Goal: Task Accomplishment & Management: Use online tool/utility

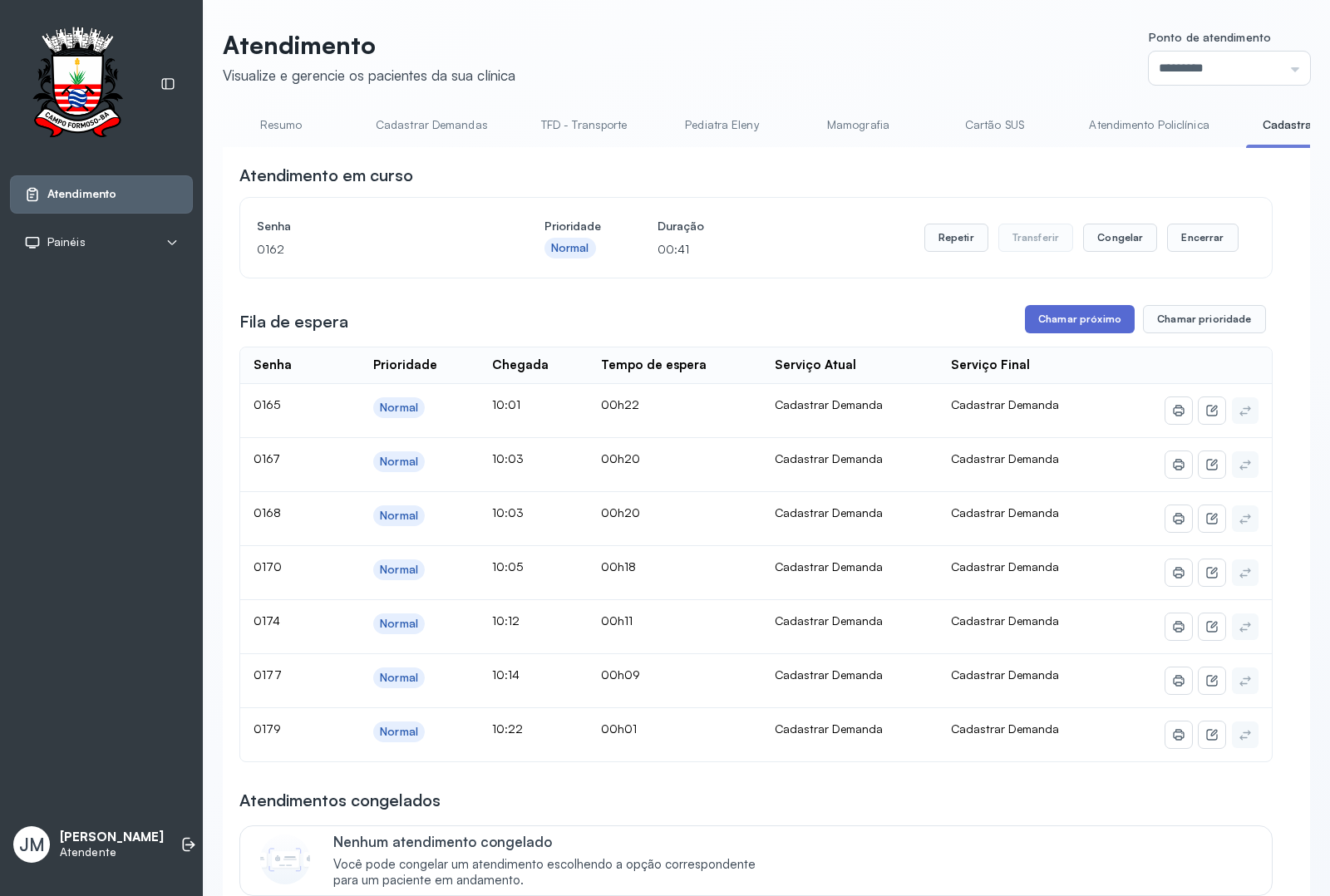
click at [1083, 324] on button "Chamar próximo" at bounding box center [1079, 319] width 110 height 29
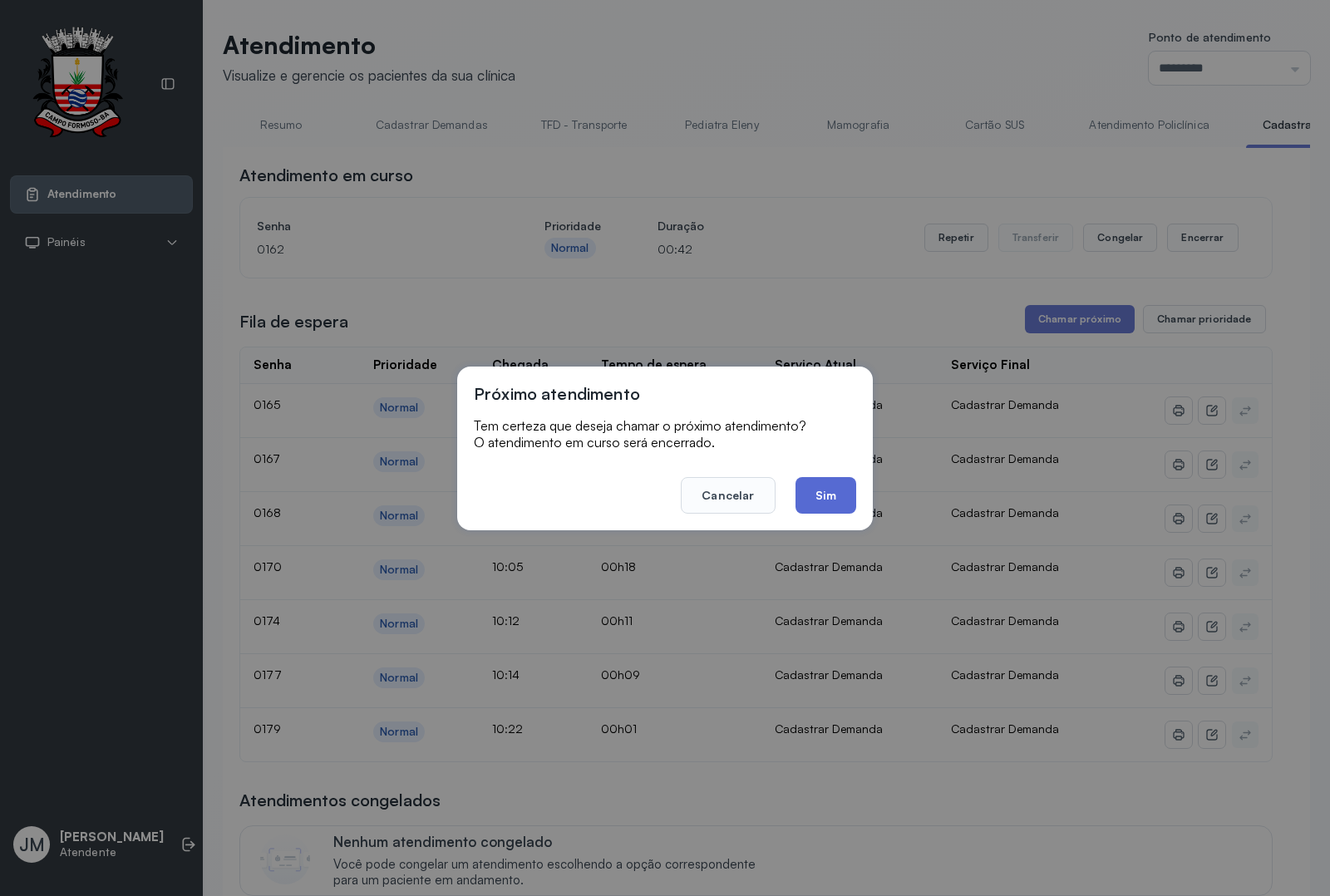
click at [831, 494] on button "Sim" at bounding box center [826, 494] width 61 height 37
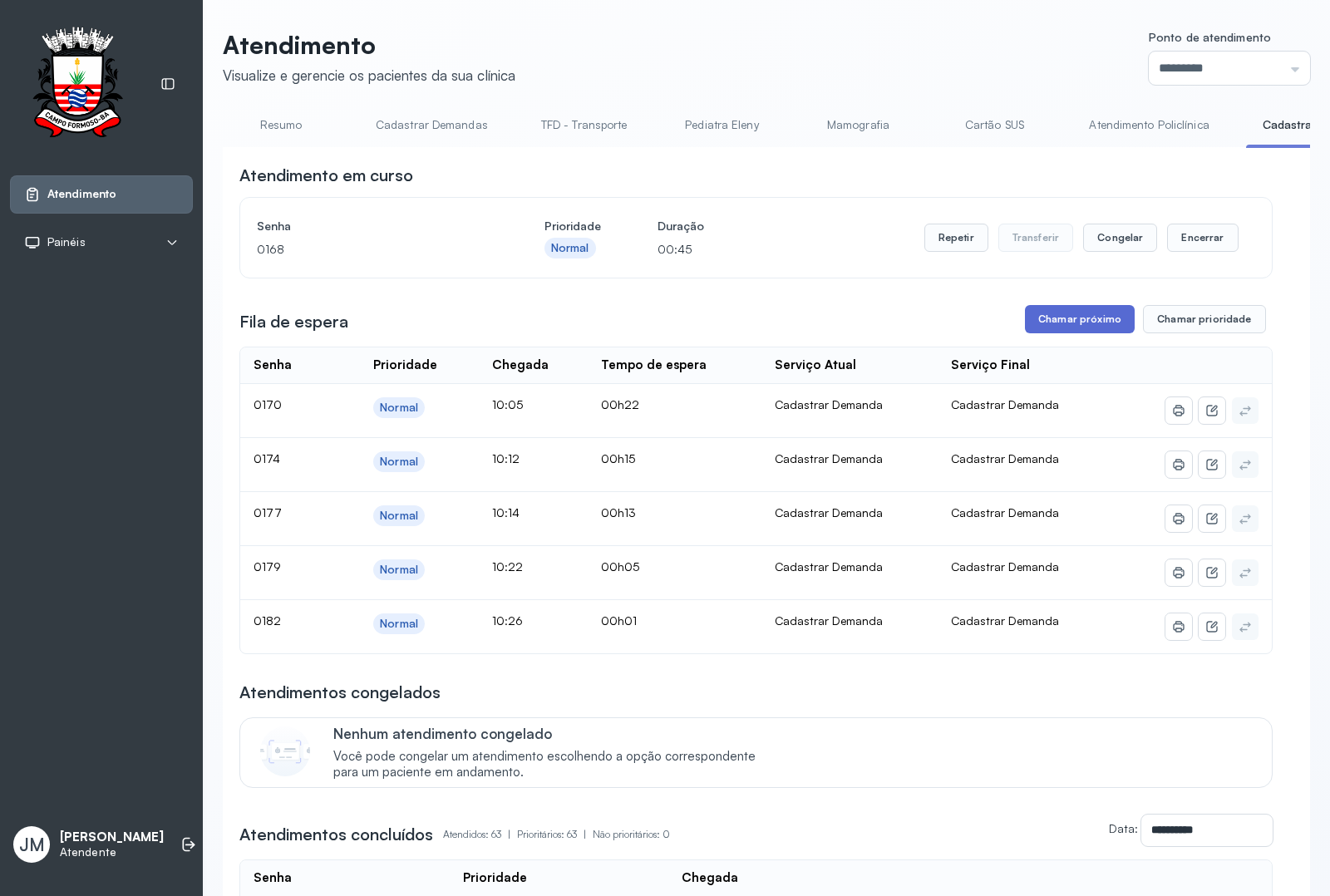
click at [1083, 319] on button "Chamar próximo" at bounding box center [1079, 319] width 110 height 29
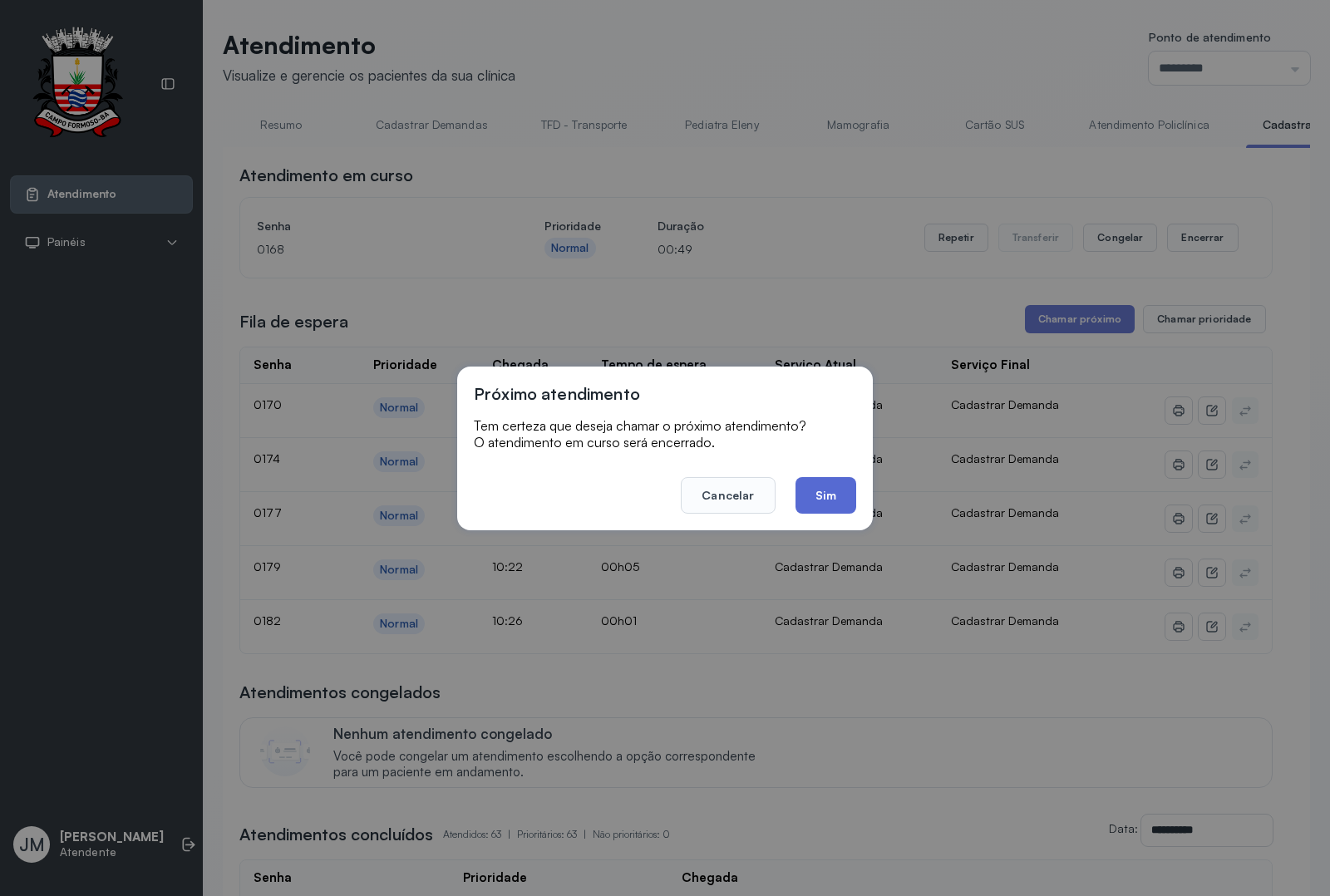
click at [828, 495] on button "Sim" at bounding box center [826, 494] width 61 height 37
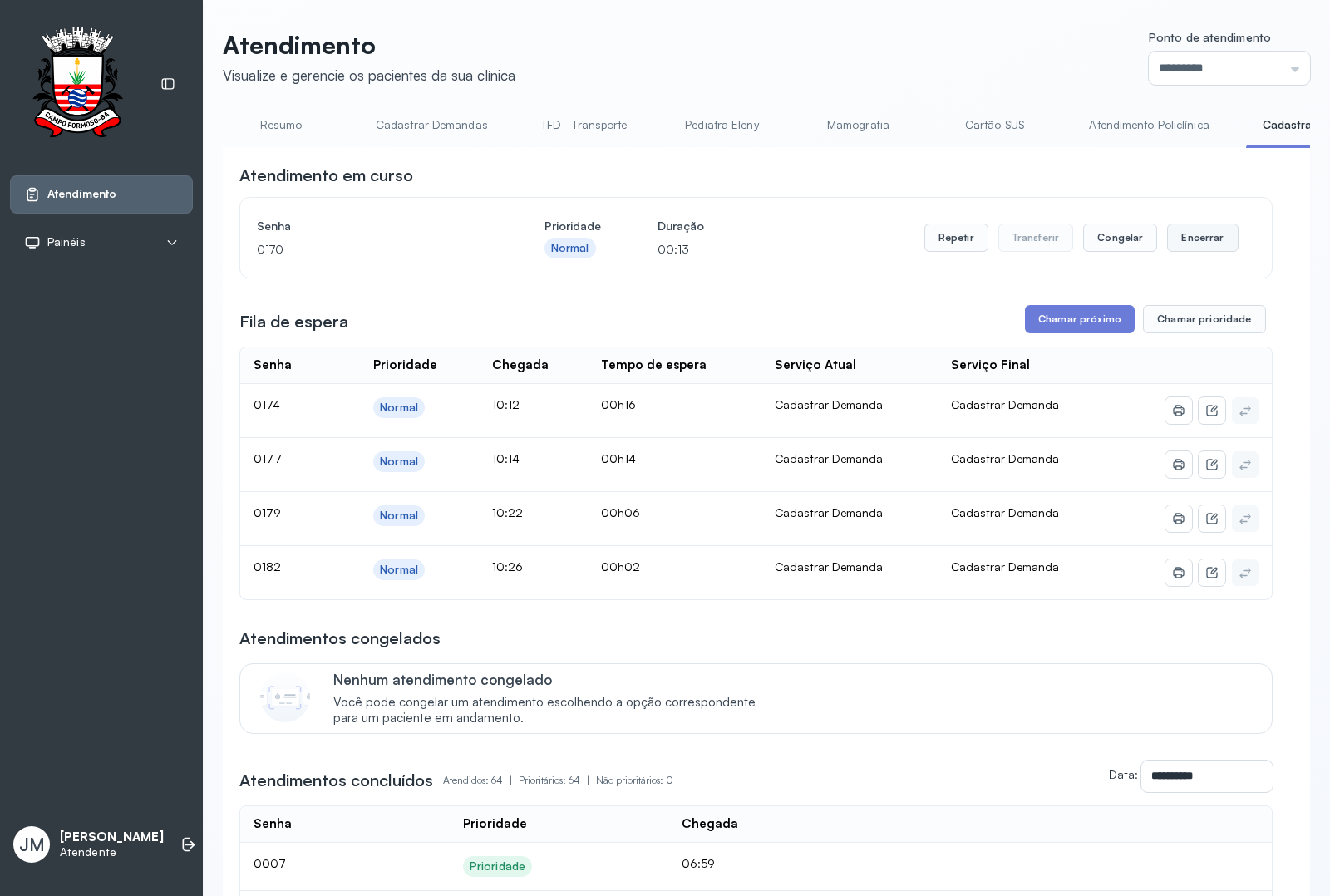
click at [1201, 242] on button "Encerrar" at bounding box center [1201, 237] width 71 height 29
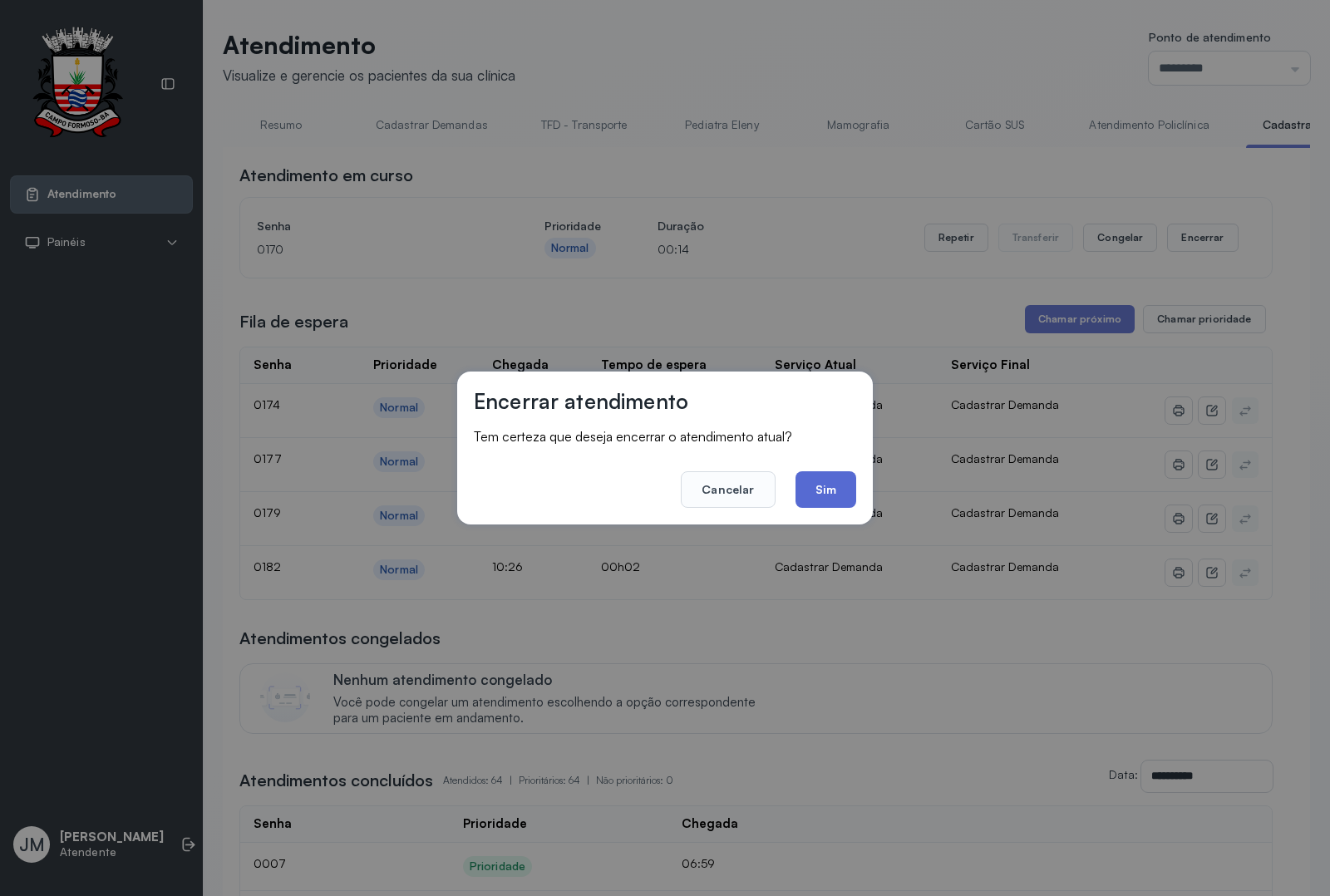
drag, startPoint x: 832, startPoint y: 485, endPoint x: 800, endPoint y: 424, distance: 68.9
click at [828, 480] on button "Sim" at bounding box center [826, 489] width 61 height 37
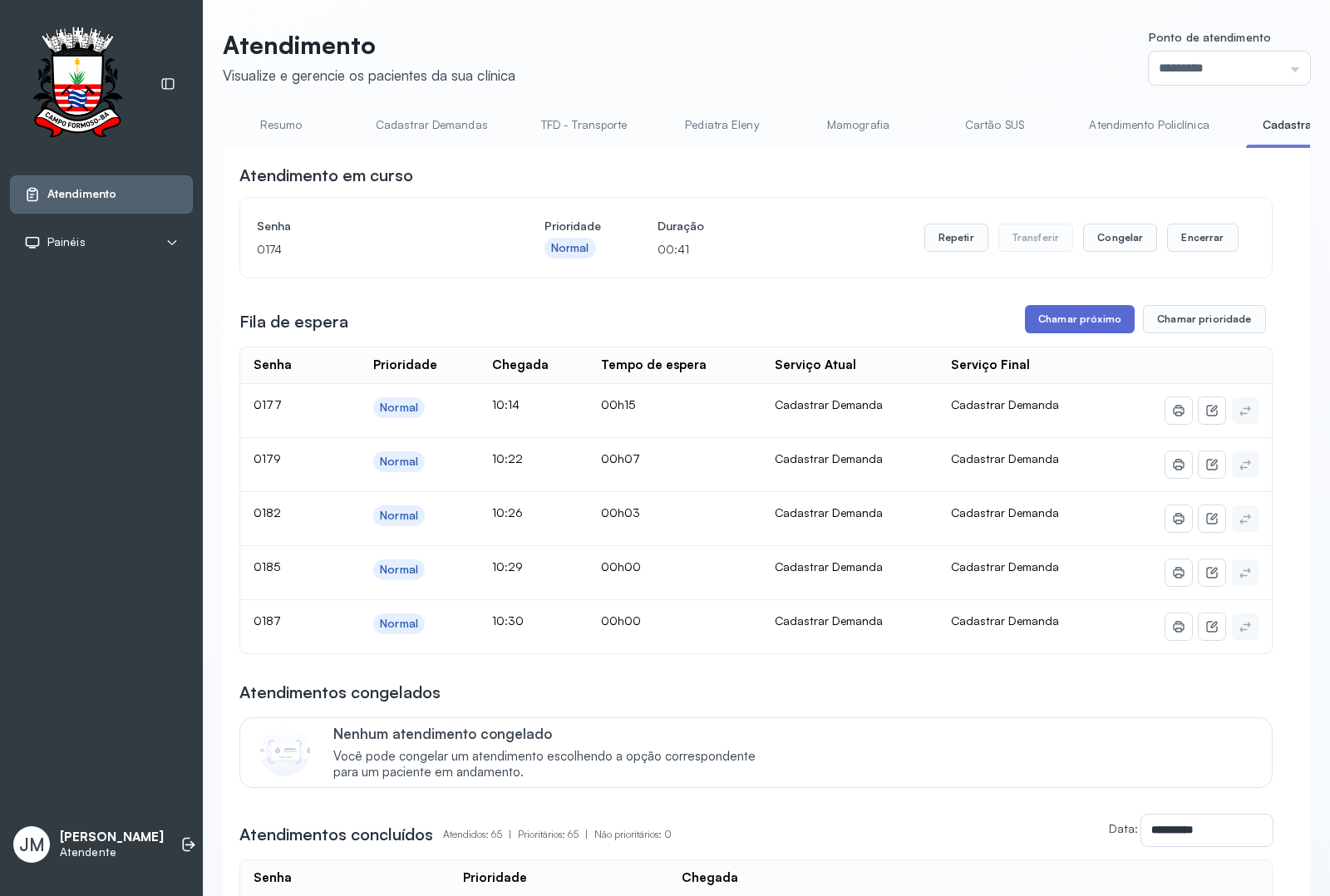
click at [1050, 313] on button "Chamar próximo" at bounding box center [1079, 319] width 110 height 29
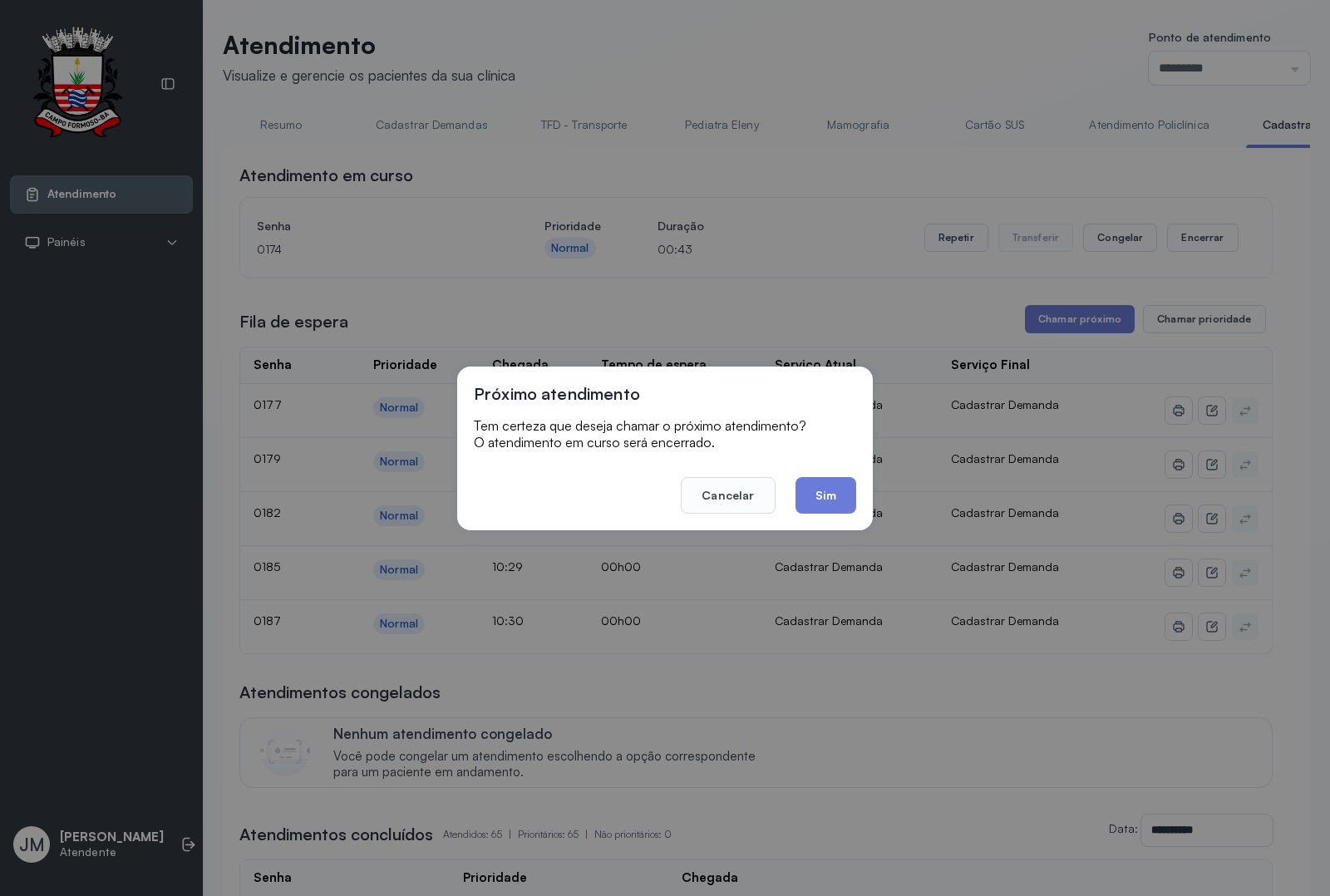
drag, startPoint x: 819, startPoint y: 502, endPoint x: 831, endPoint y: 488, distance: 18.4
click at [819, 501] on button "Sim" at bounding box center [826, 494] width 61 height 37
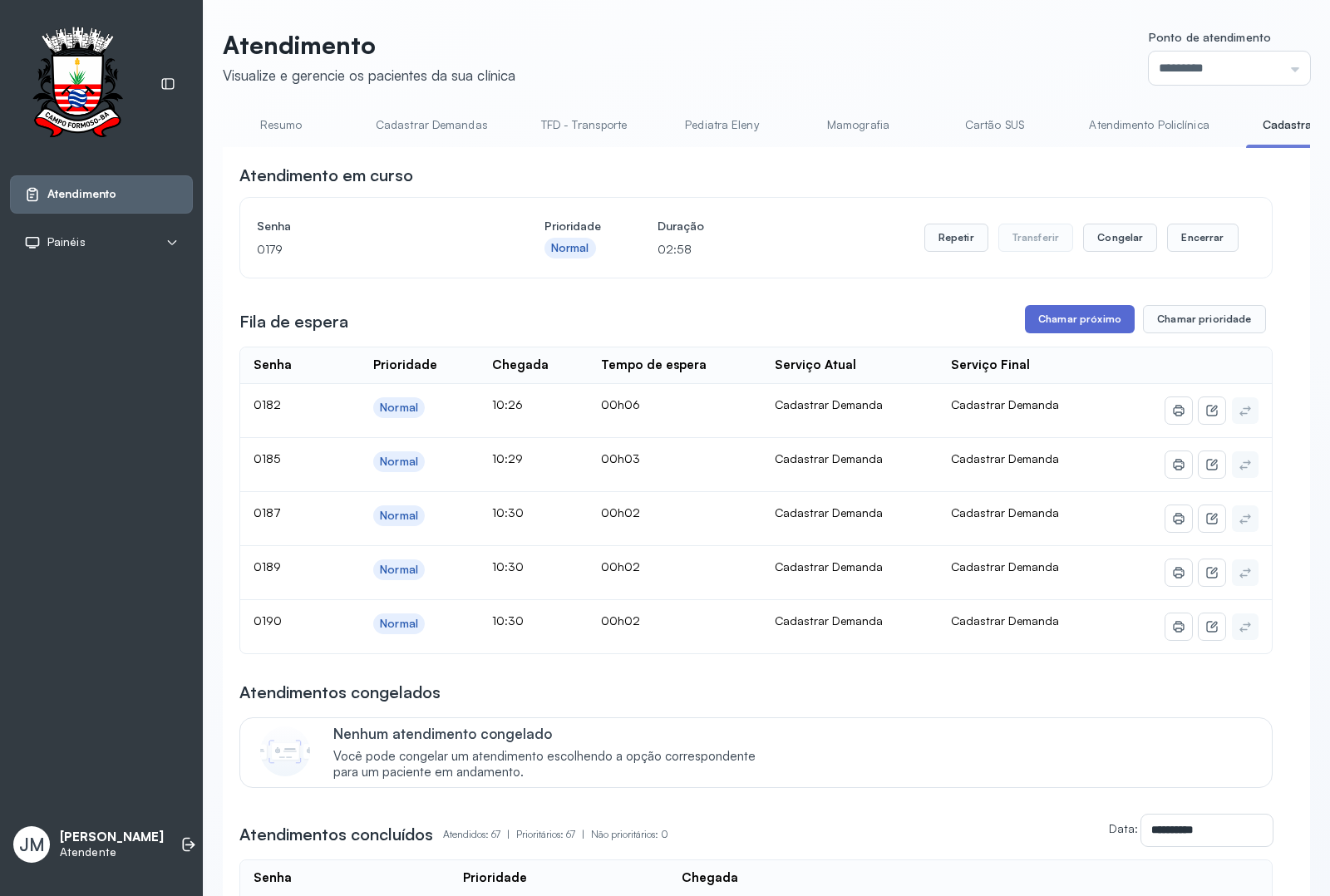
click at [1078, 321] on button "Chamar próximo" at bounding box center [1079, 319] width 110 height 29
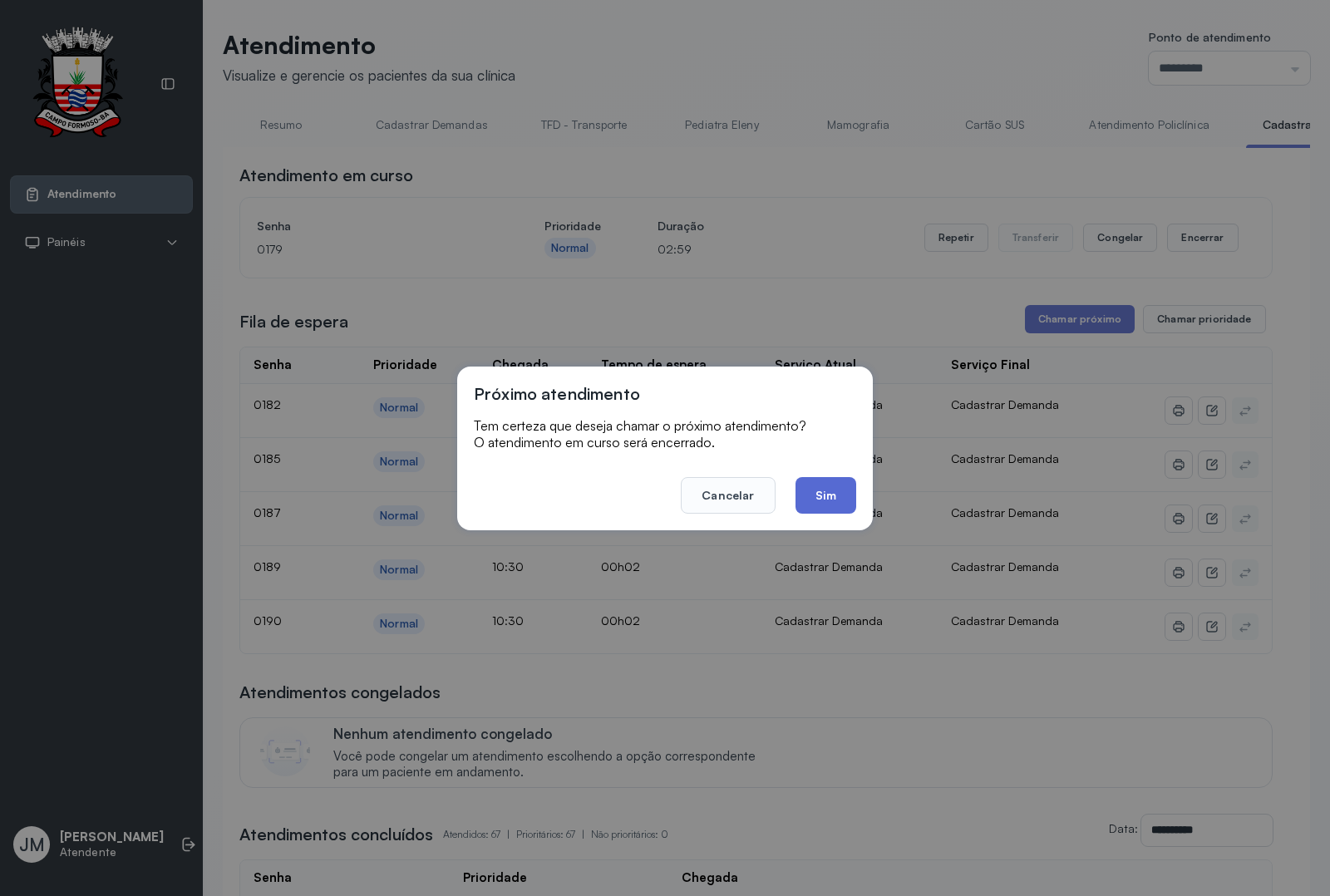
click at [829, 488] on button "Sim" at bounding box center [826, 494] width 61 height 37
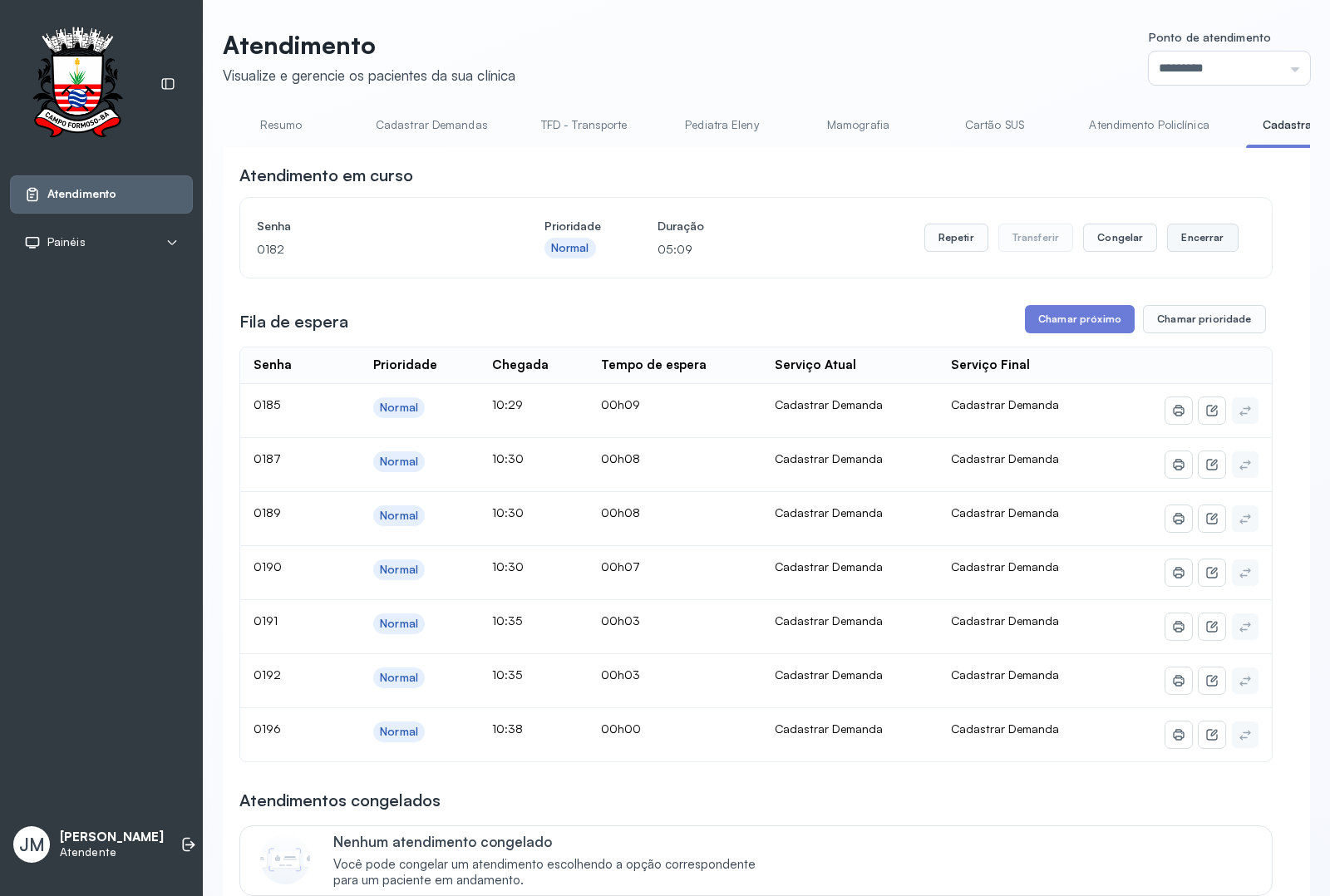
click at [1177, 241] on button "Encerrar" at bounding box center [1201, 237] width 71 height 29
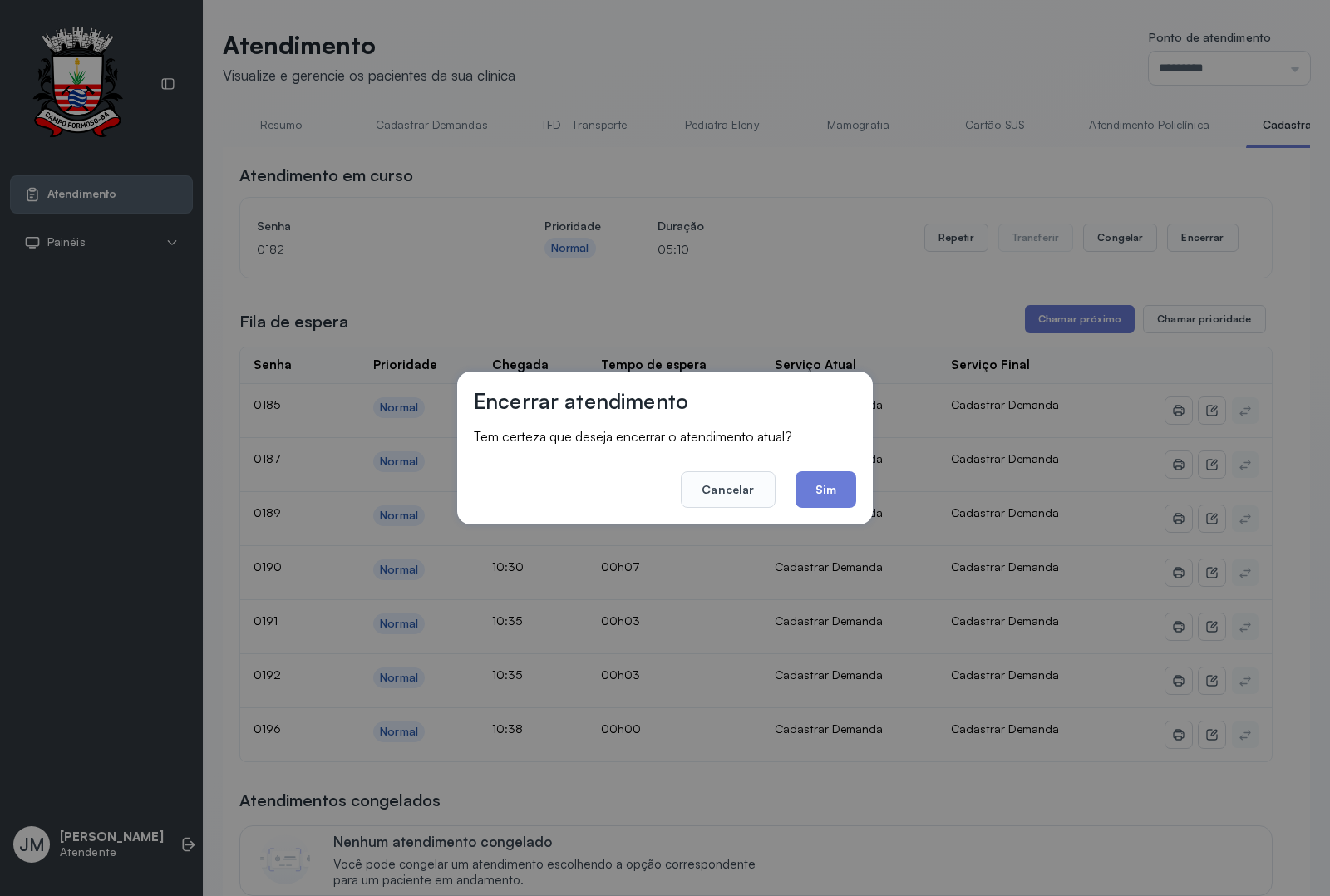
drag, startPoint x: 796, startPoint y: 483, endPoint x: 808, endPoint y: 485, distance: 12.2
click at [802, 484] on button "Sim" at bounding box center [826, 489] width 61 height 37
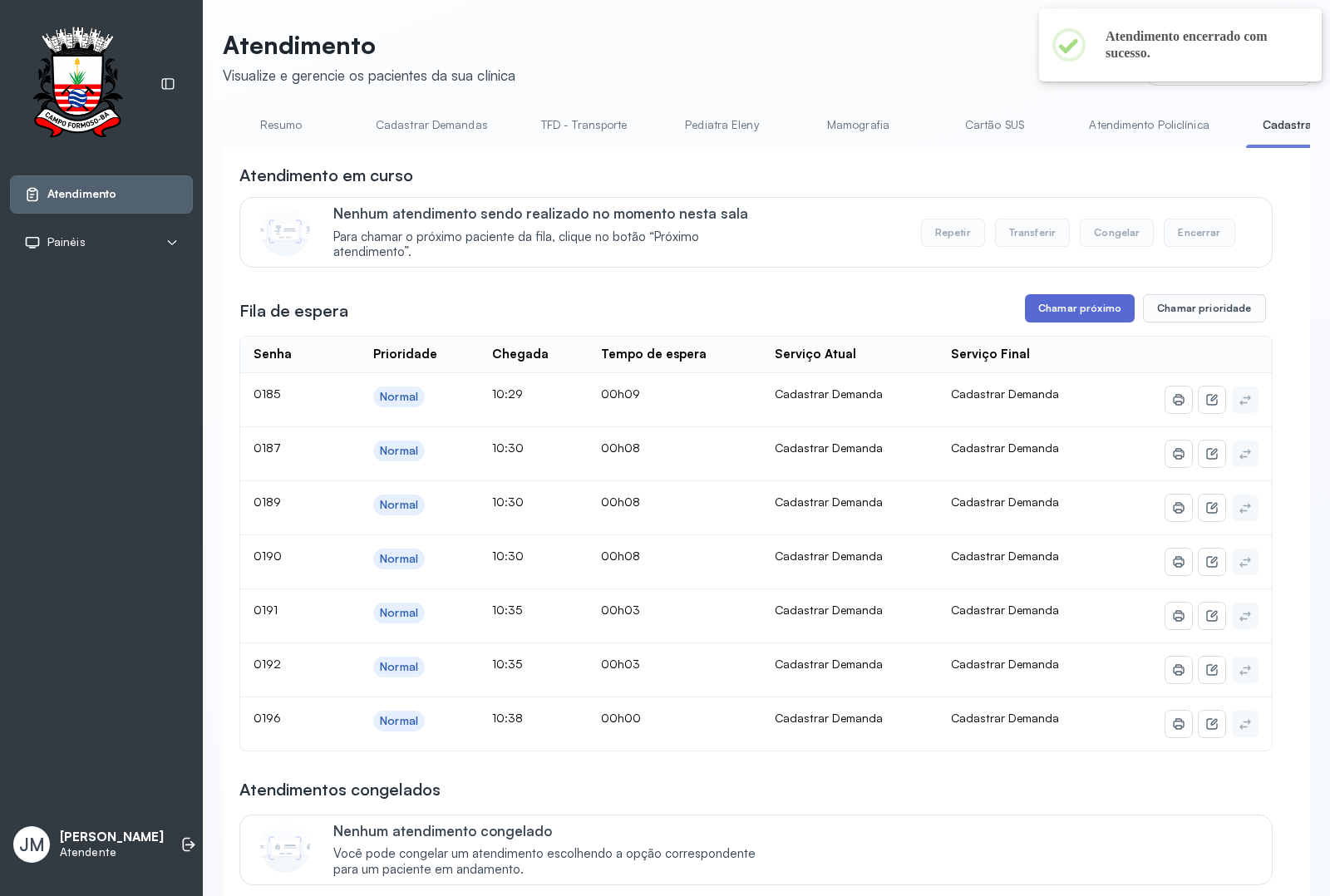
click at [1044, 313] on button "Chamar próximo" at bounding box center [1079, 309] width 110 height 29
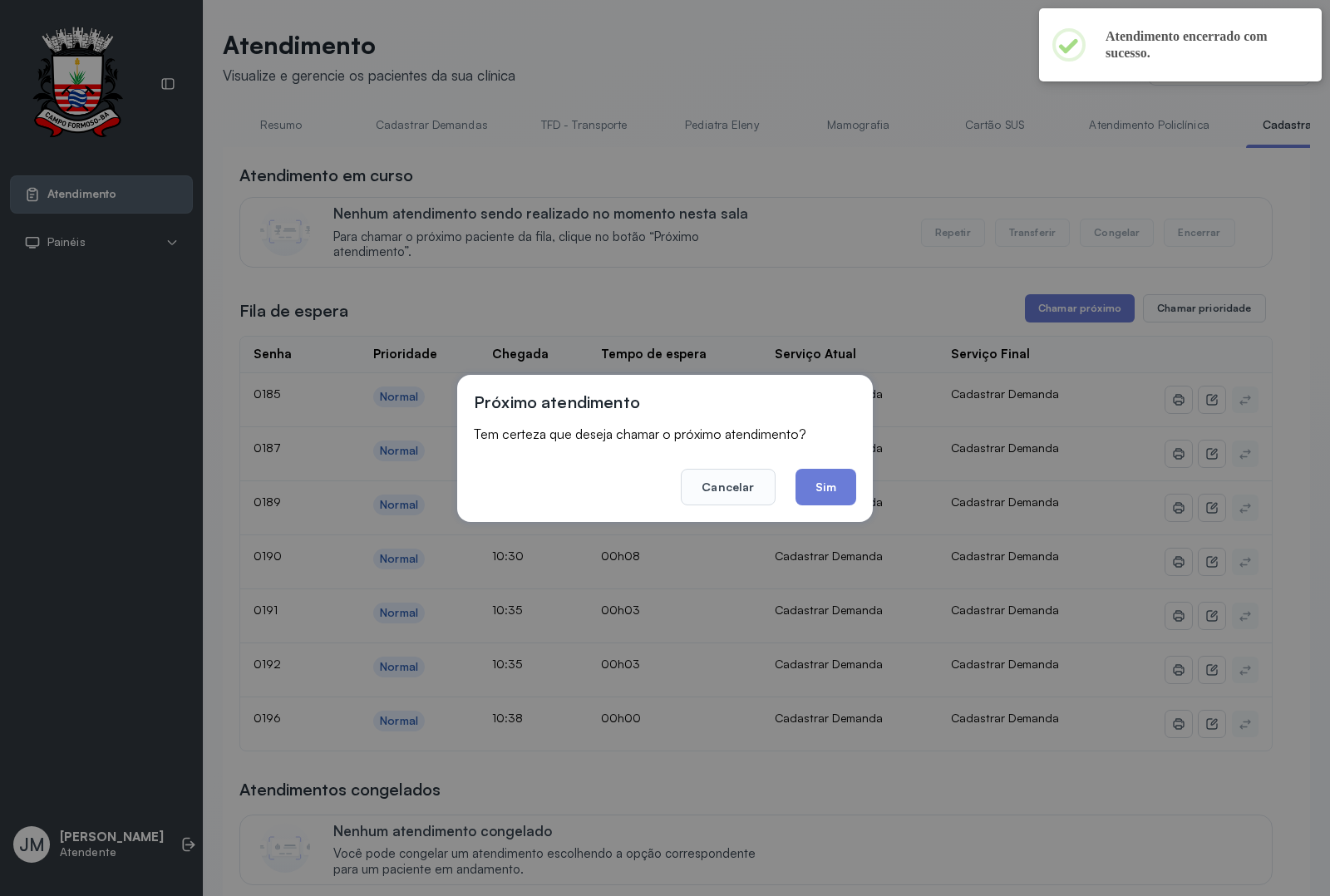
click at [827, 463] on footer "Cancelar Sim" at bounding box center [665, 475] width 382 height 60
click at [827, 475] on button "Sim" at bounding box center [826, 486] width 61 height 37
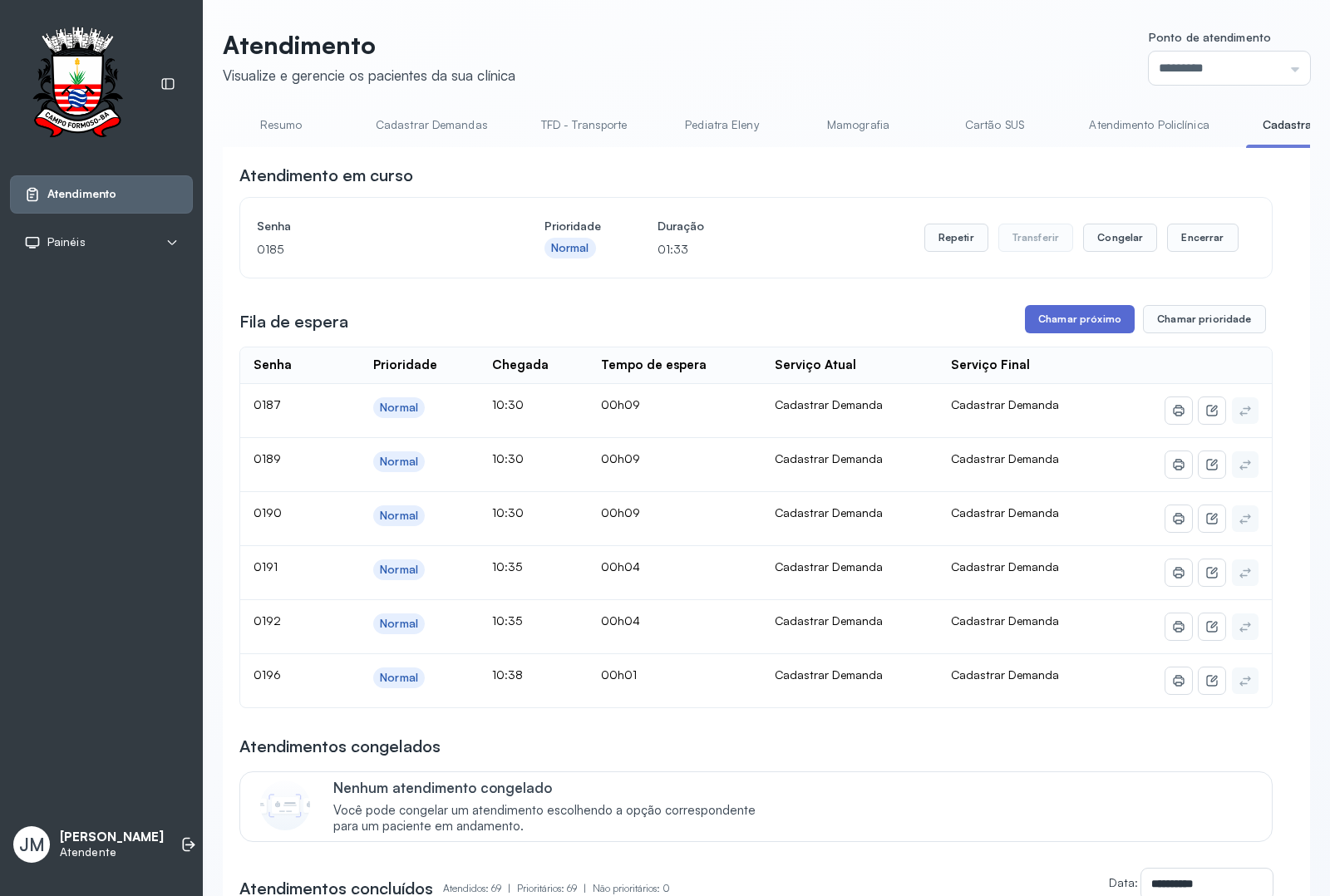
click at [1074, 316] on button "Chamar próximo" at bounding box center [1079, 319] width 110 height 29
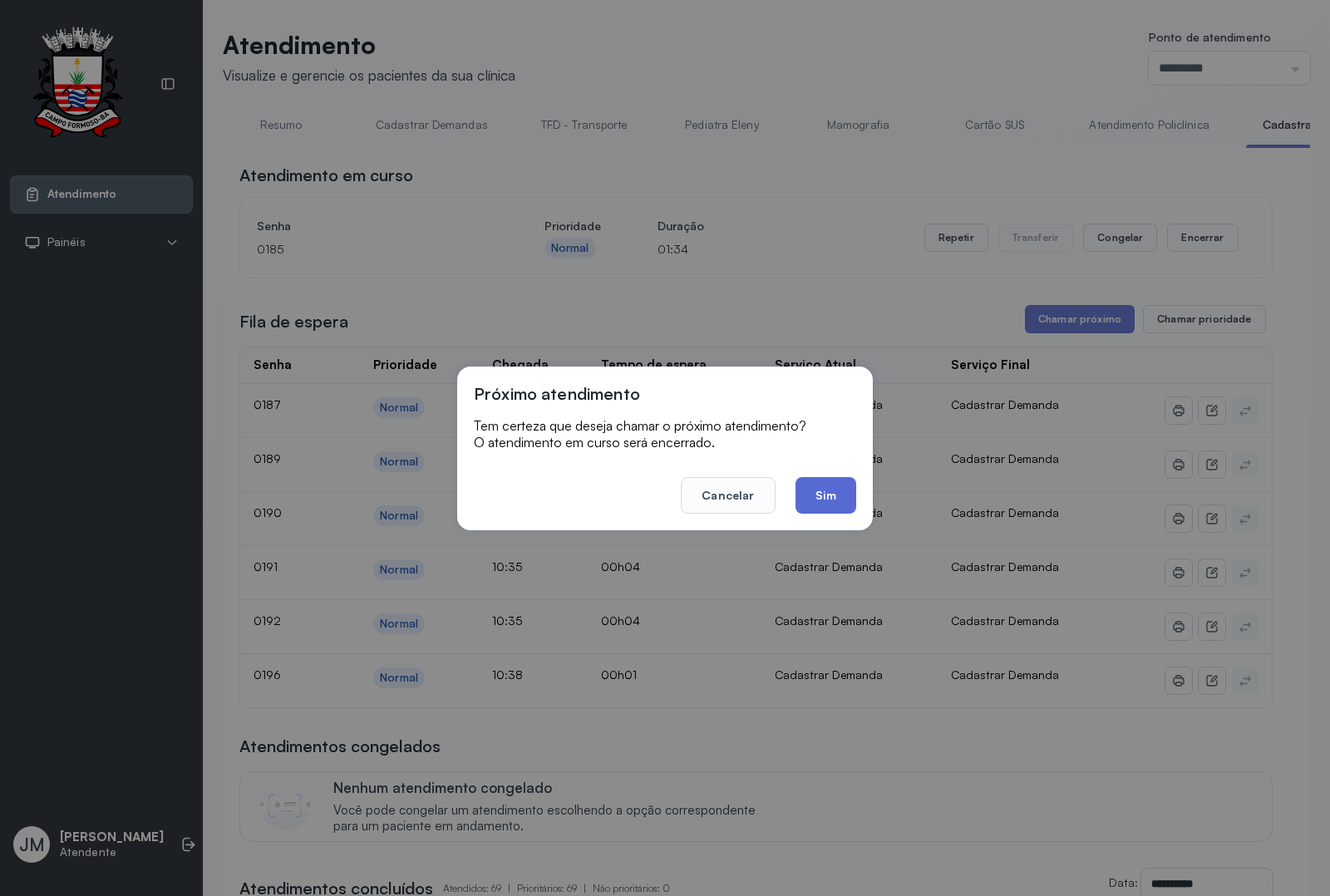
click at [824, 494] on button "Sim" at bounding box center [826, 494] width 61 height 37
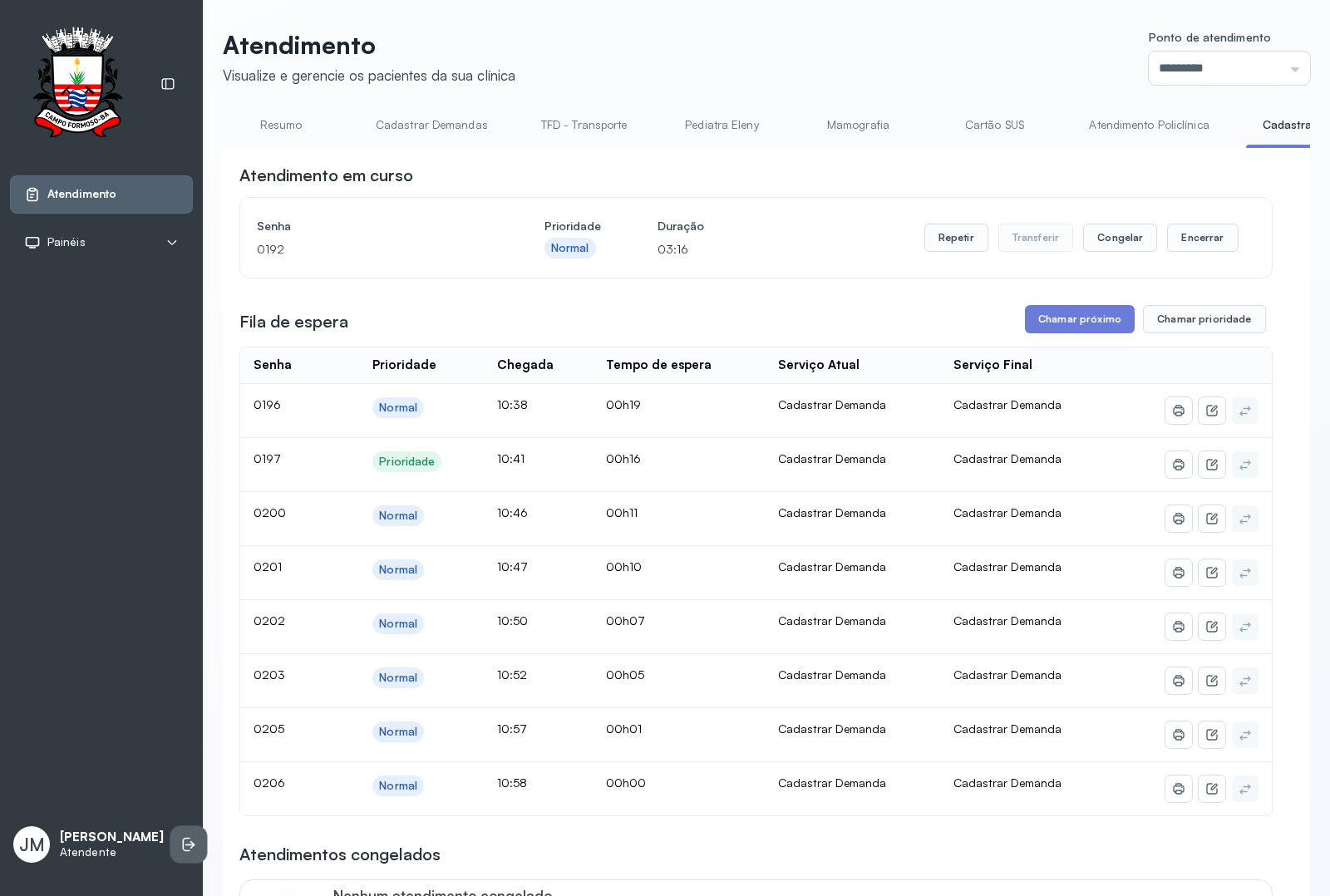
click at [170, 840] on li at bounding box center [188, 843] width 37 height 37
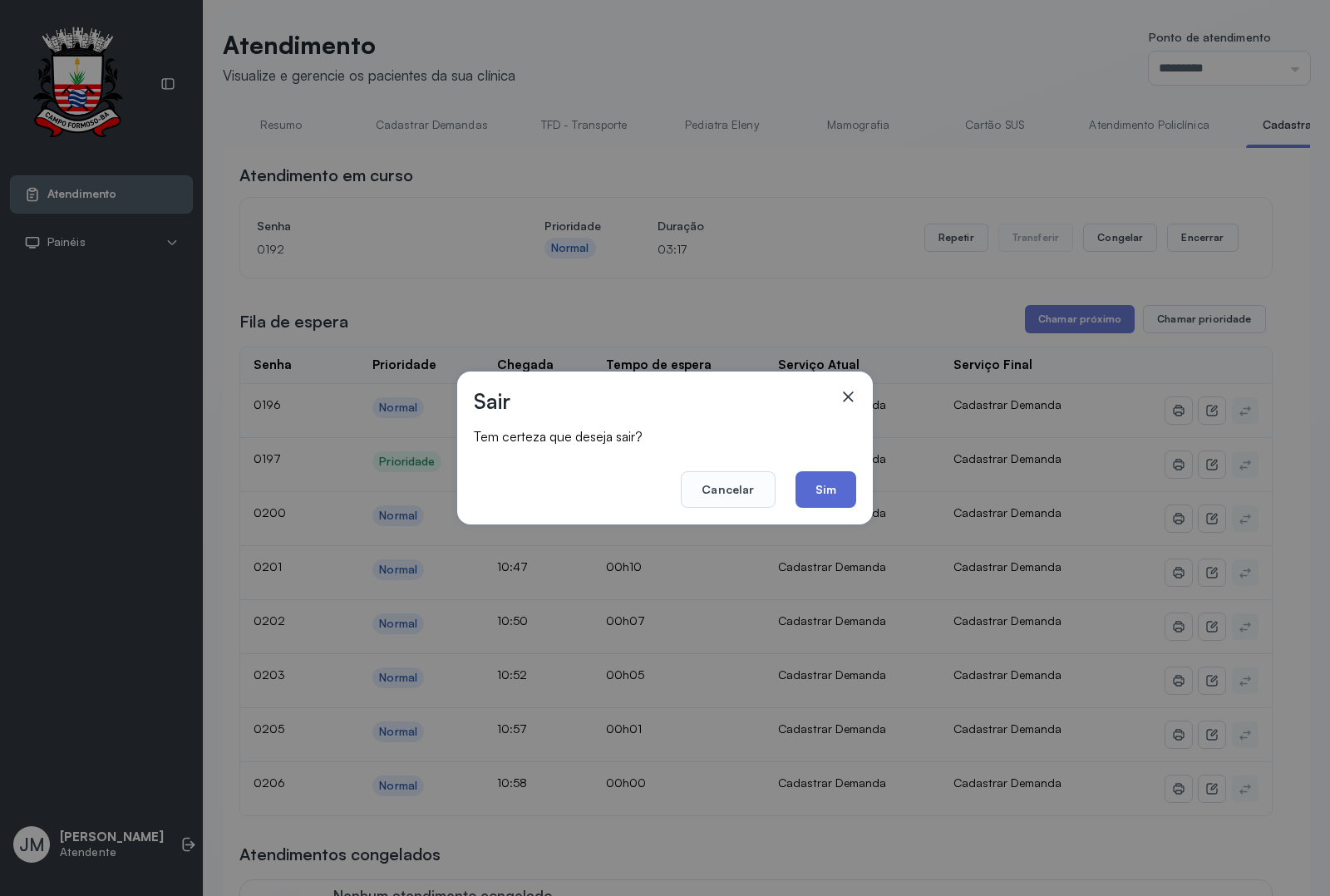
click at [849, 497] on button "Sim" at bounding box center [826, 489] width 61 height 37
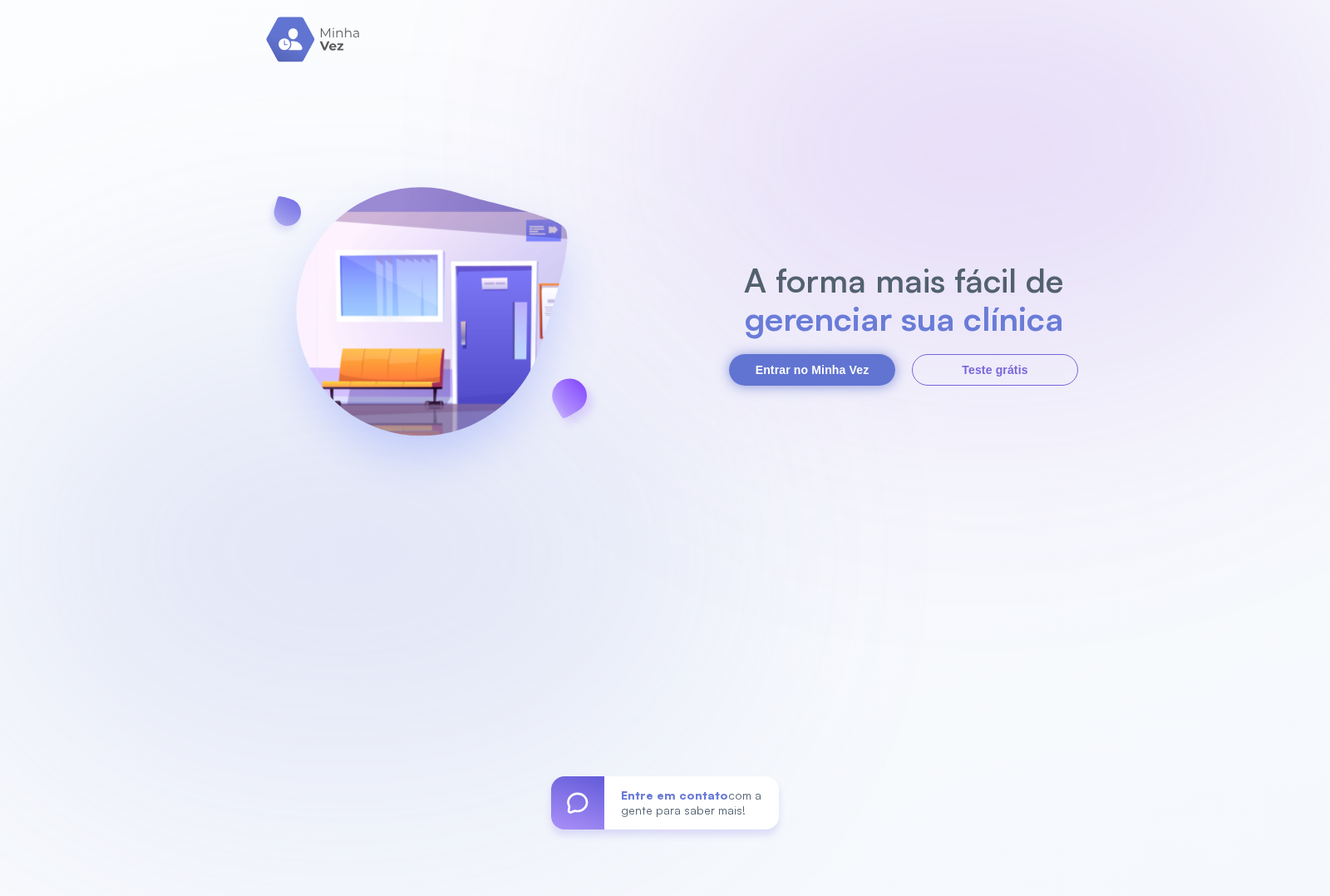
click at [809, 361] on button "Entrar no Minha Vez" at bounding box center [811, 369] width 166 height 31
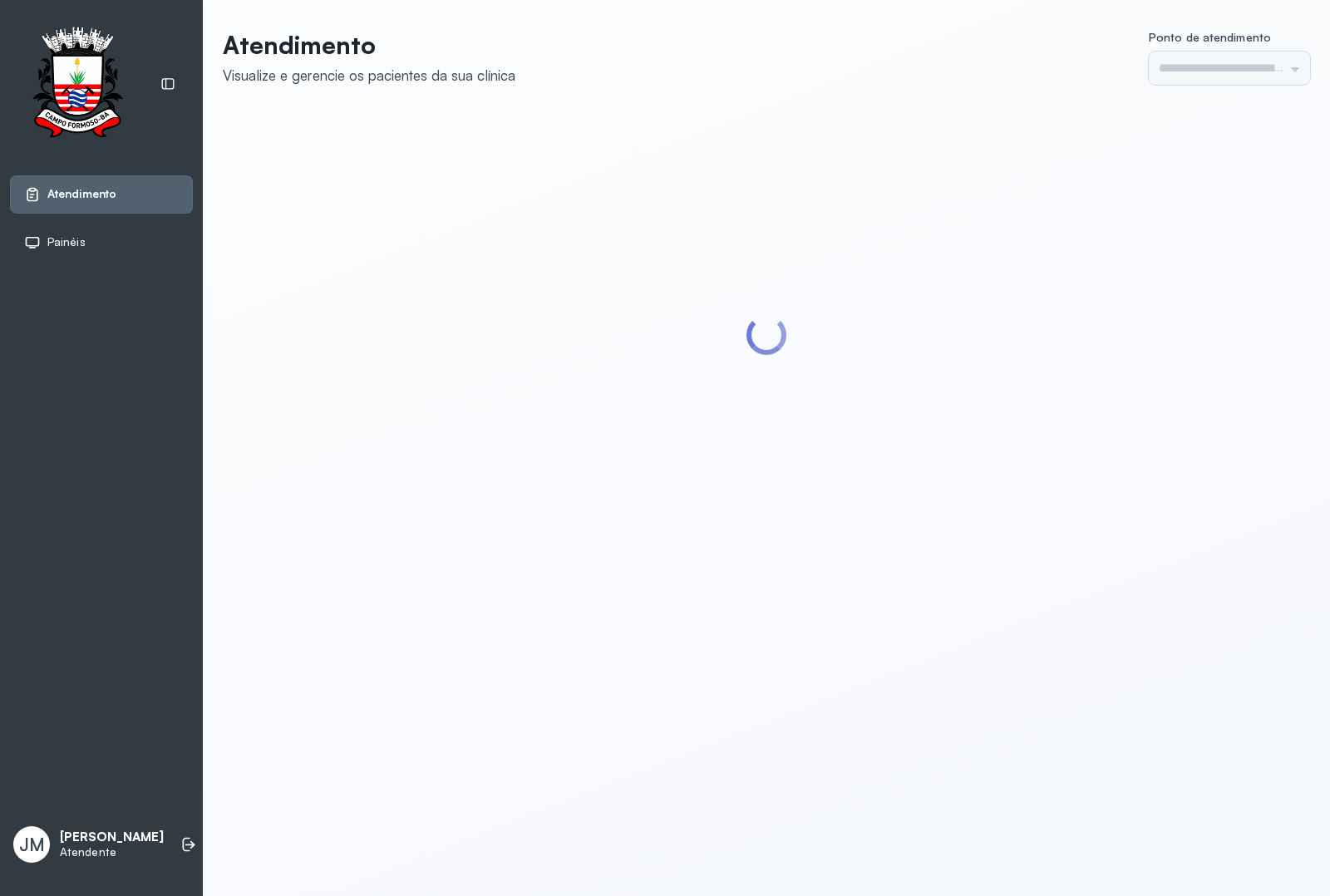
type input "*********"
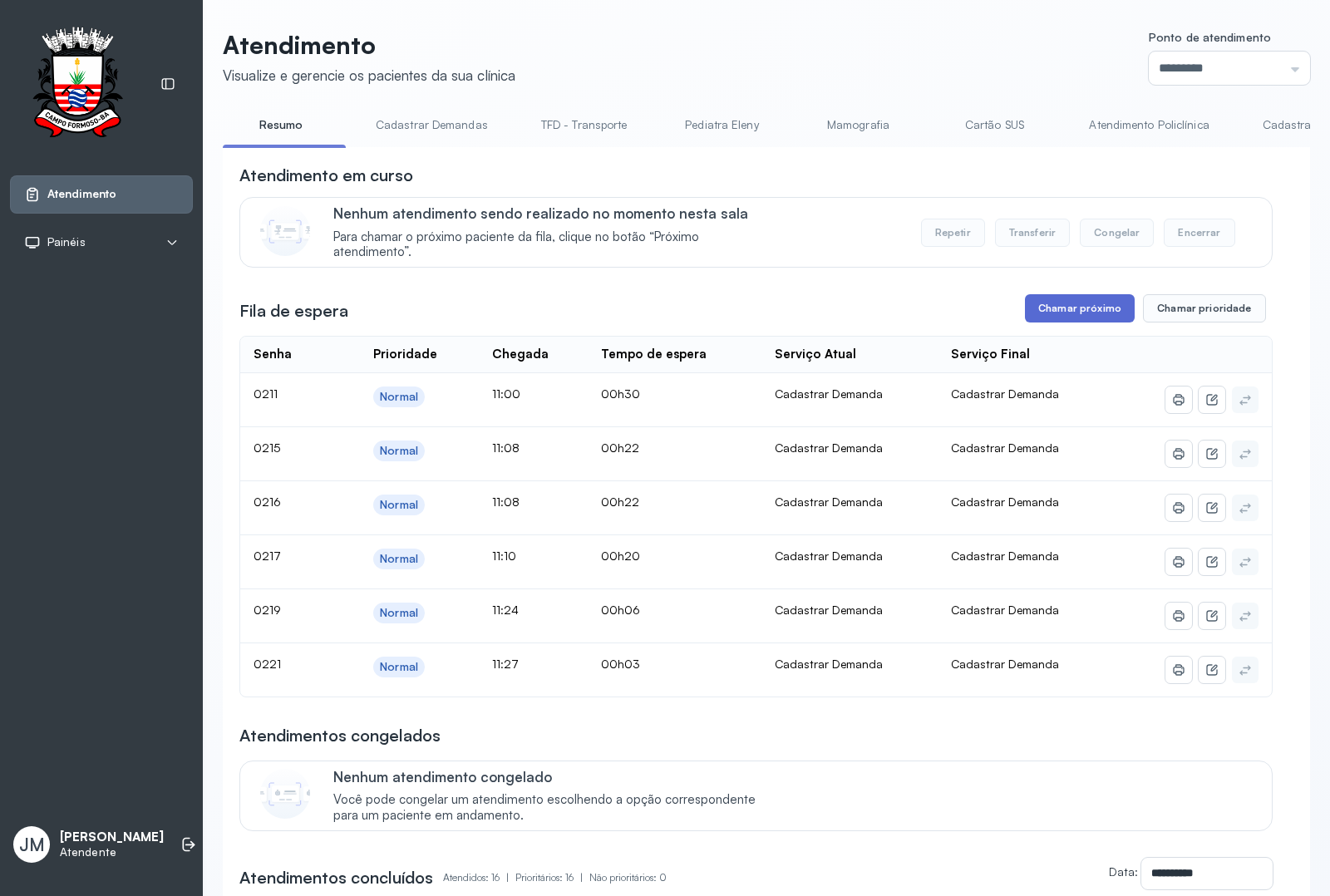
click at [1087, 319] on button "Chamar próximo" at bounding box center [1079, 309] width 110 height 29
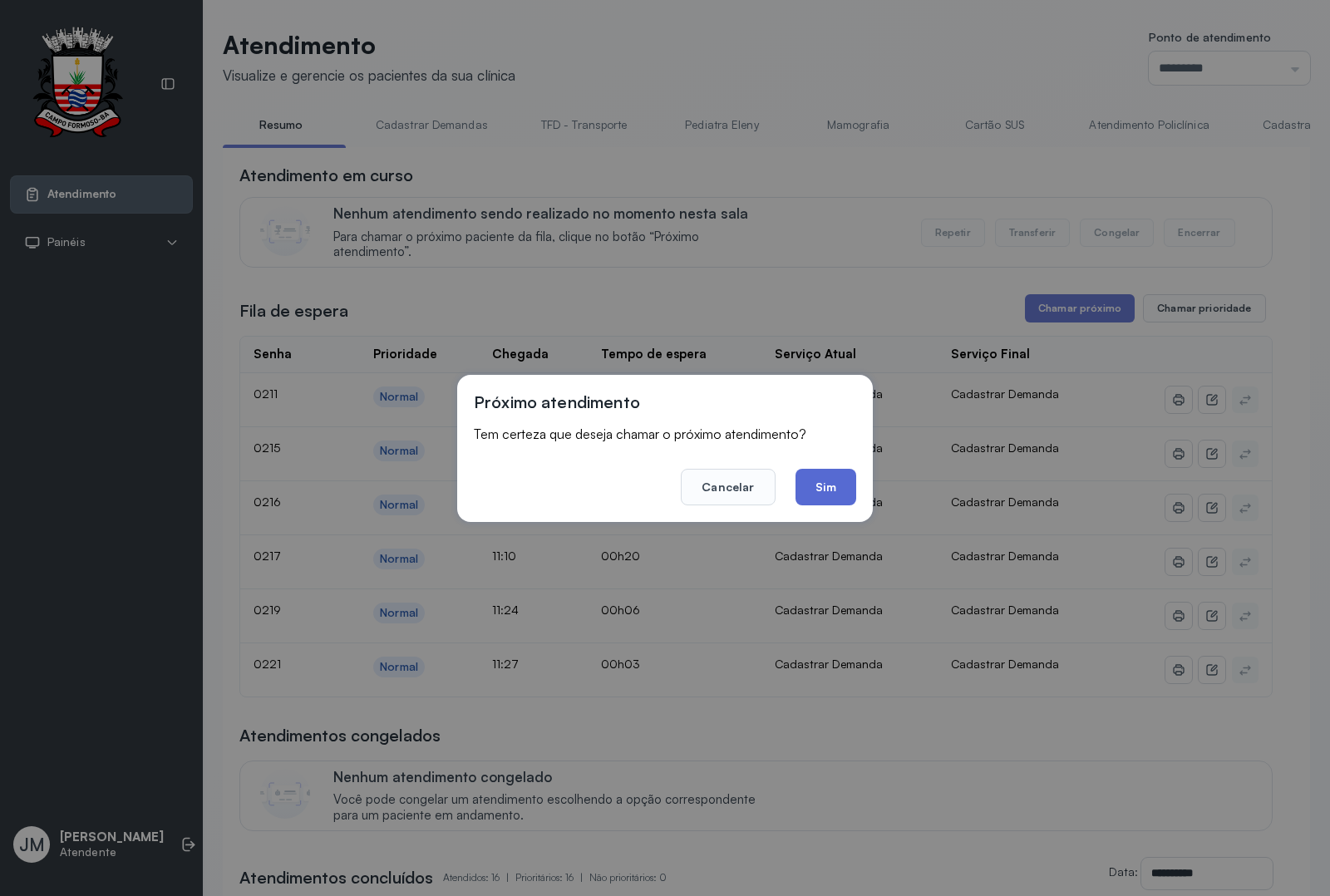
click at [848, 485] on button "Sim" at bounding box center [826, 486] width 61 height 37
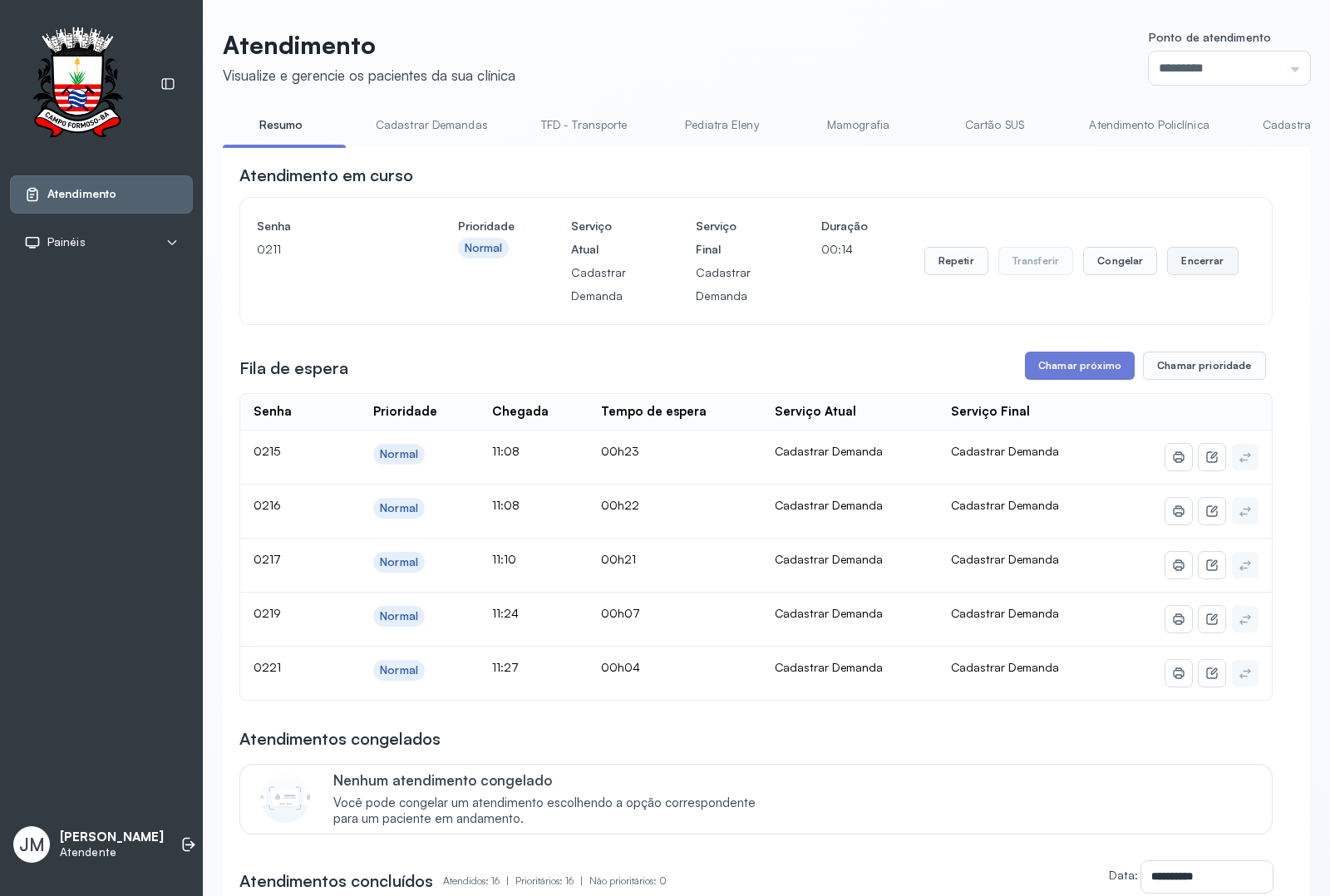
click at [1194, 272] on button "Encerrar" at bounding box center [1201, 261] width 71 height 29
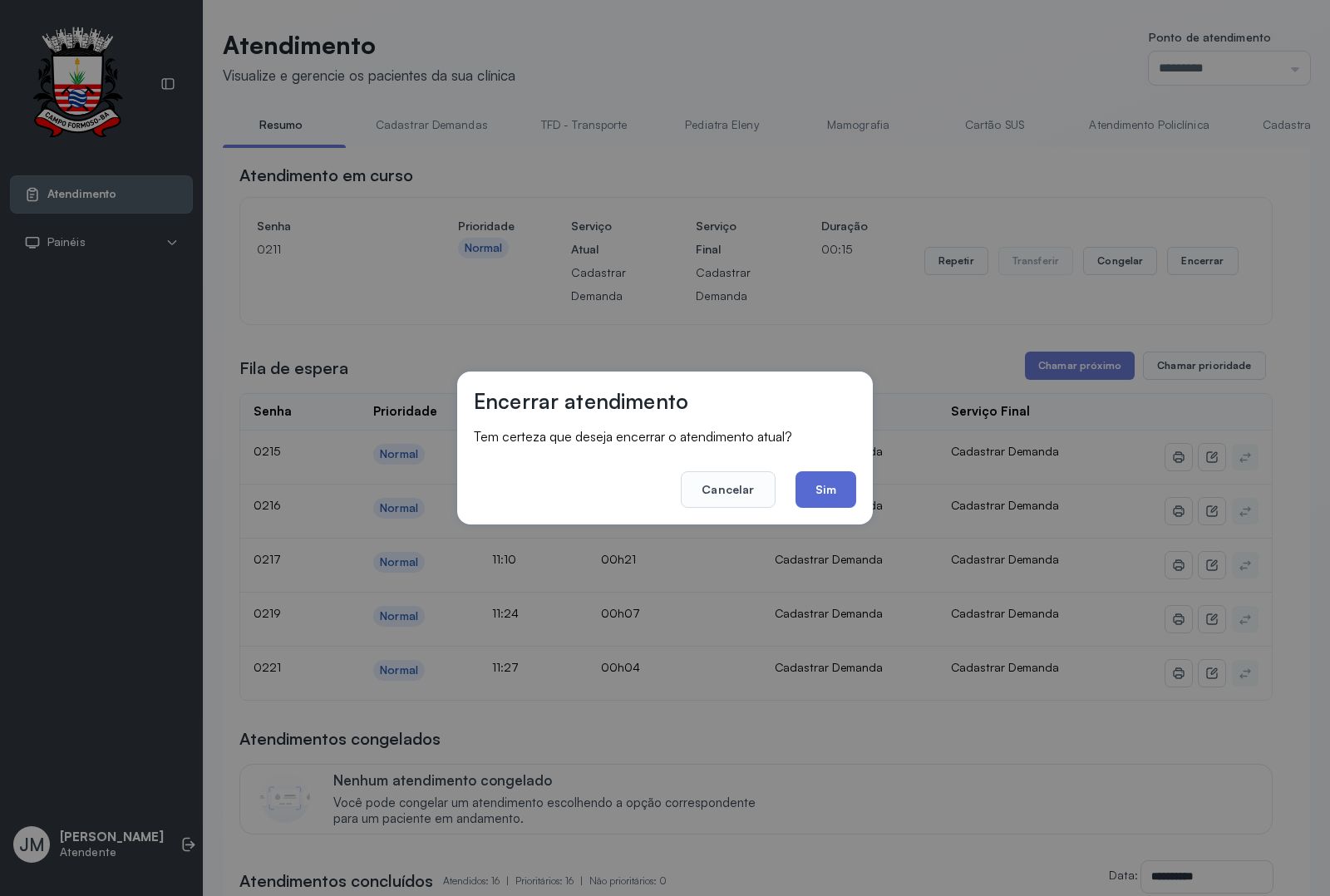
click at [815, 488] on button "Sim" at bounding box center [826, 489] width 61 height 37
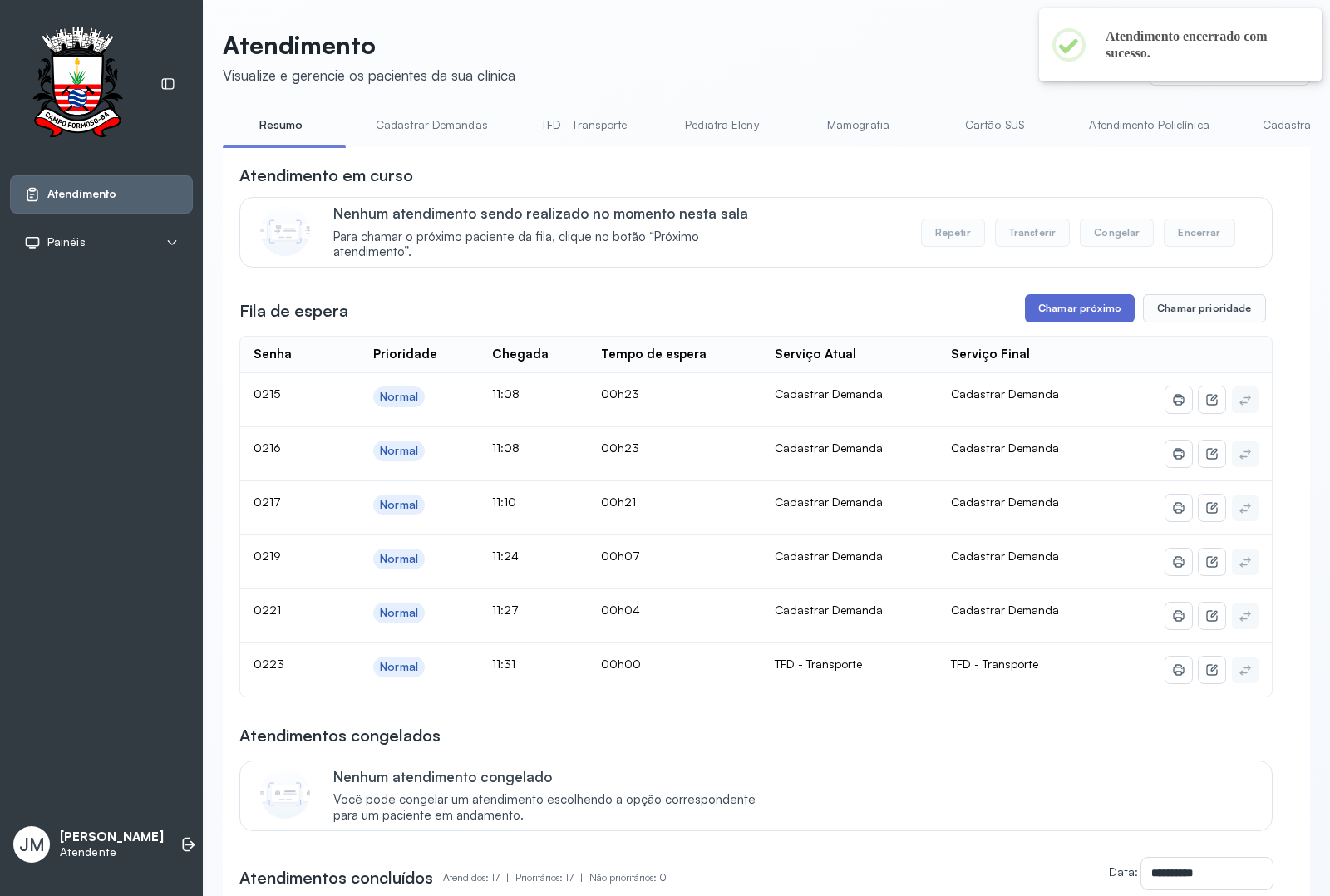
click at [1068, 312] on button "Chamar próximo" at bounding box center [1079, 309] width 110 height 29
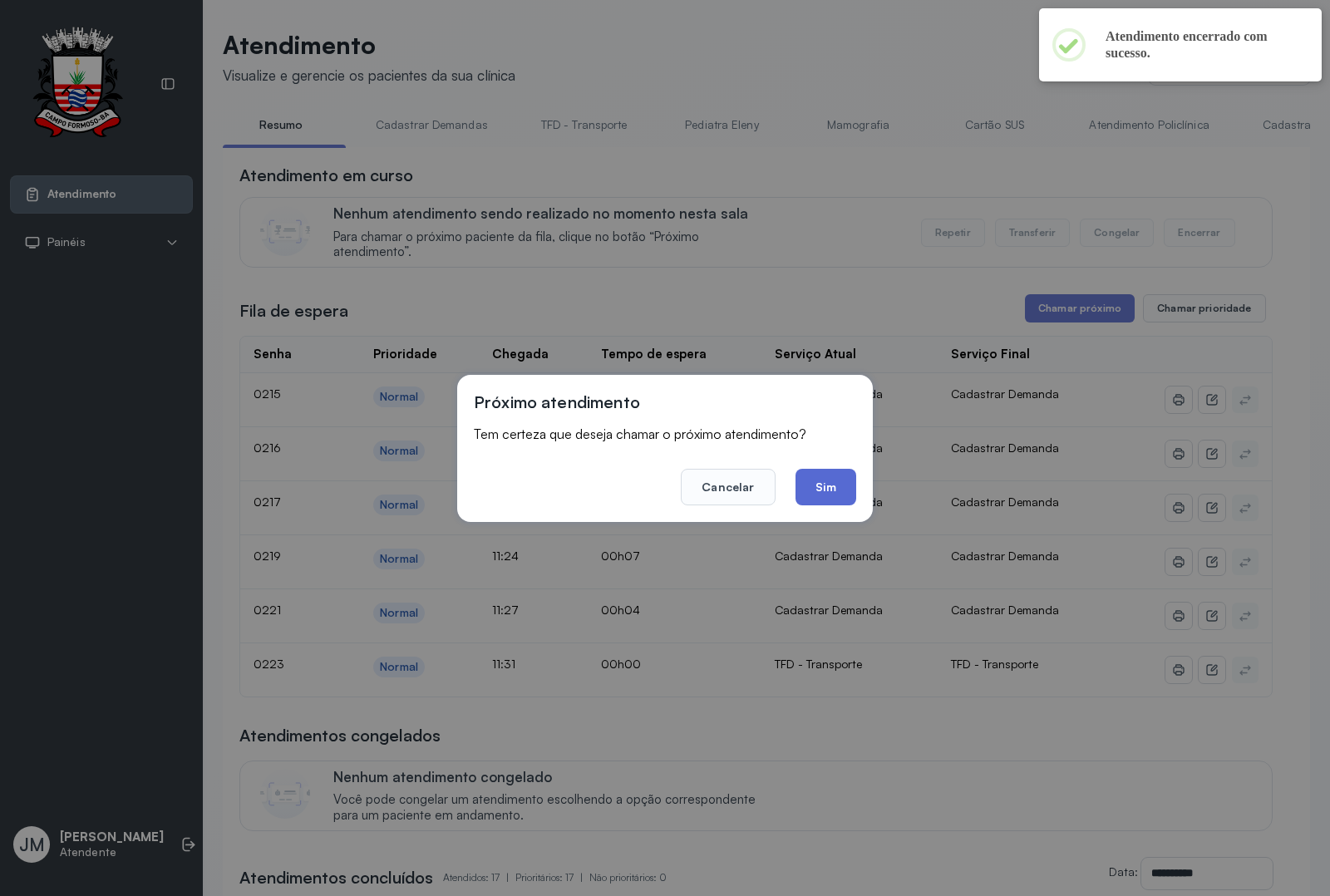
click at [824, 488] on button "Sim" at bounding box center [826, 486] width 61 height 37
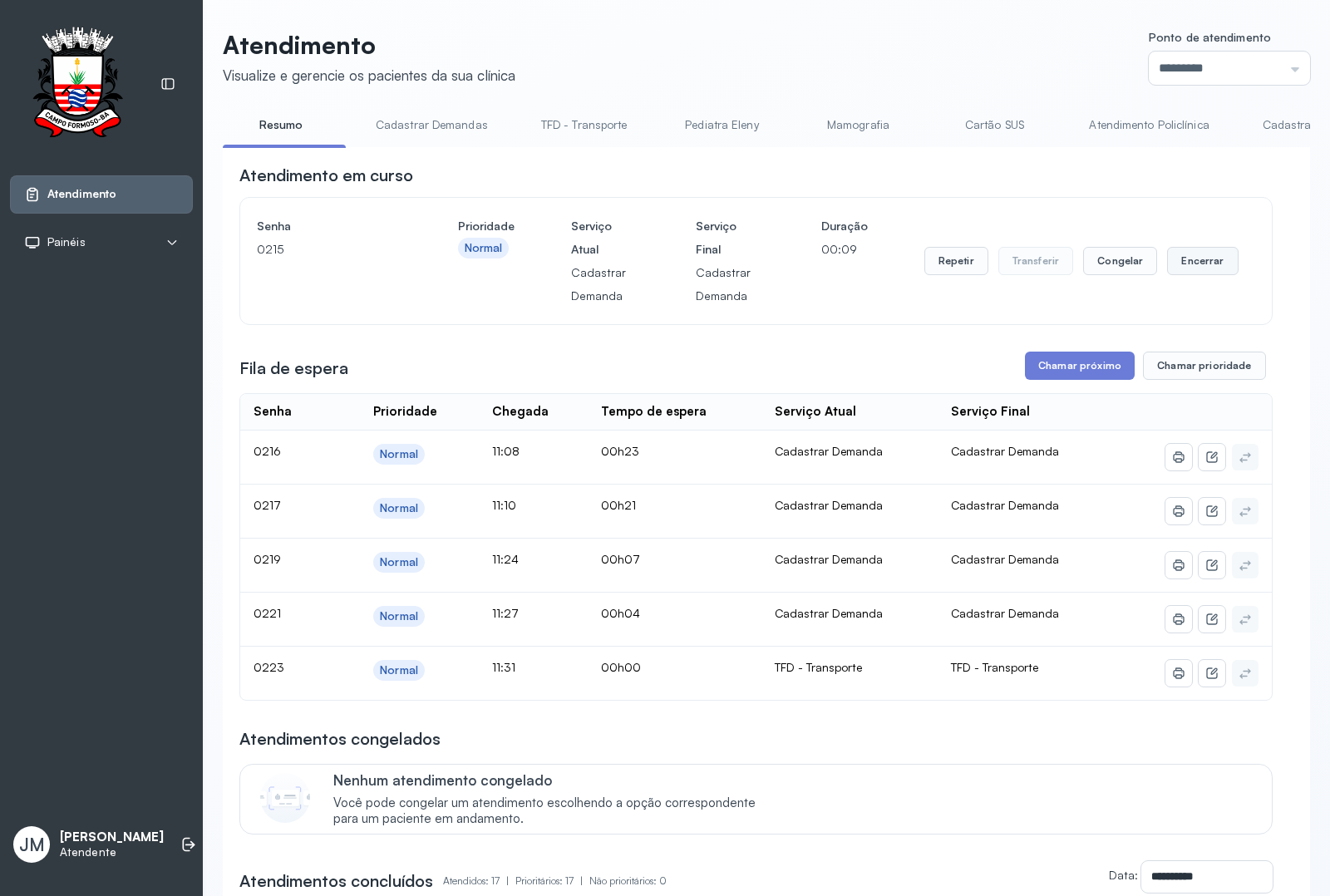
click at [1193, 268] on button "Encerrar" at bounding box center [1201, 261] width 71 height 29
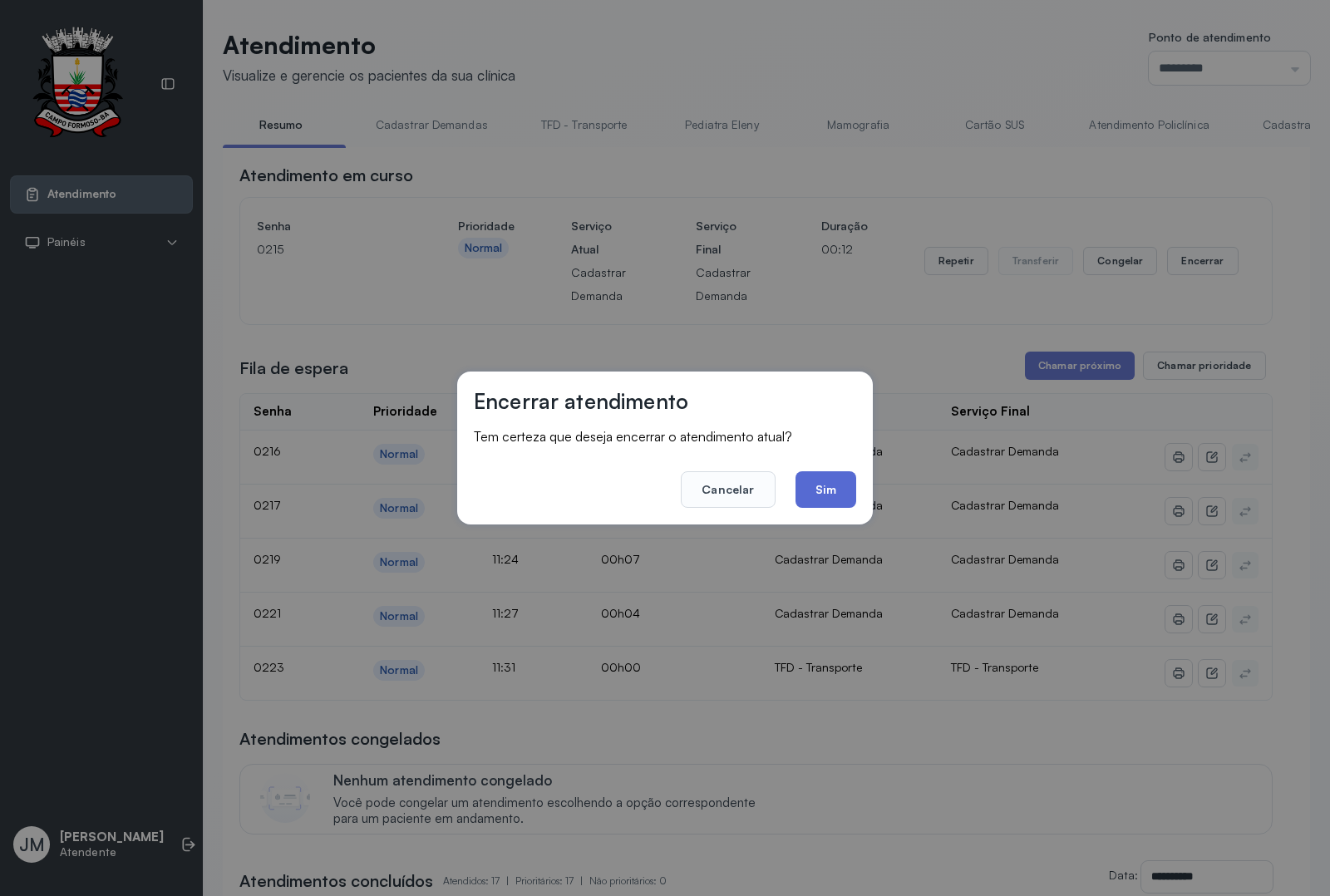
click at [827, 483] on button "Sim" at bounding box center [826, 489] width 61 height 37
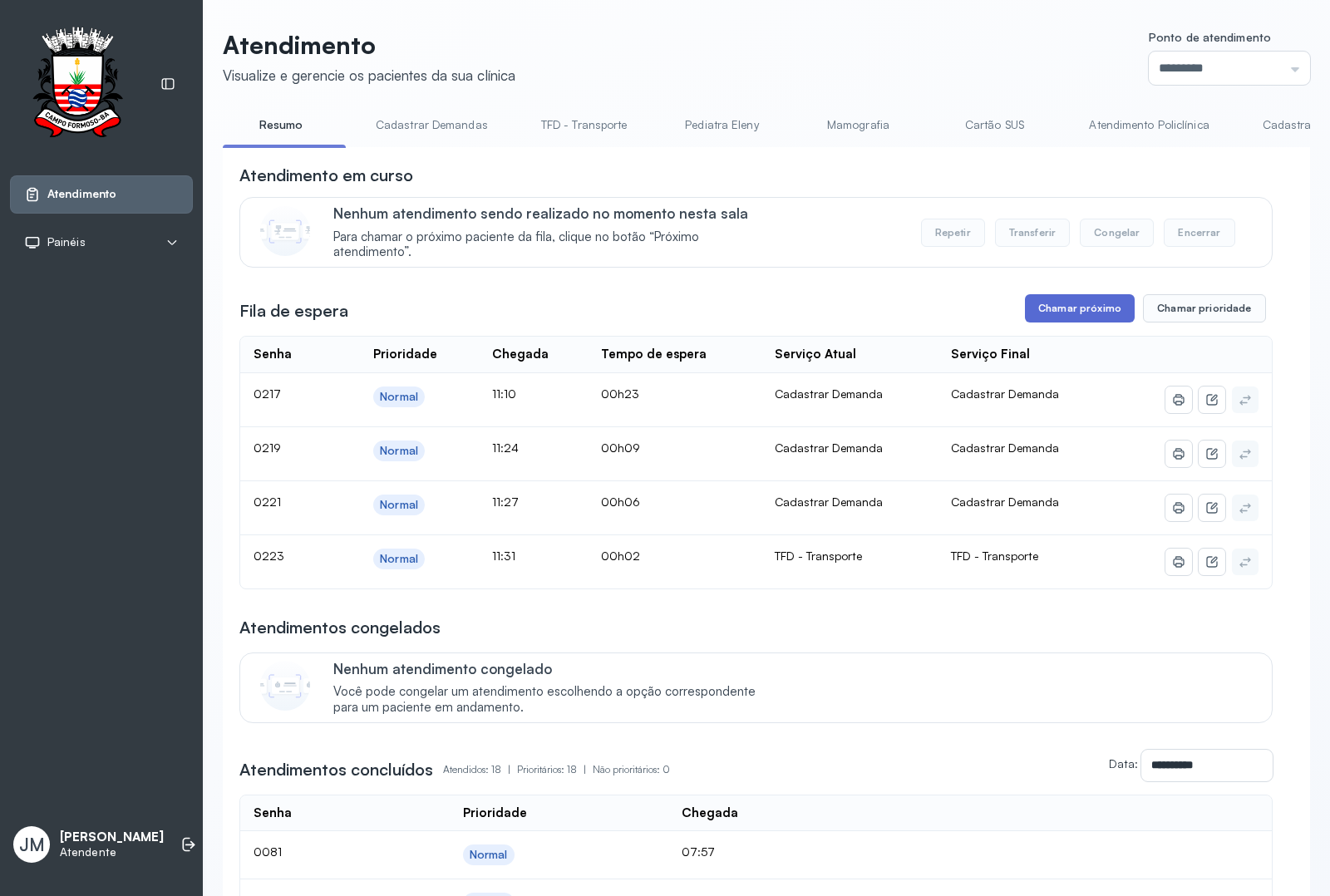
click at [1077, 301] on button "Chamar próximo" at bounding box center [1079, 309] width 110 height 29
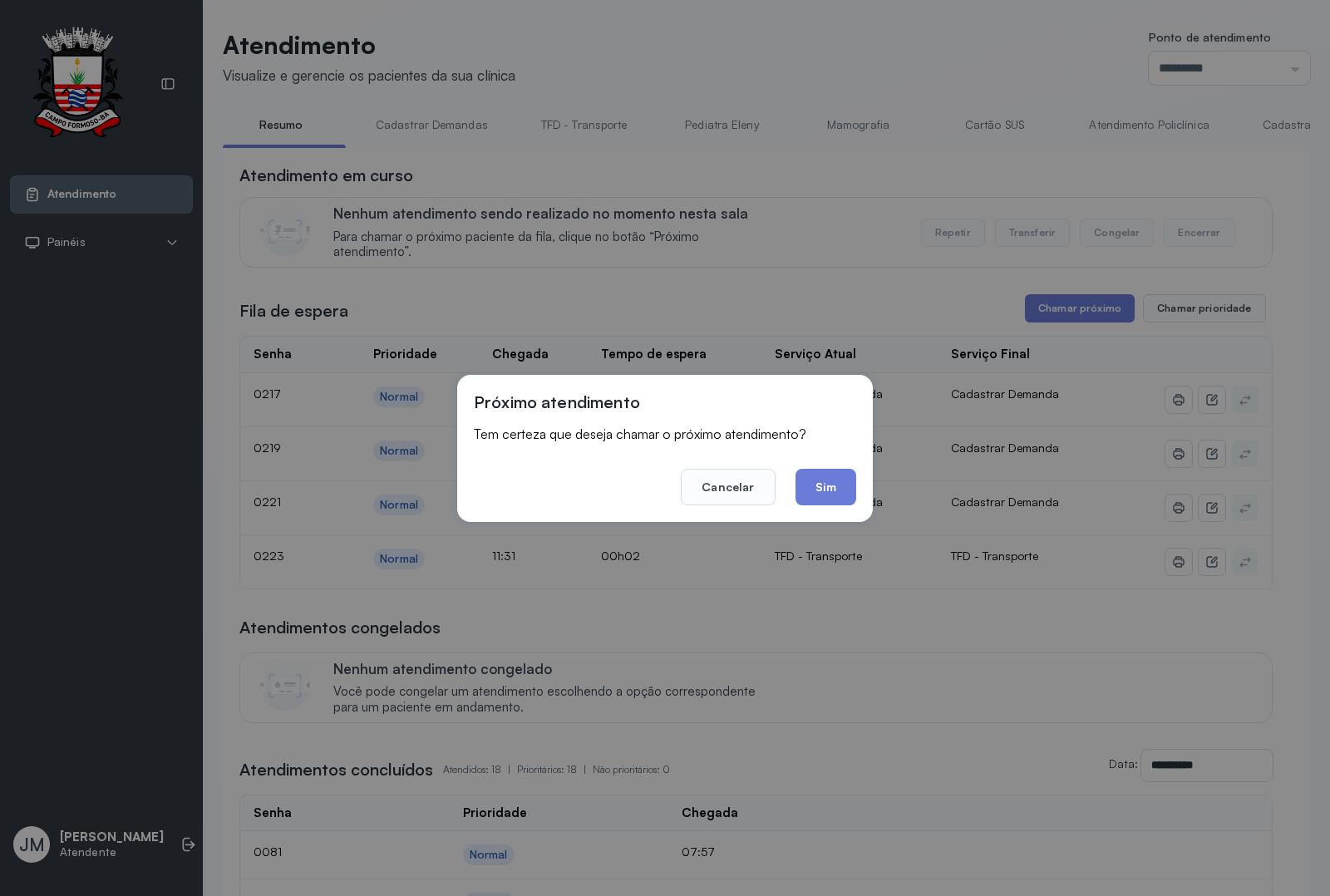
drag, startPoint x: 836, startPoint y: 488, endPoint x: 823, endPoint y: 459, distance: 31.8
click at [836, 479] on button "Sim" at bounding box center [826, 486] width 61 height 37
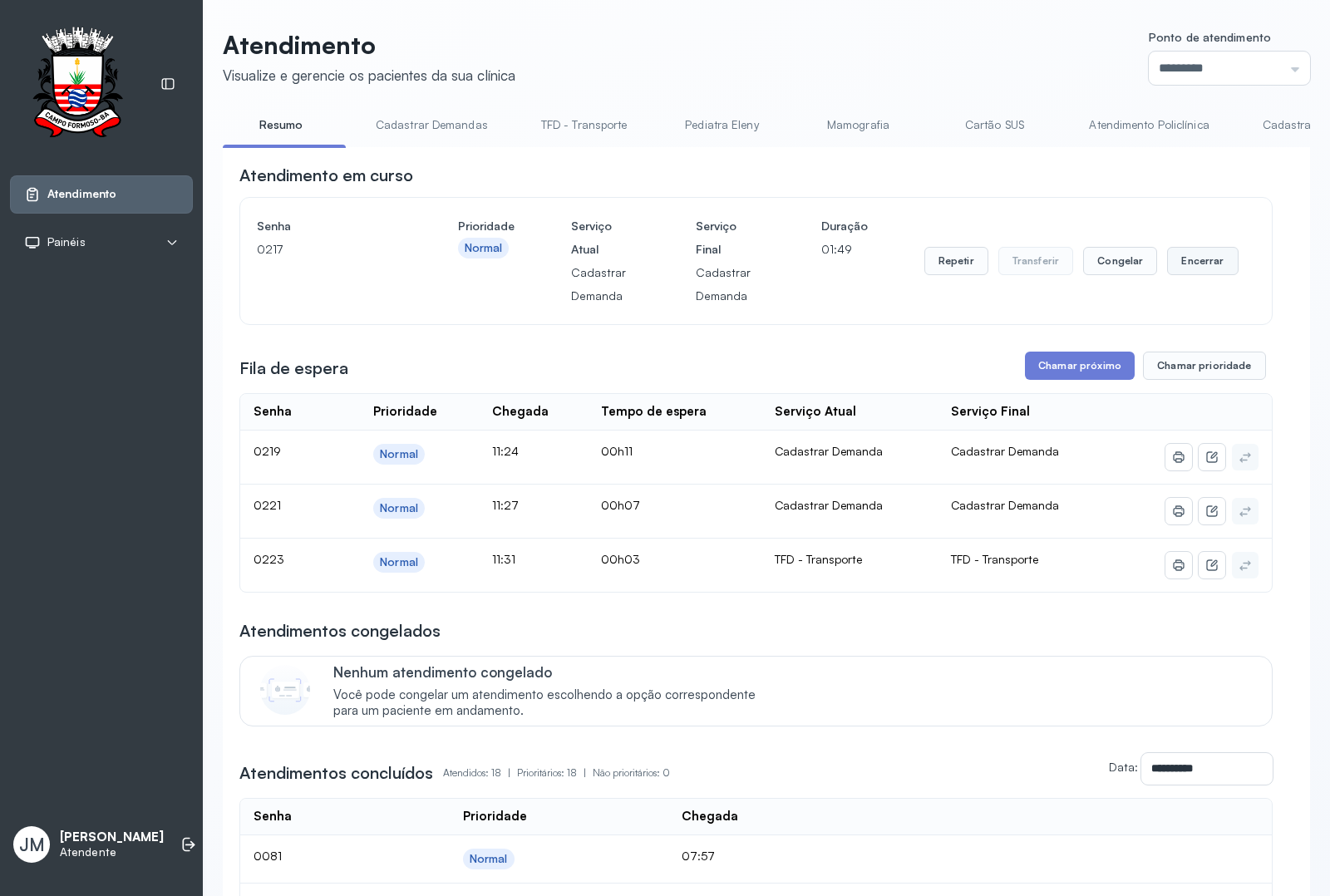
click at [1190, 269] on button "Encerrar" at bounding box center [1201, 261] width 71 height 29
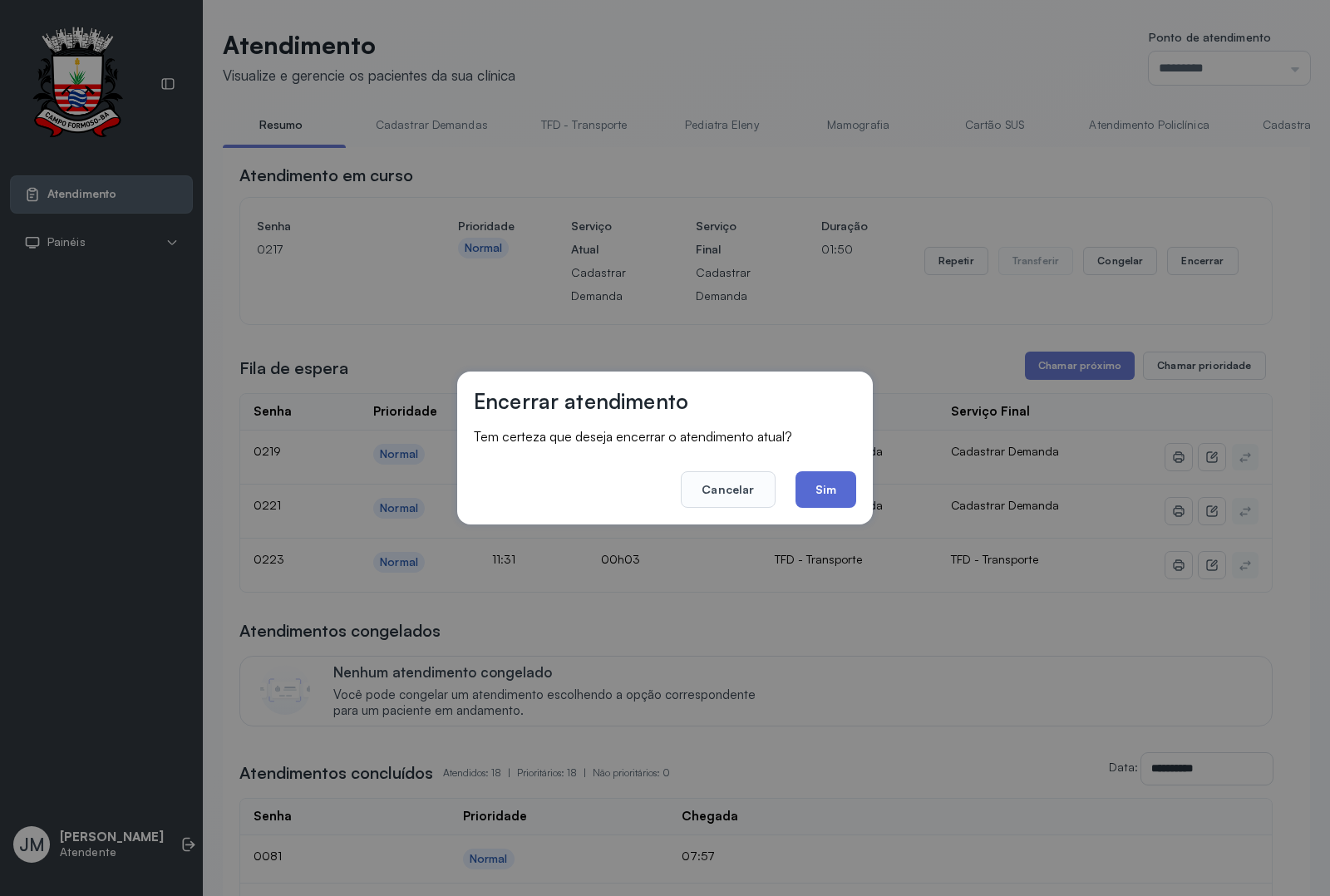
click at [848, 490] on button "Sim" at bounding box center [826, 489] width 61 height 37
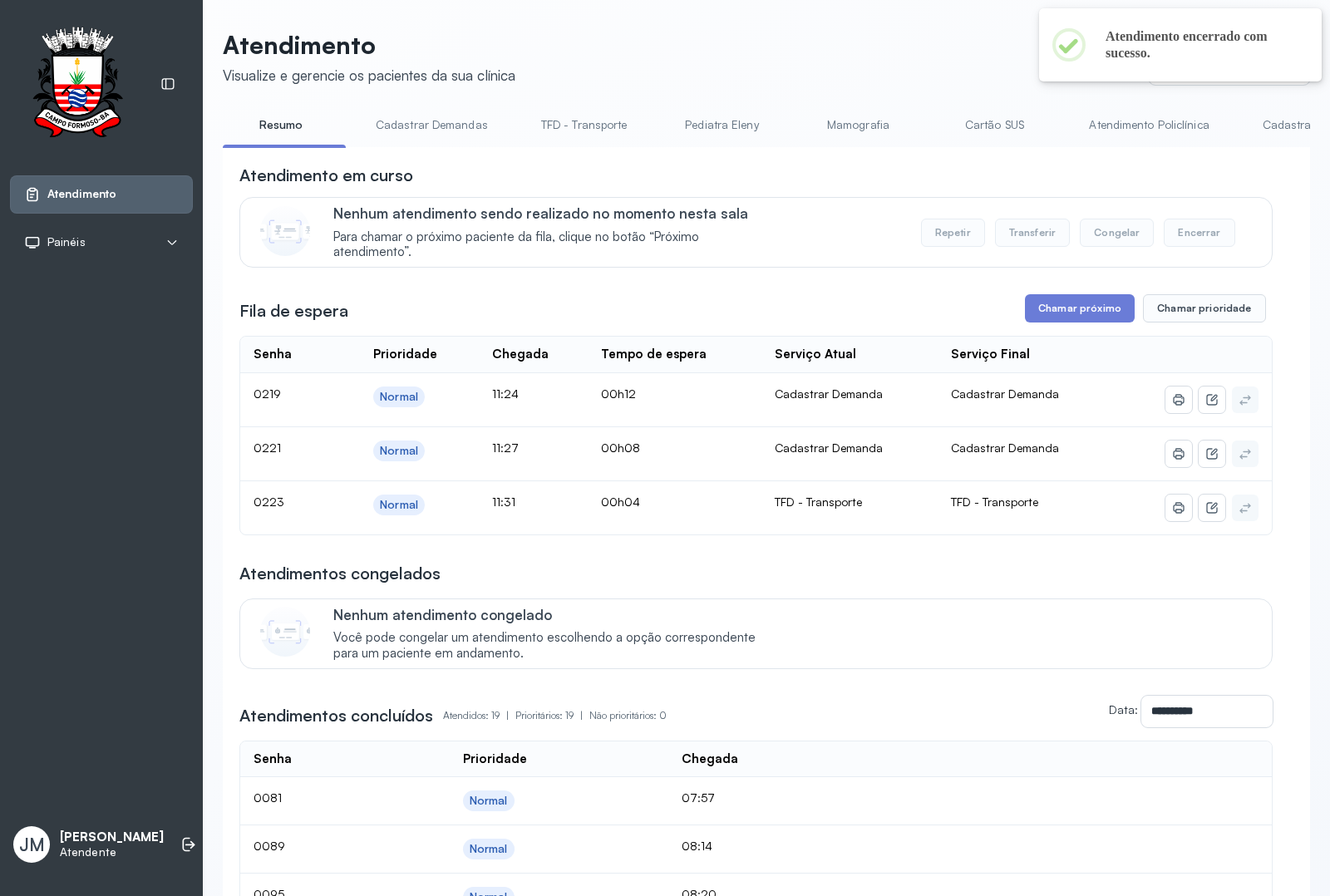
click at [555, 129] on link "TFD - Transporte" at bounding box center [584, 125] width 120 height 28
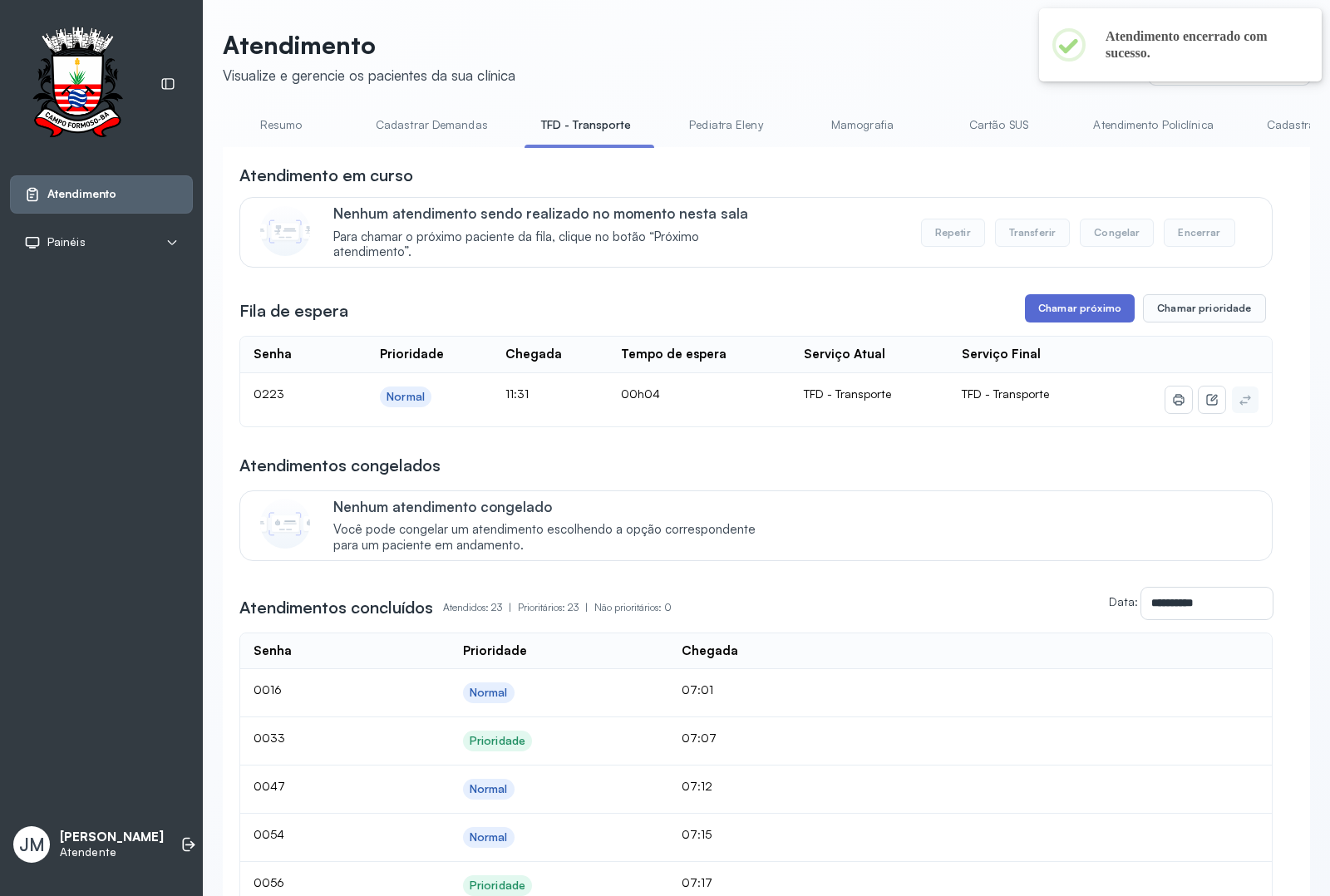
click at [1044, 302] on button "Chamar próximo" at bounding box center [1079, 309] width 110 height 29
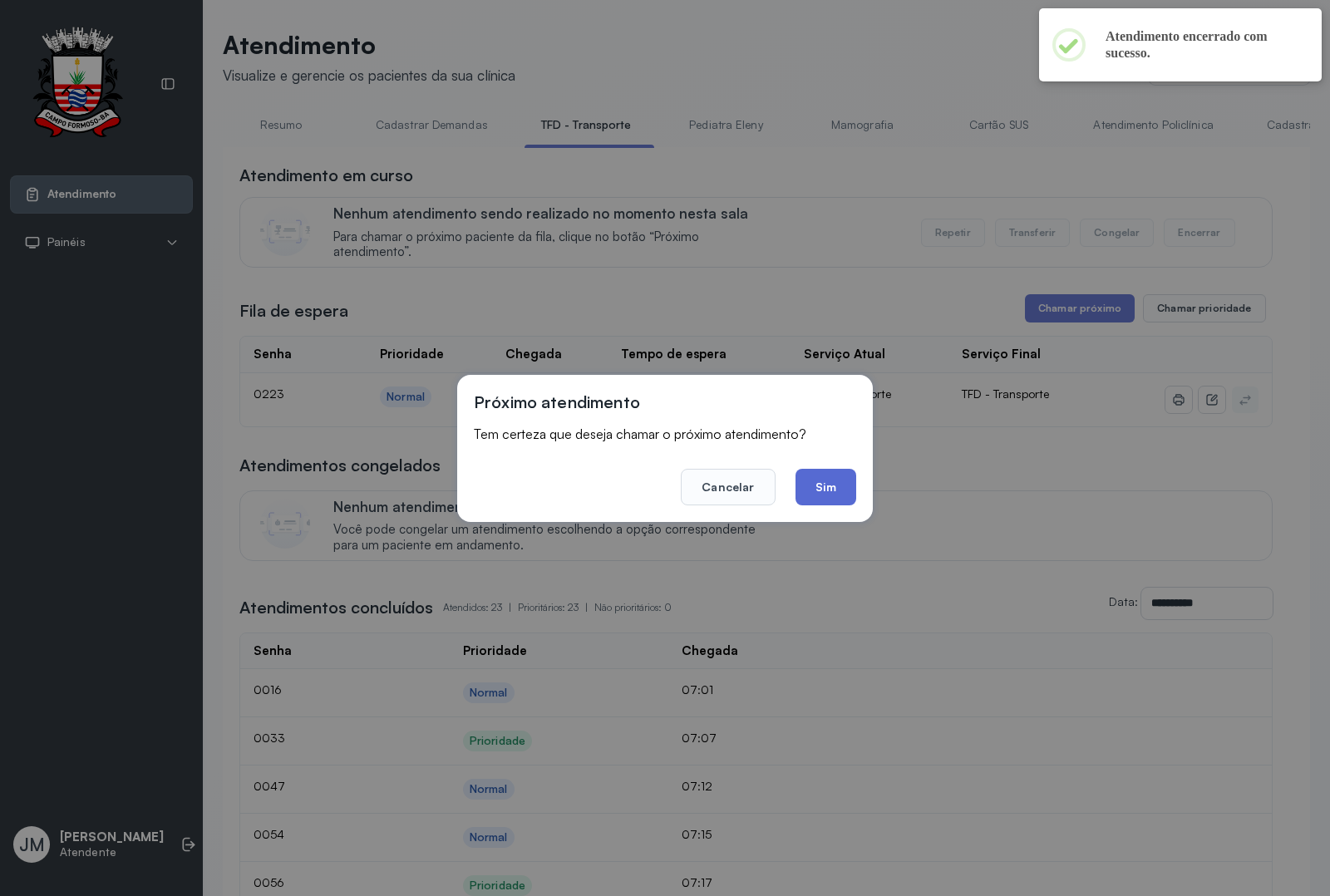
click at [824, 475] on button "Sim" at bounding box center [826, 486] width 61 height 37
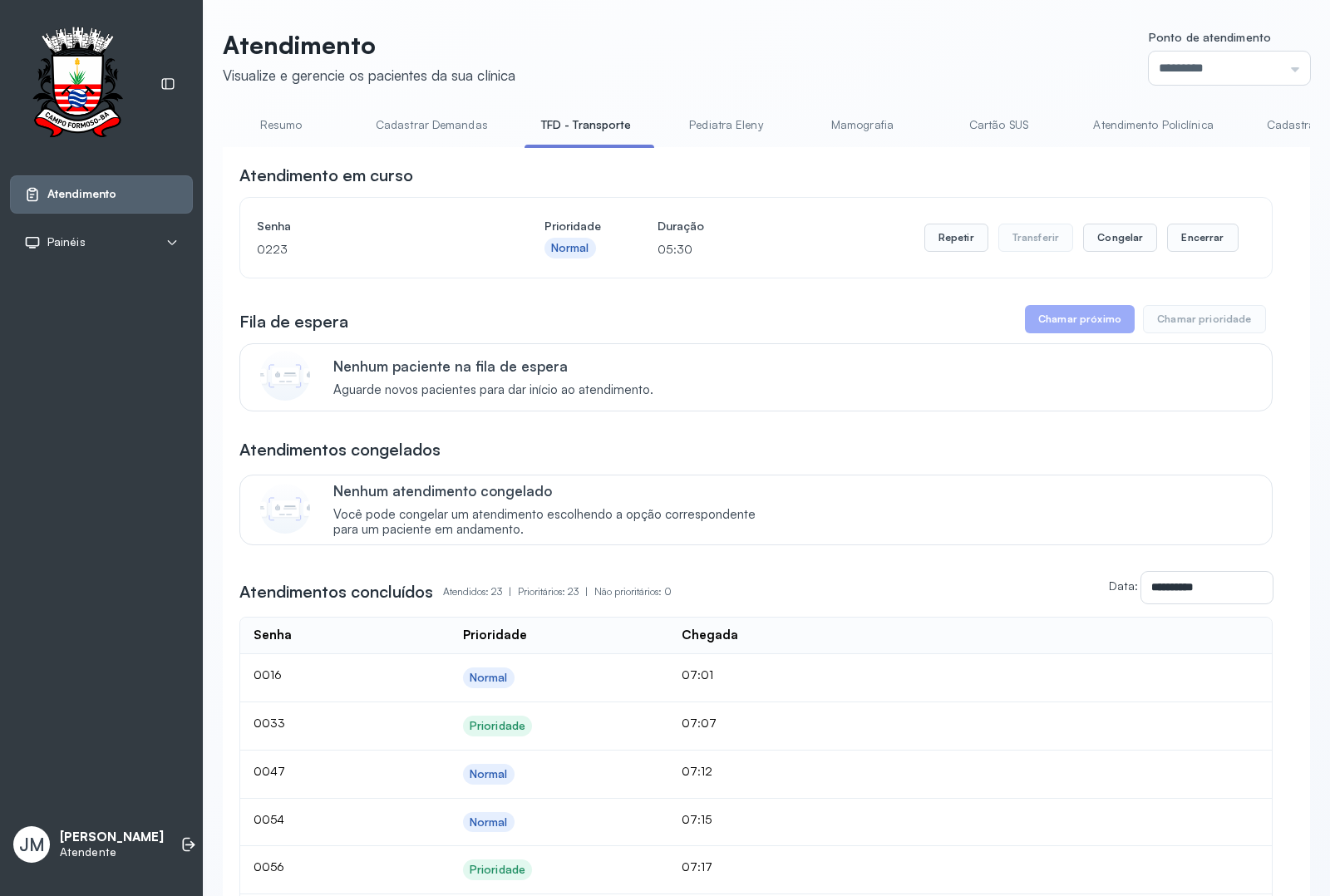
click at [271, 127] on link "Resumo" at bounding box center [280, 125] width 116 height 28
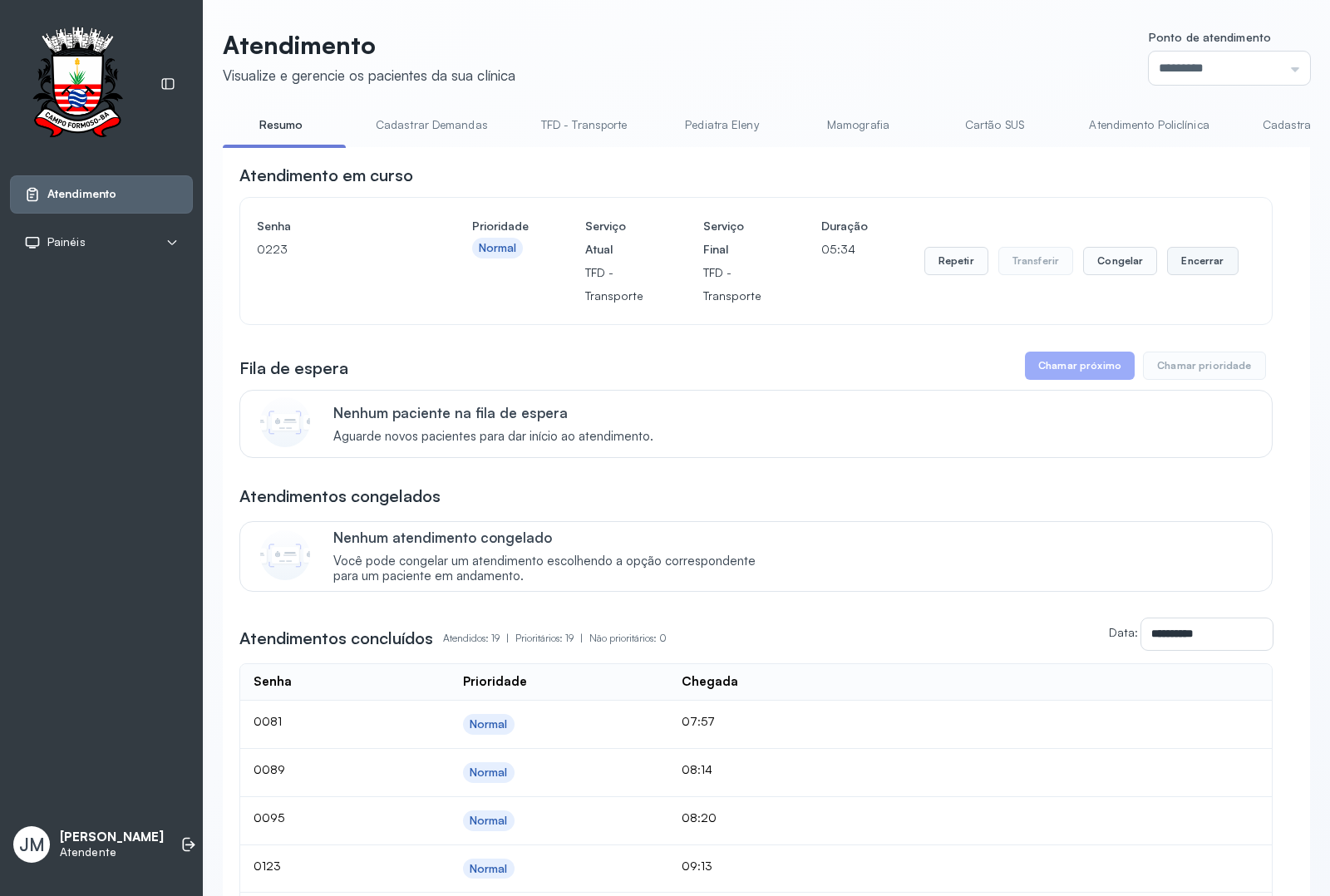
click at [1185, 262] on button "Encerrar" at bounding box center [1201, 261] width 71 height 29
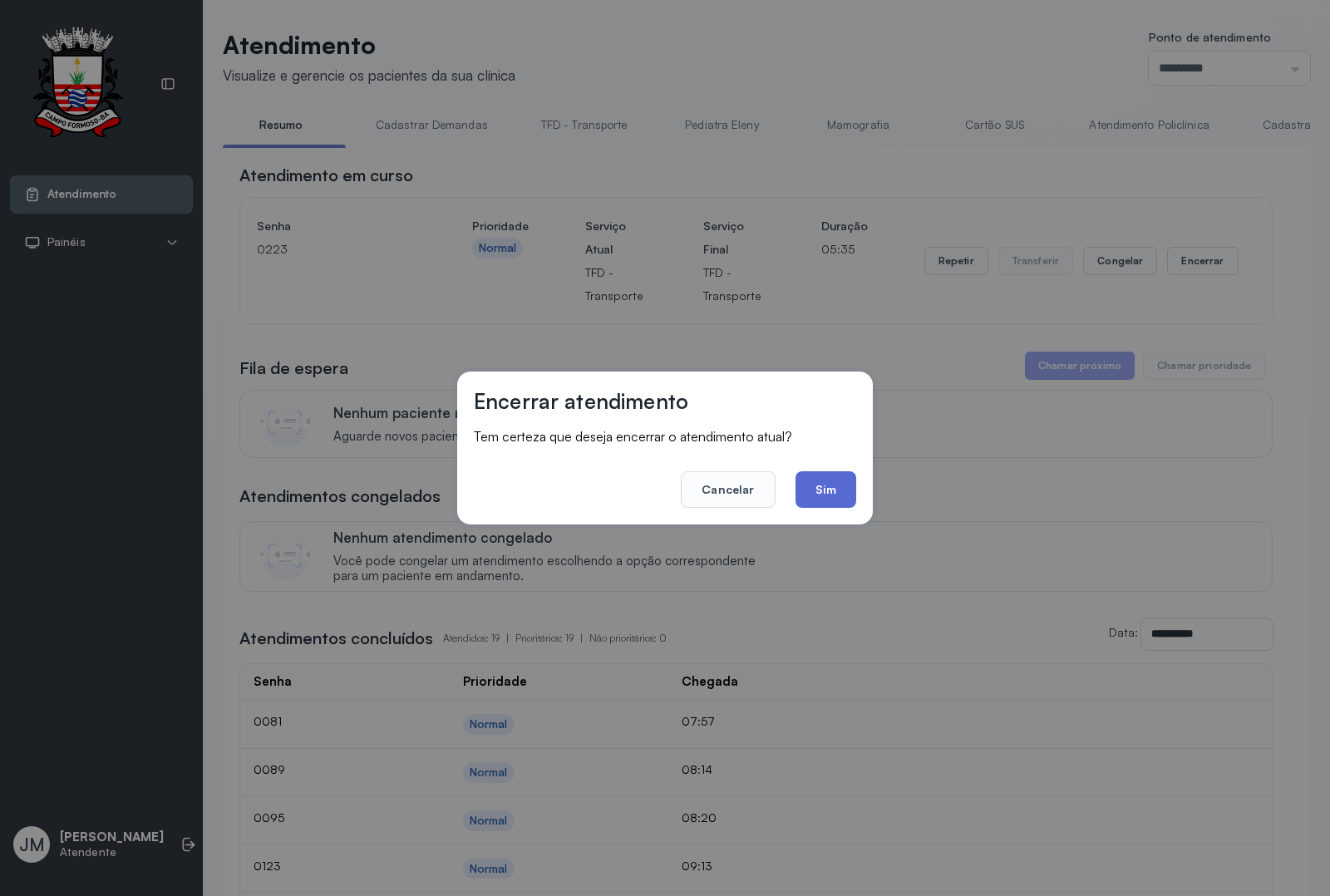
click at [825, 487] on button "Sim" at bounding box center [826, 489] width 61 height 37
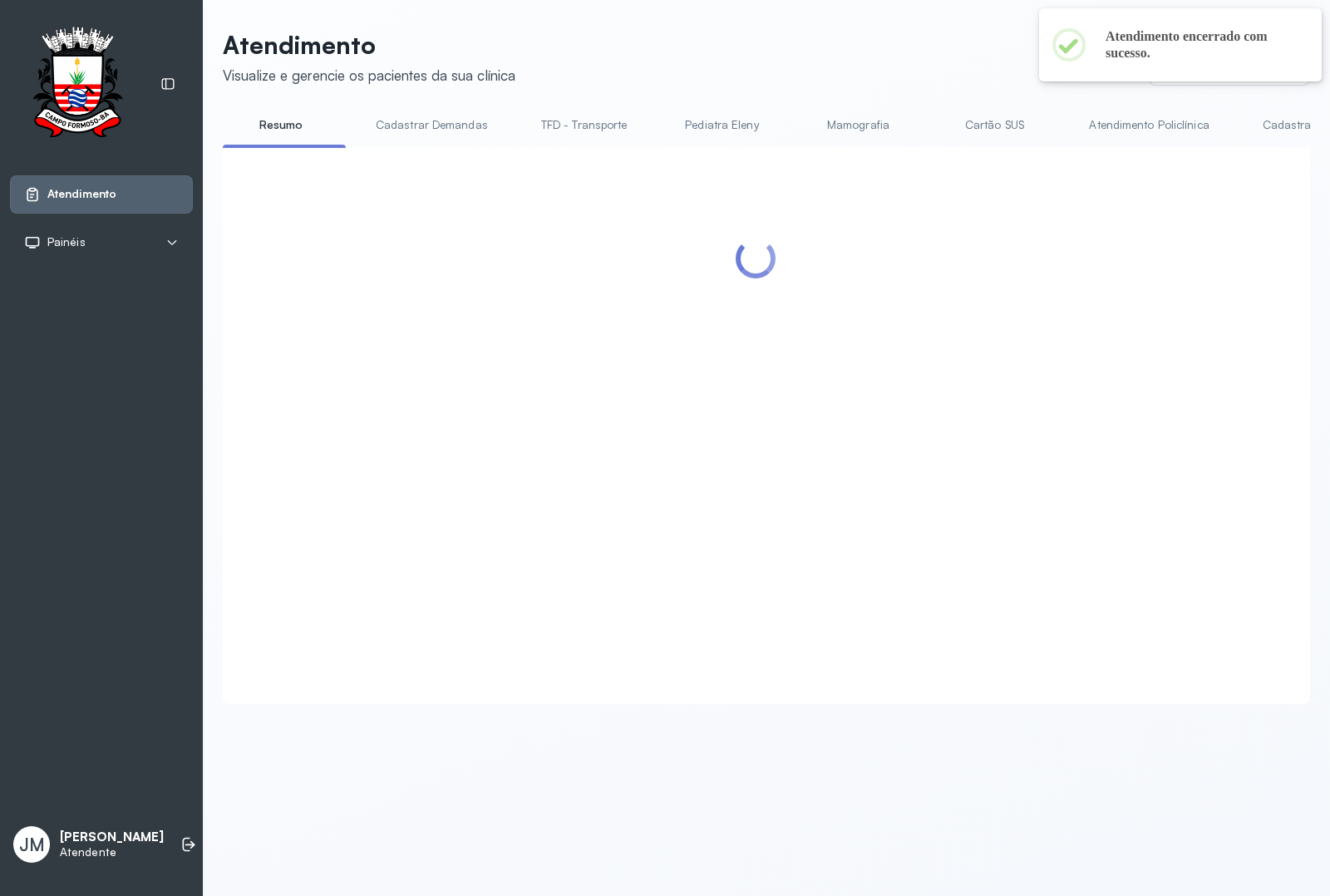
click at [447, 117] on link "Cadastrar Demandas" at bounding box center [431, 125] width 145 height 28
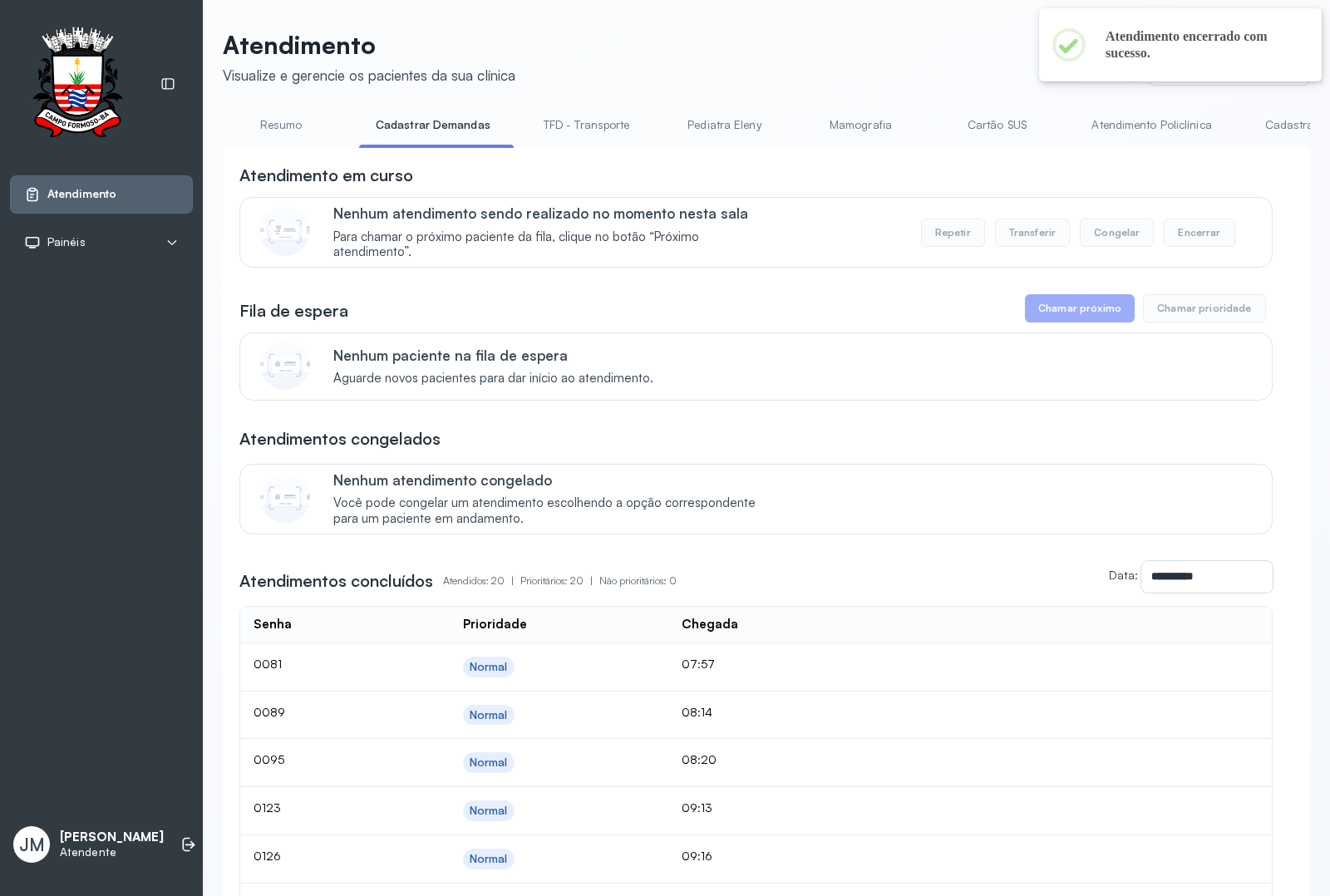
click at [285, 122] on link "Resumo" at bounding box center [280, 125] width 116 height 28
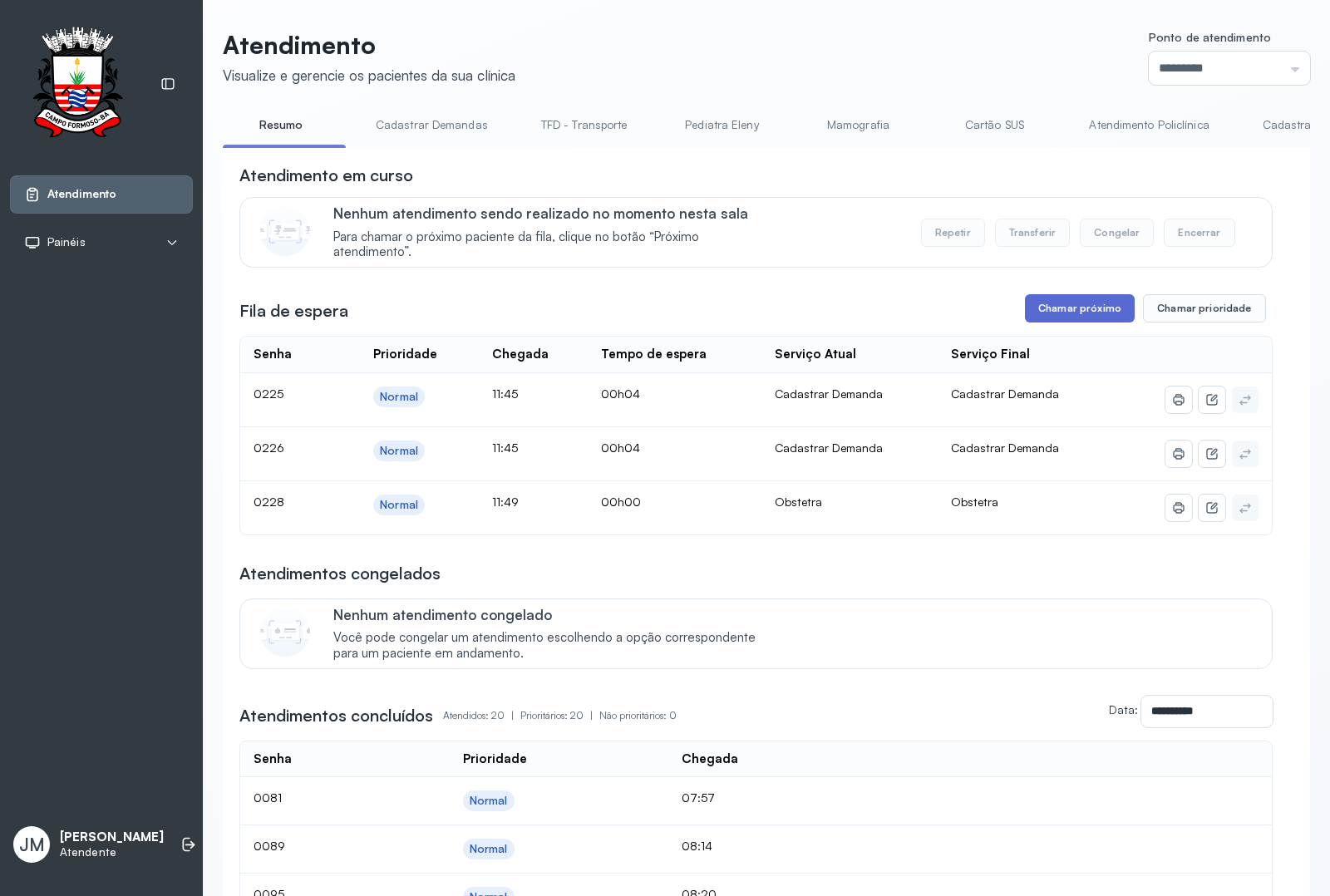
click at [1055, 308] on button "Chamar próximo" at bounding box center [1079, 309] width 110 height 29
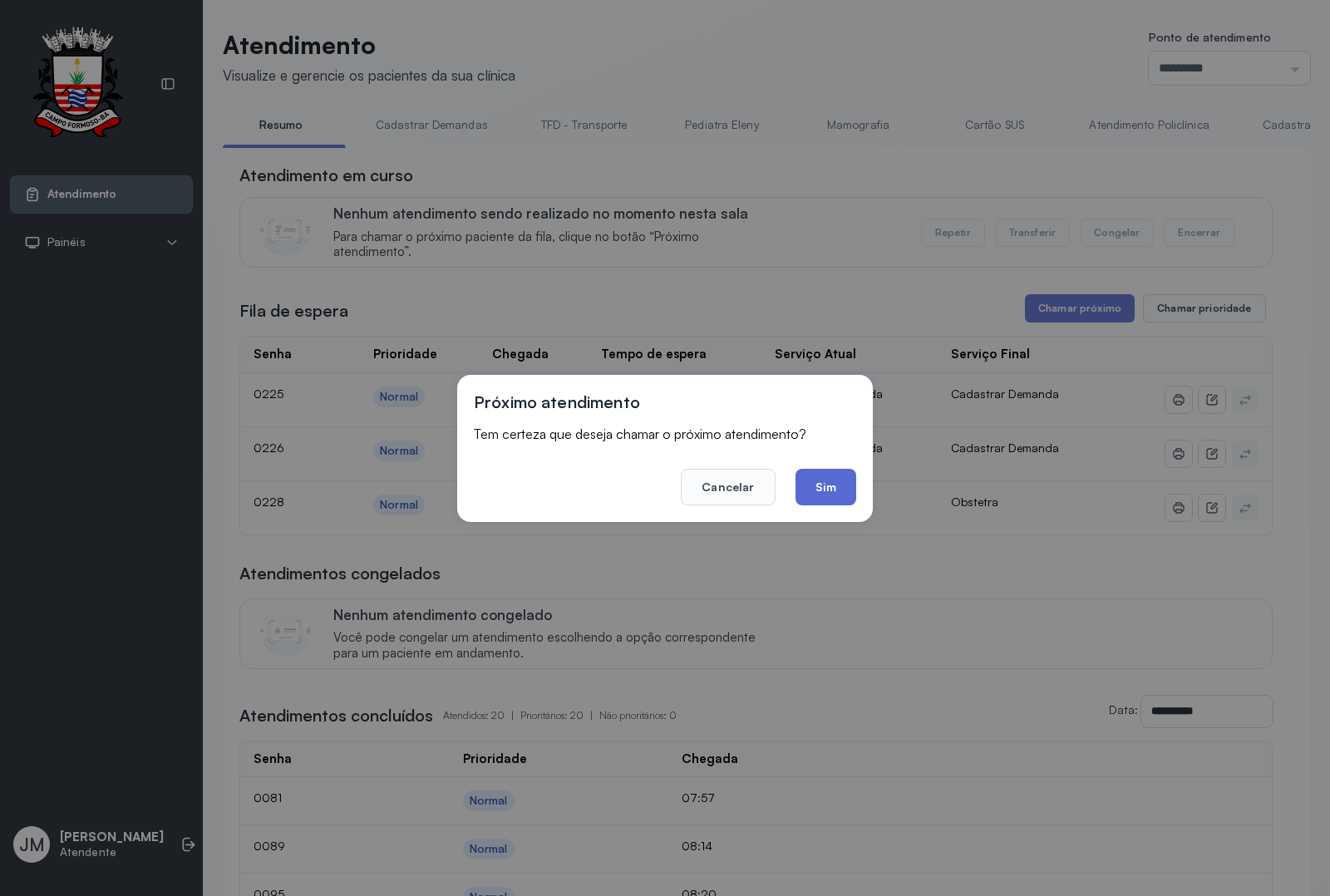
click at [837, 487] on button "Sim" at bounding box center [826, 486] width 61 height 37
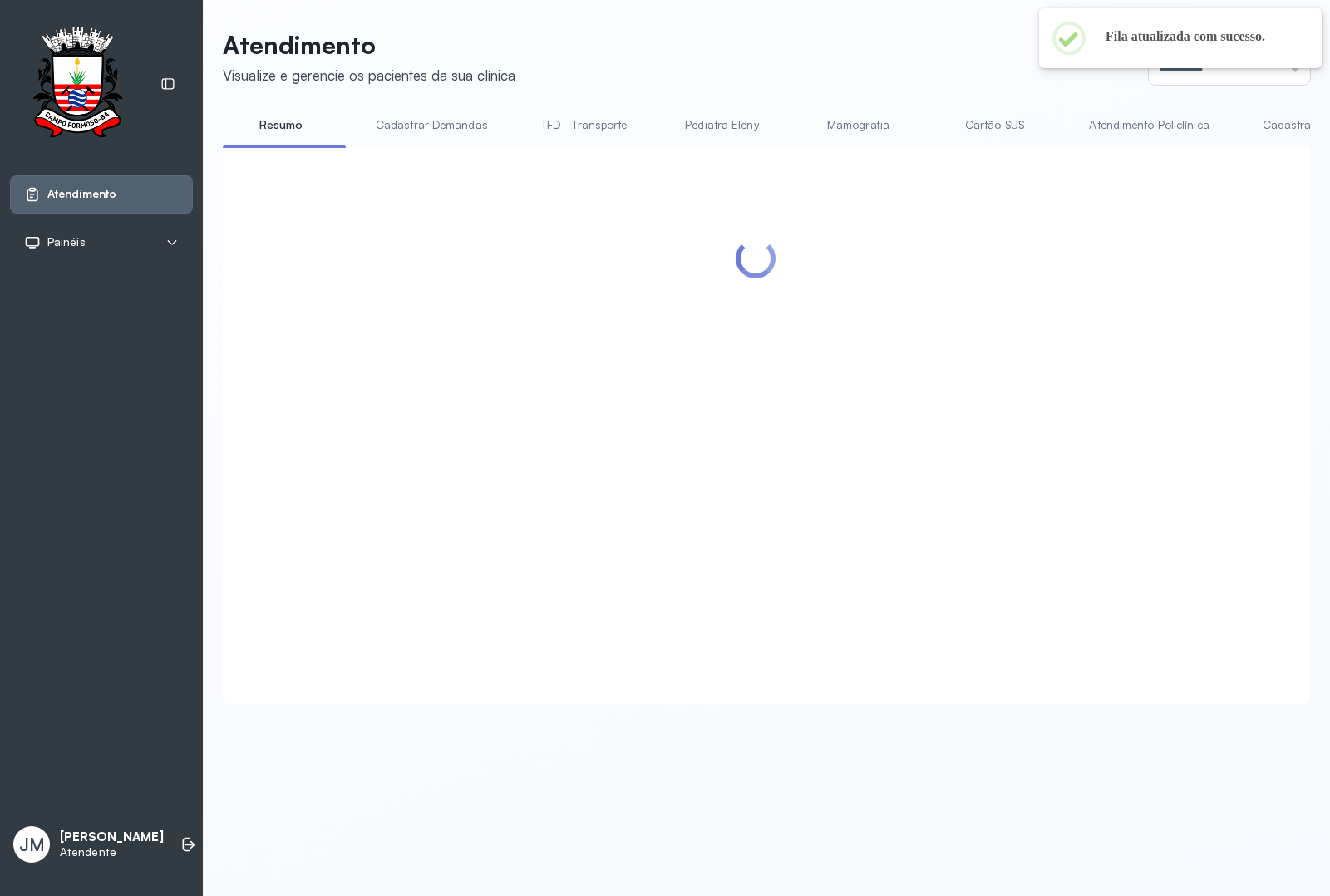
click at [563, 120] on link "TFD - Transporte" at bounding box center [584, 125] width 120 height 28
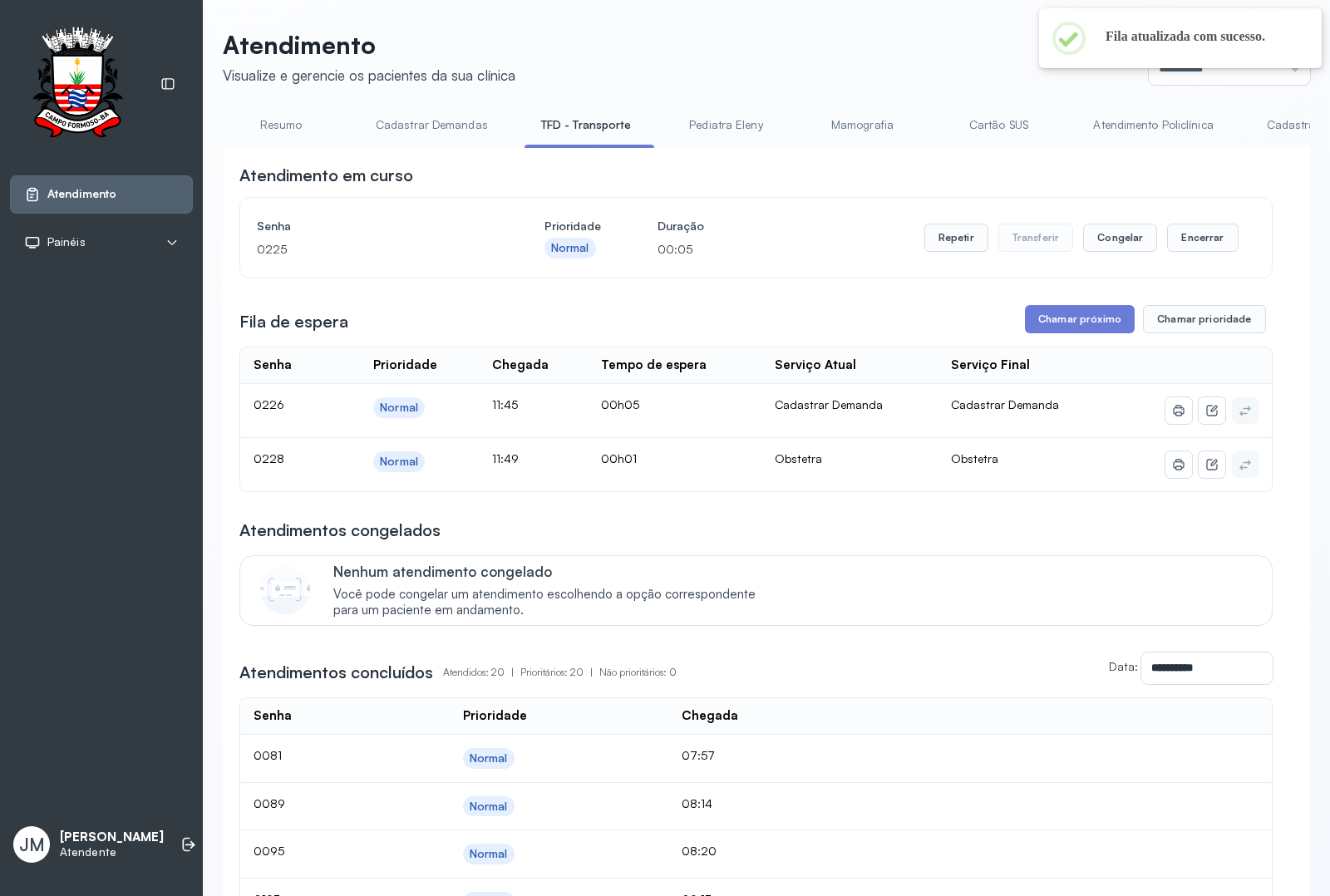
click at [982, 123] on link "Cartão SUS" at bounding box center [998, 125] width 116 height 28
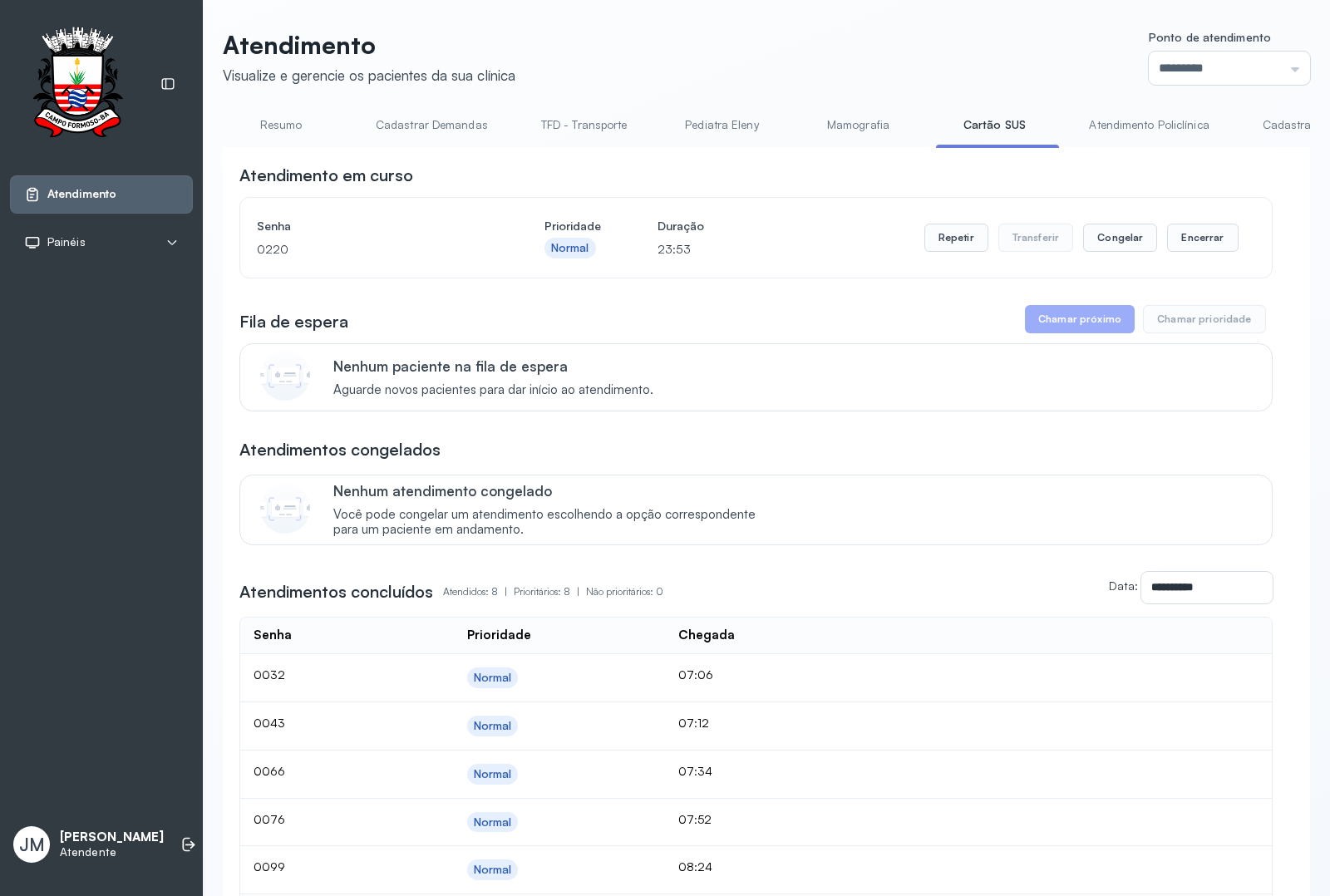
click at [272, 123] on link "Resumo" at bounding box center [280, 125] width 116 height 28
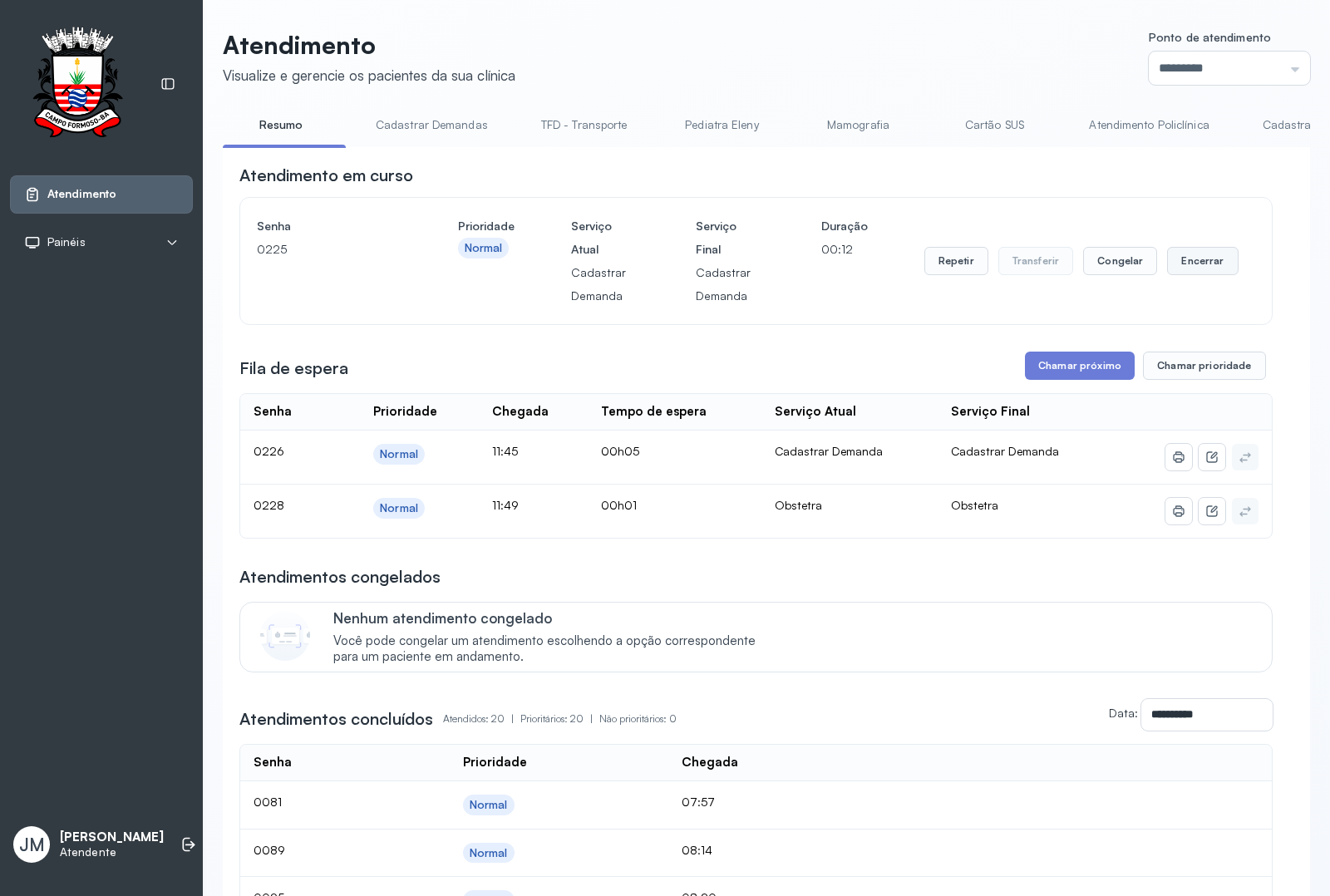
click at [1189, 262] on button "Encerrar" at bounding box center [1201, 261] width 71 height 29
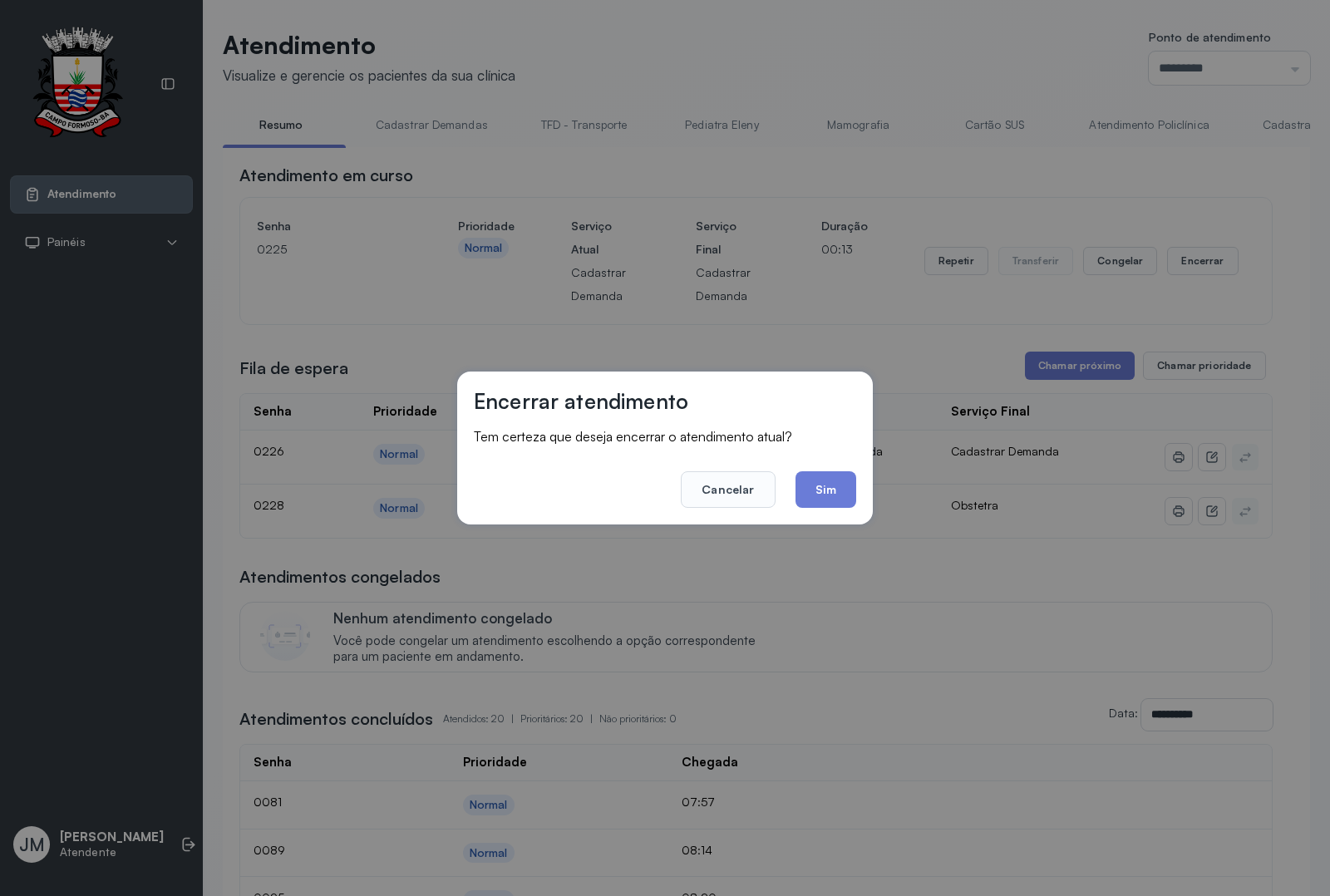
click at [796, 483] on button "Sim" at bounding box center [826, 489] width 61 height 37
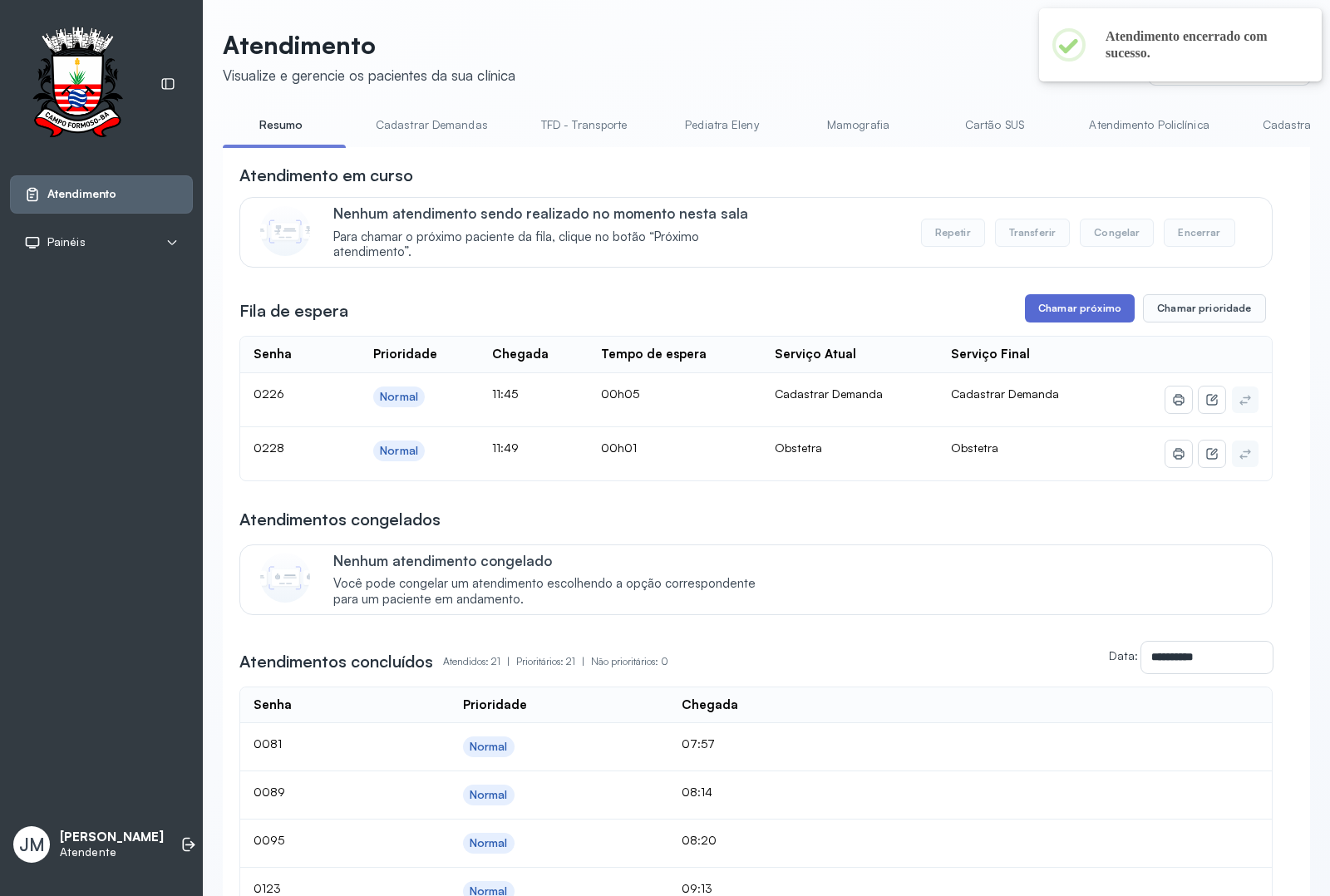
click at [1062, 312] on button "Chamar próximo" at bounding box center [1079, 309] width 110 height 29
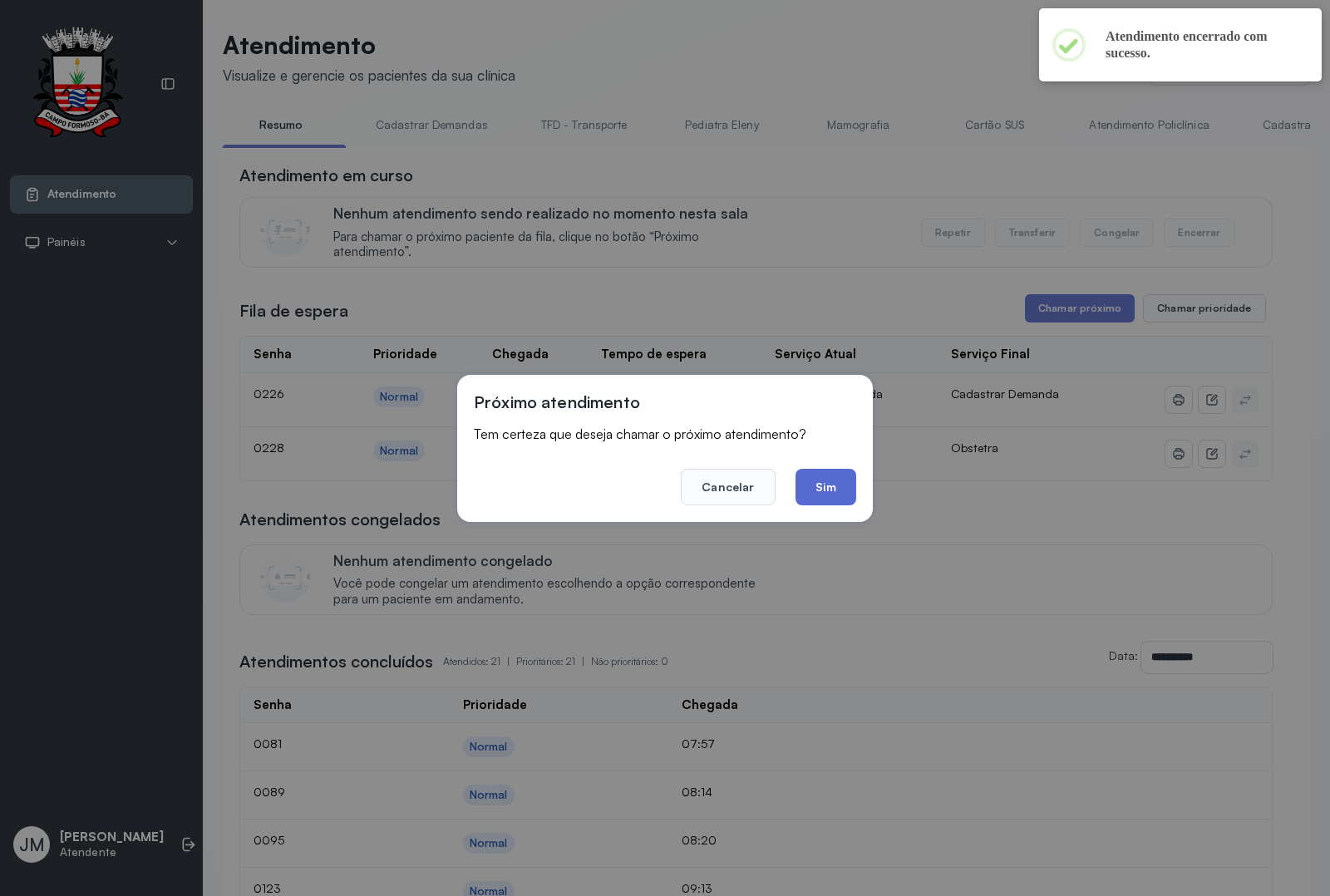
click at [832, 492] on button "Sim" at bounding box center [826, 486] width 61 height 37
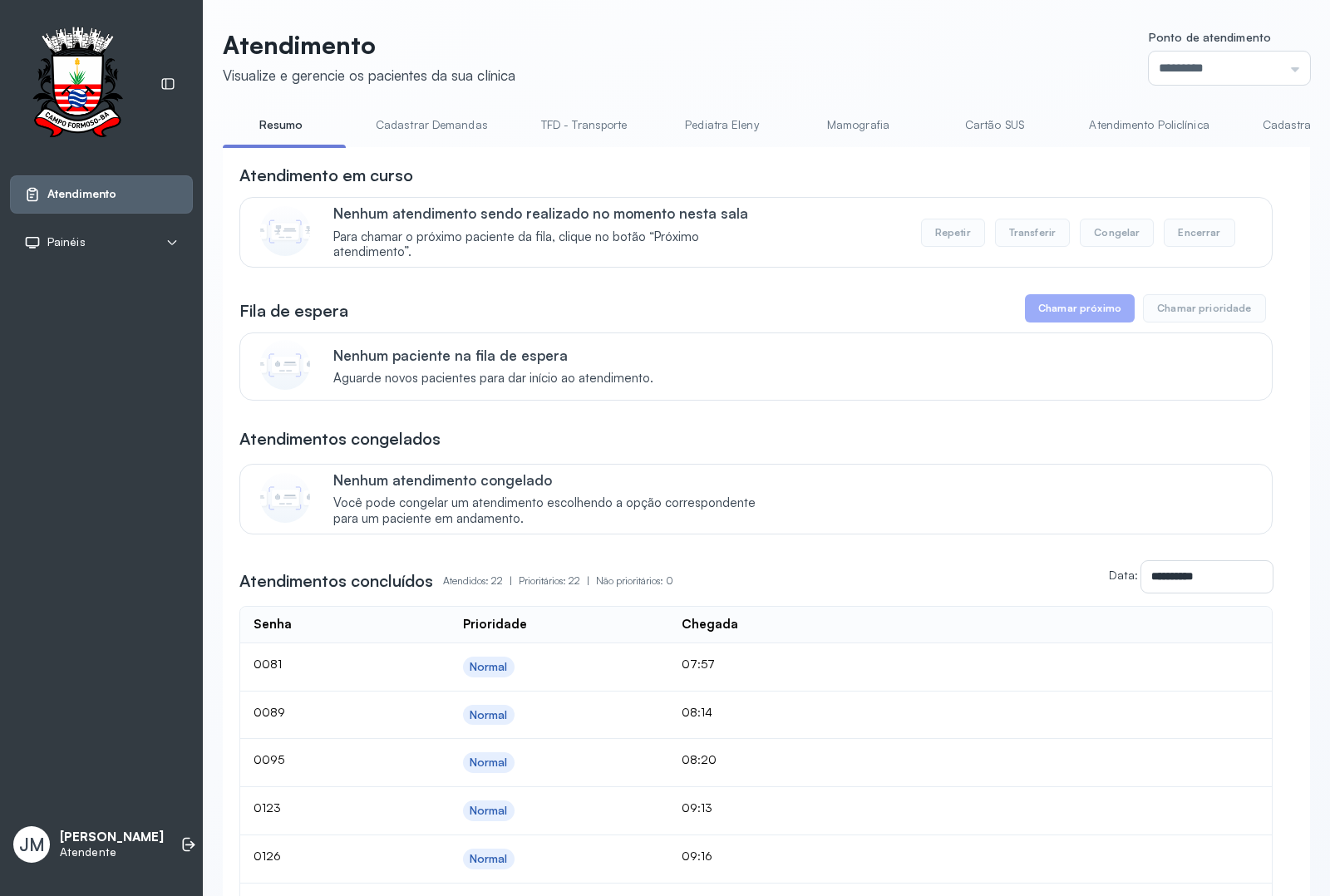
click at [566, 117] on link "TFD - Transporte" at bounding box center [584, 125] width 120 height 28
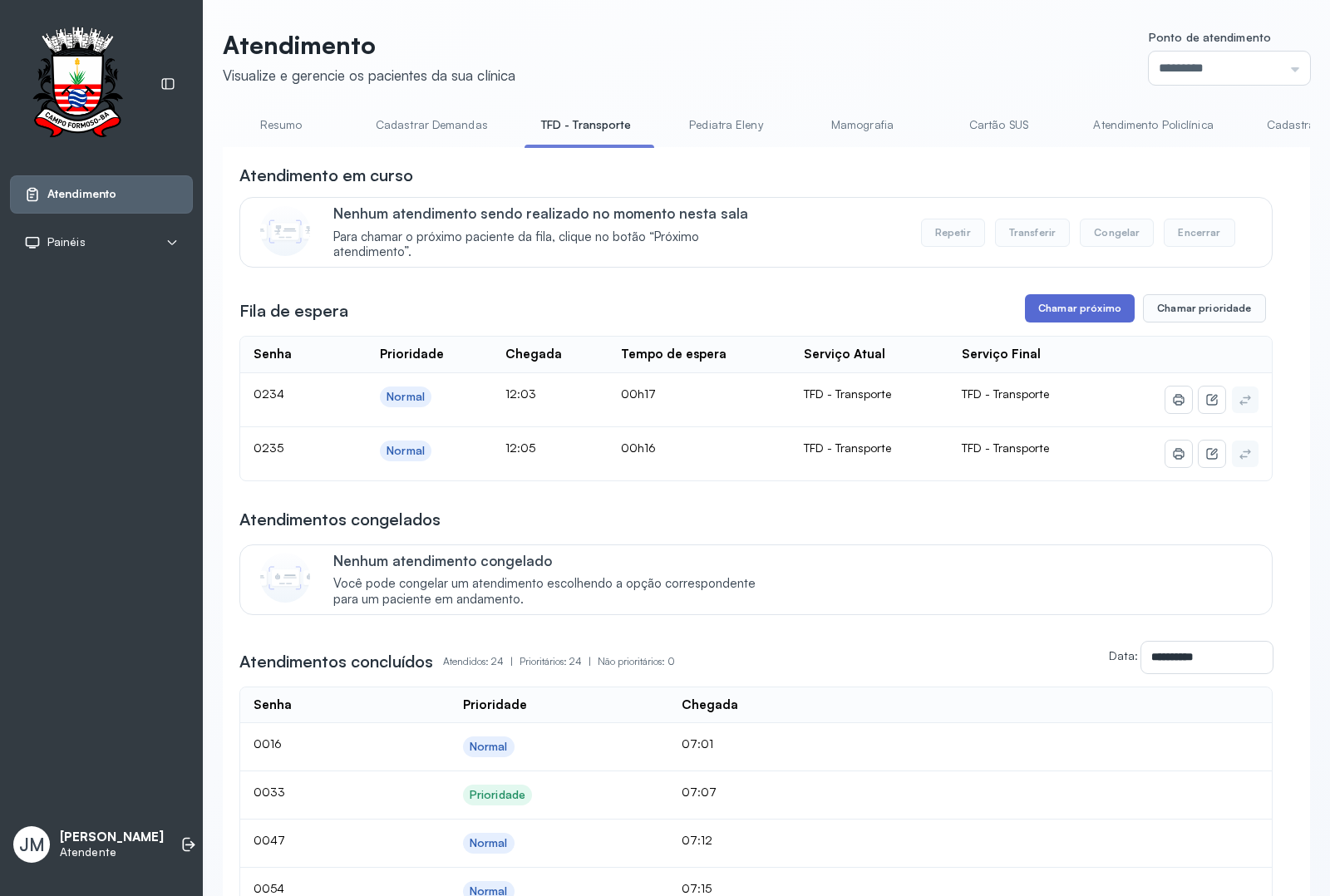
click at [1066, 307] on button "Chamar próximo" at bounding box center [1079, 309] width 110 height 29
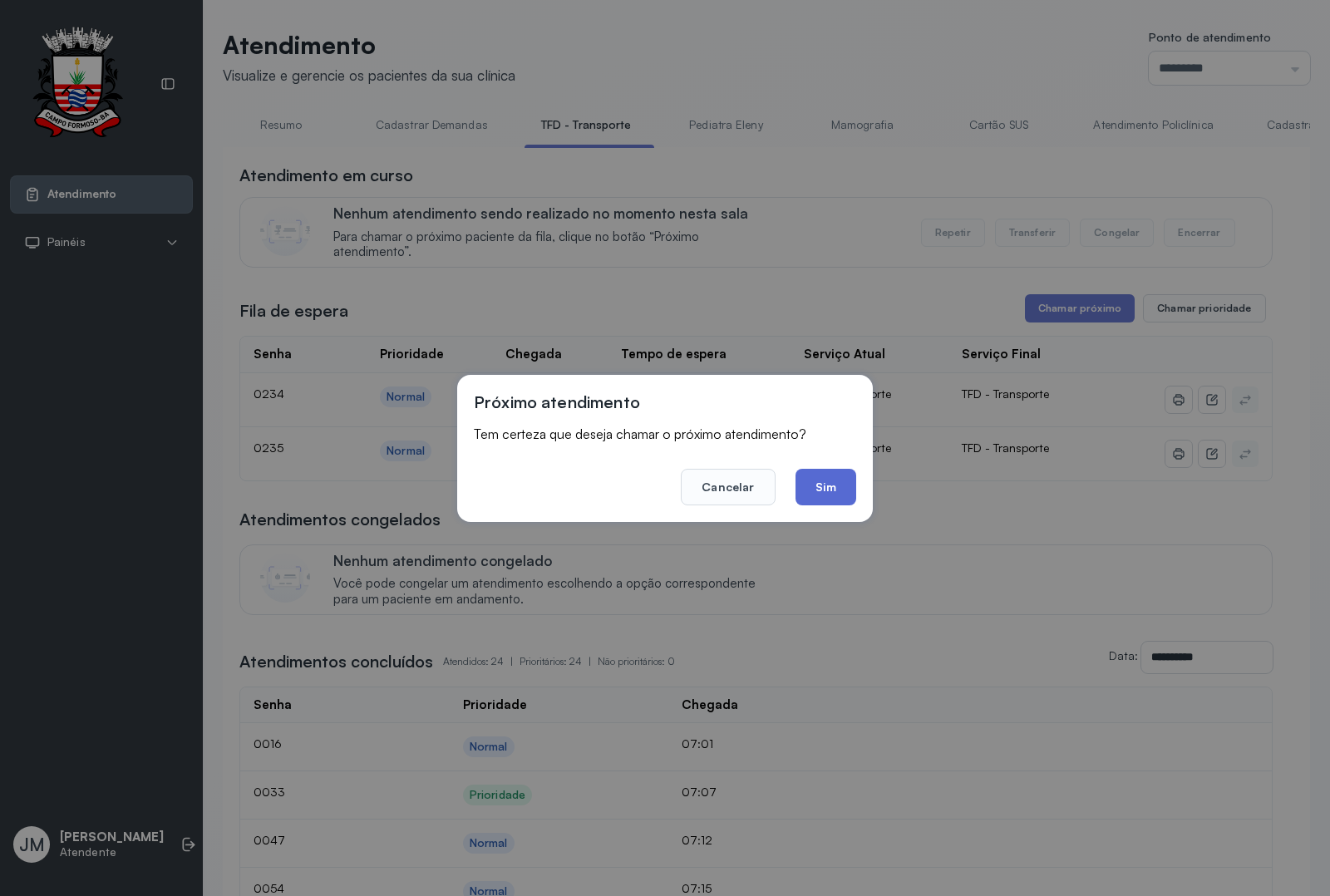
click at [834, 482] on button "Sim" at bounding box center [826, 486] width 61 height 37
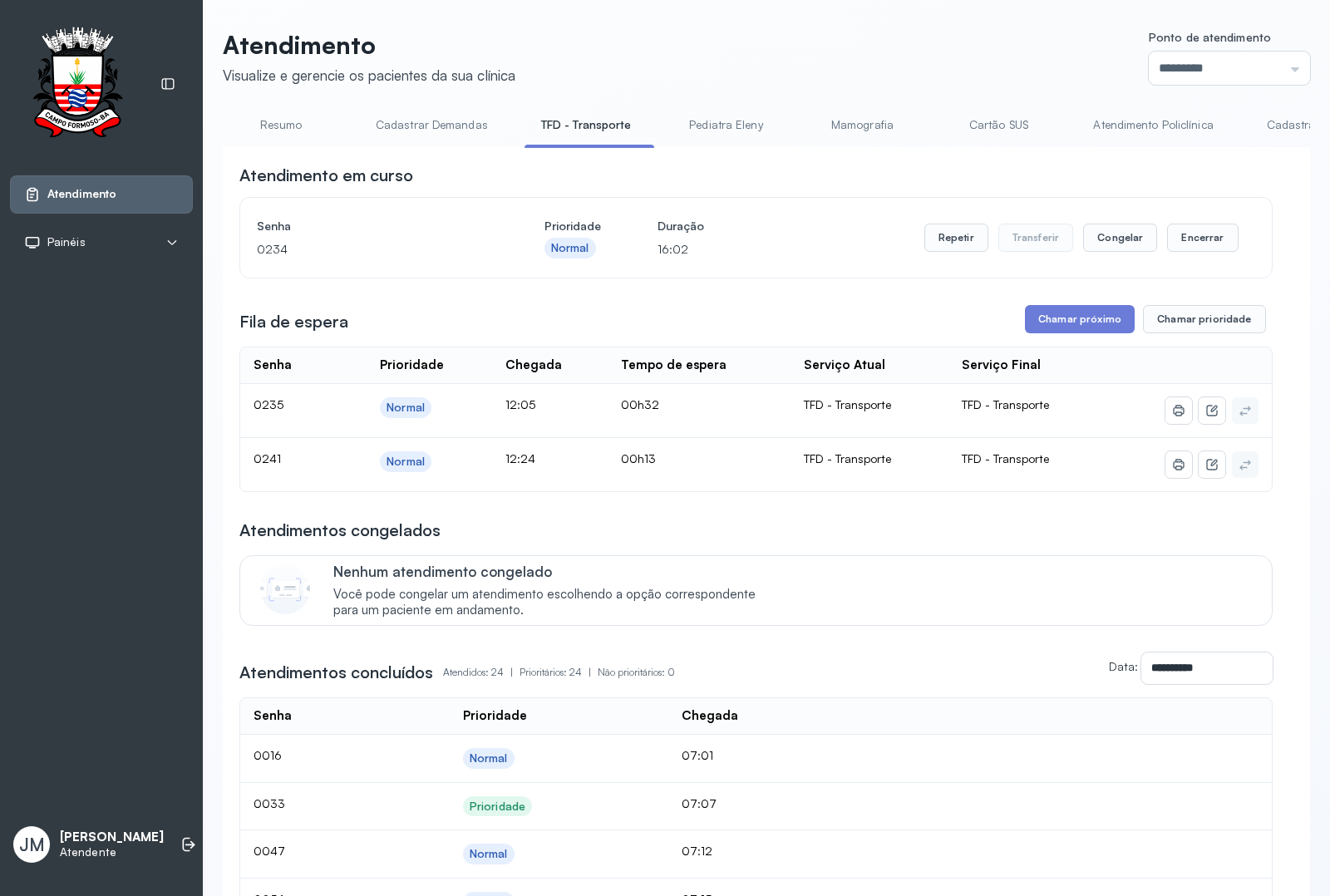
click at [1077, 317] on button "Chamar próximo" at bounding box center [1079, 319] width 110 height 29
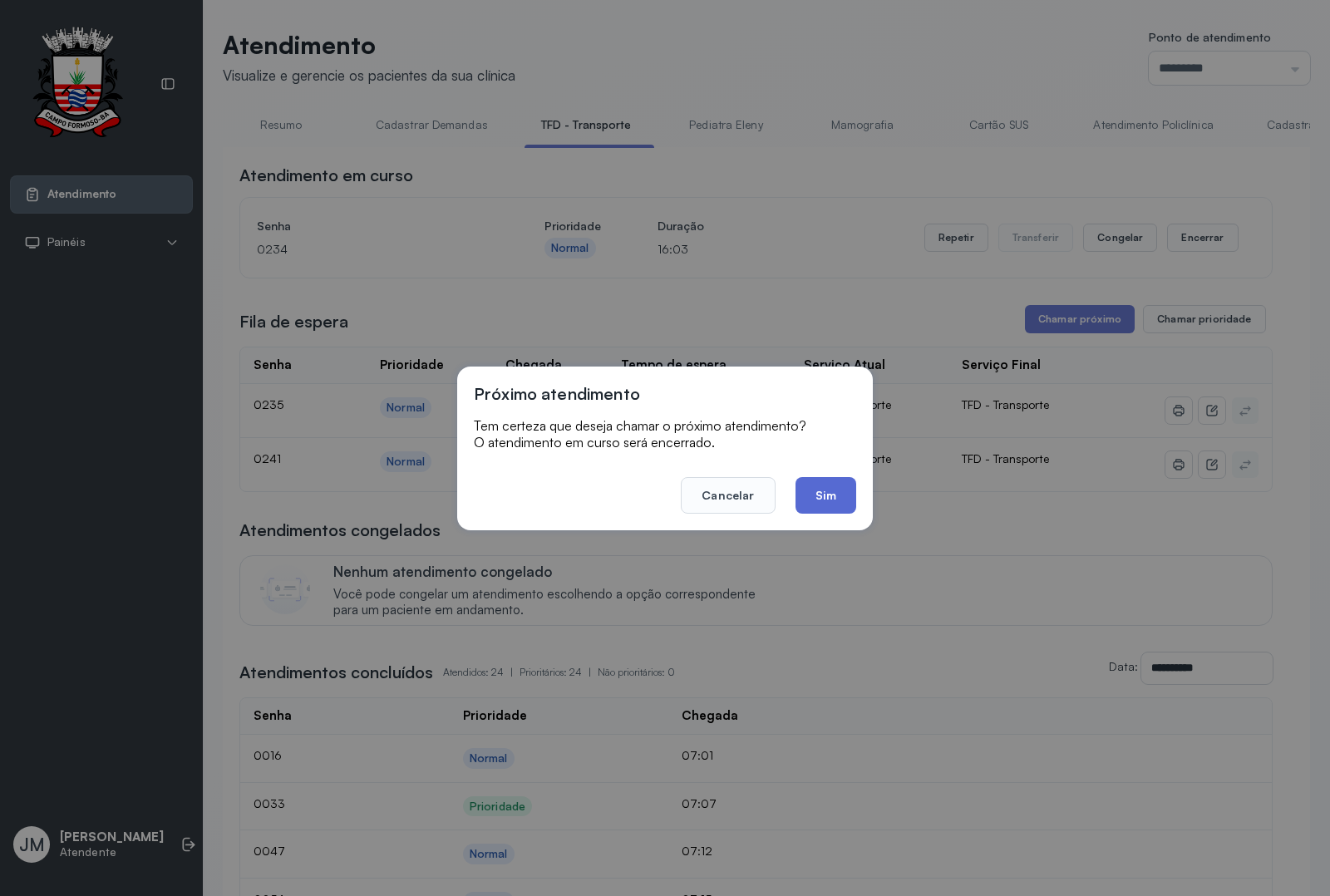
click at [812, 488] on button "Sim" at bounding box center [826, 494] width 61 height 37
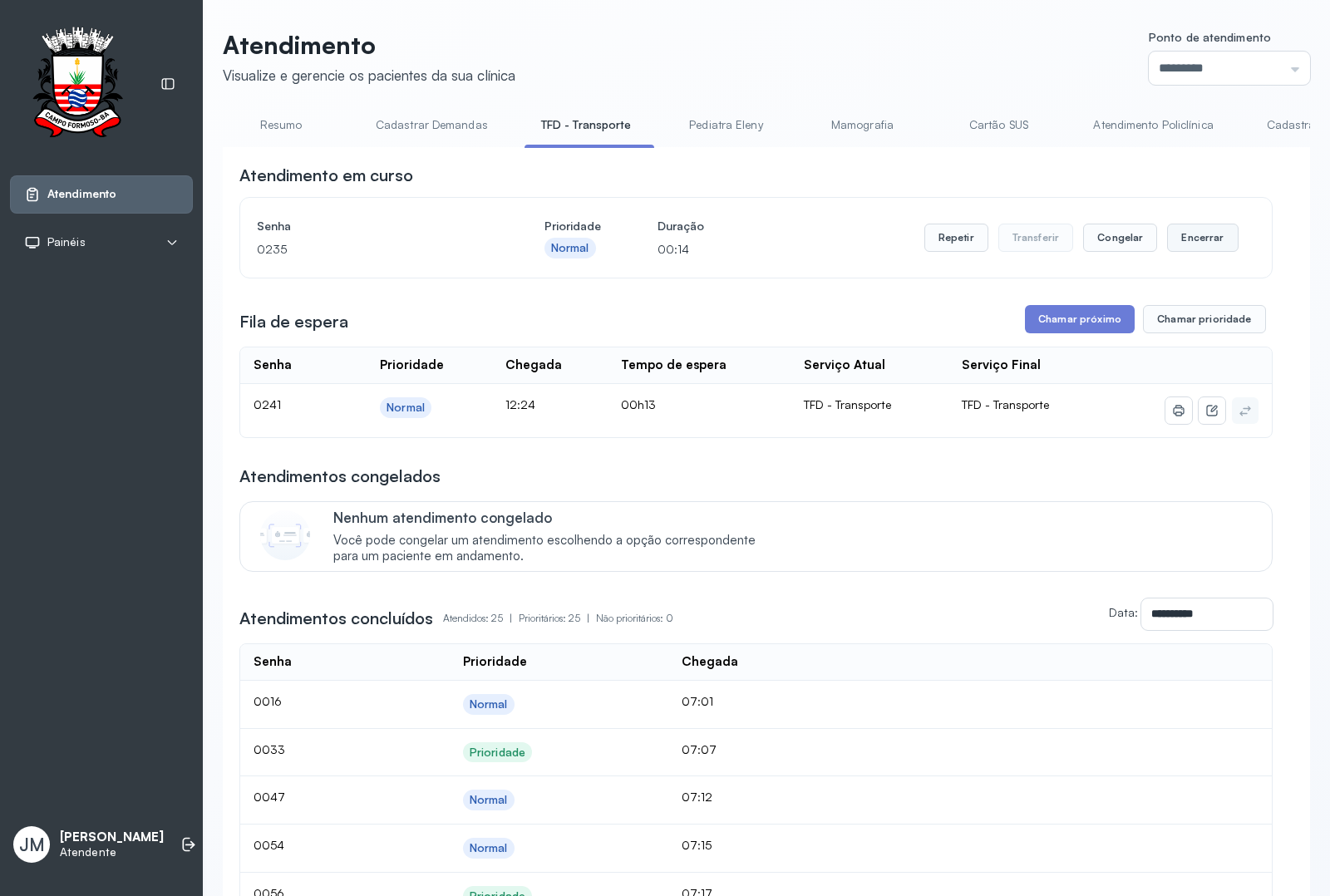
click at [1177, 231] on button "Encerrar" at bounding box center [1201, 237] width 71 height 29
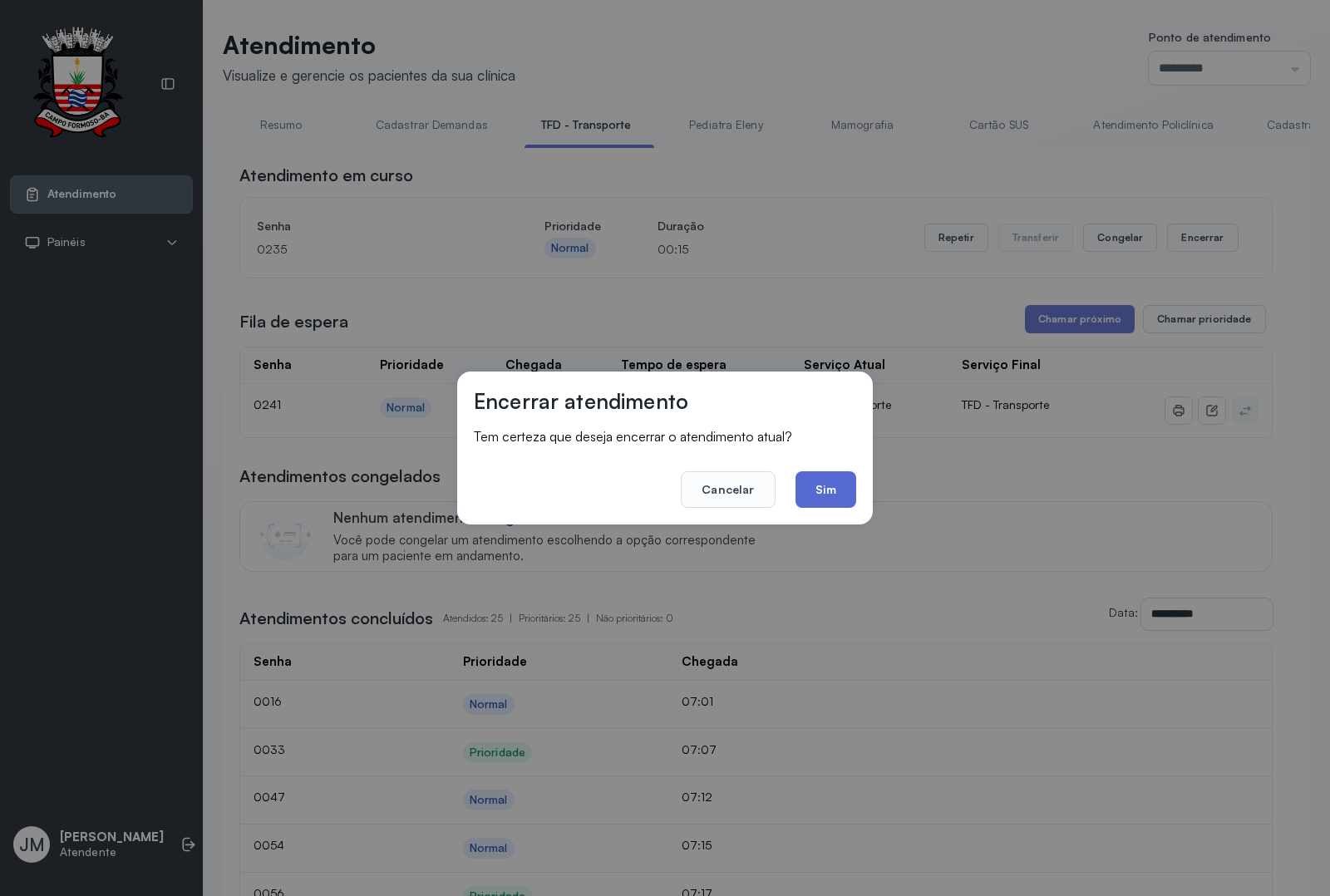
click at [816, 500] on button "Sim" at bounding box center [826, 489] width 61 height 37
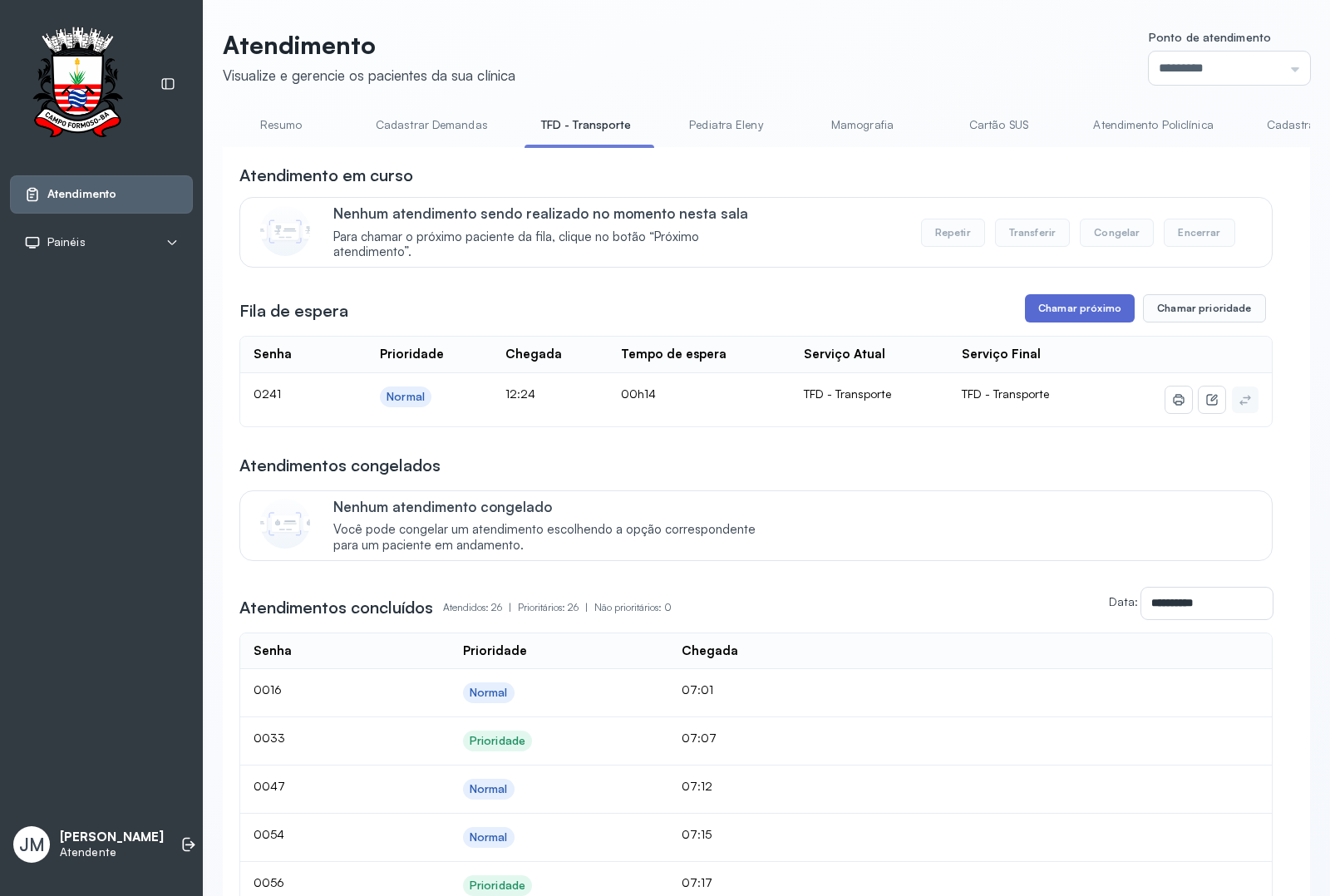
click at [1058, 304] on button "Chamar próximo" at bounding box center [1079, 309] width 110 height 29
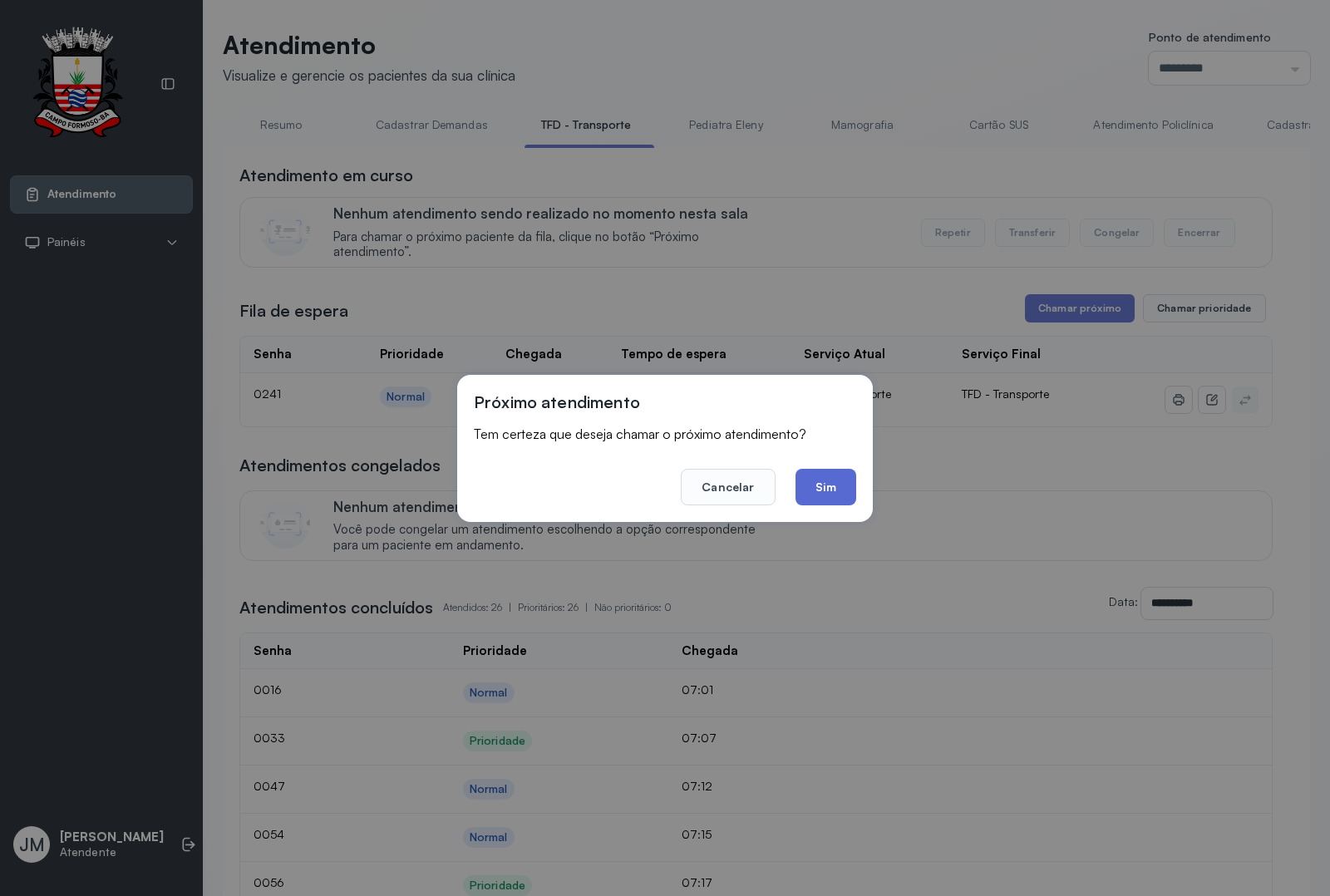
click at [833, 484] on button "Sim" at bounding box center [826, 486] width 61 height 37
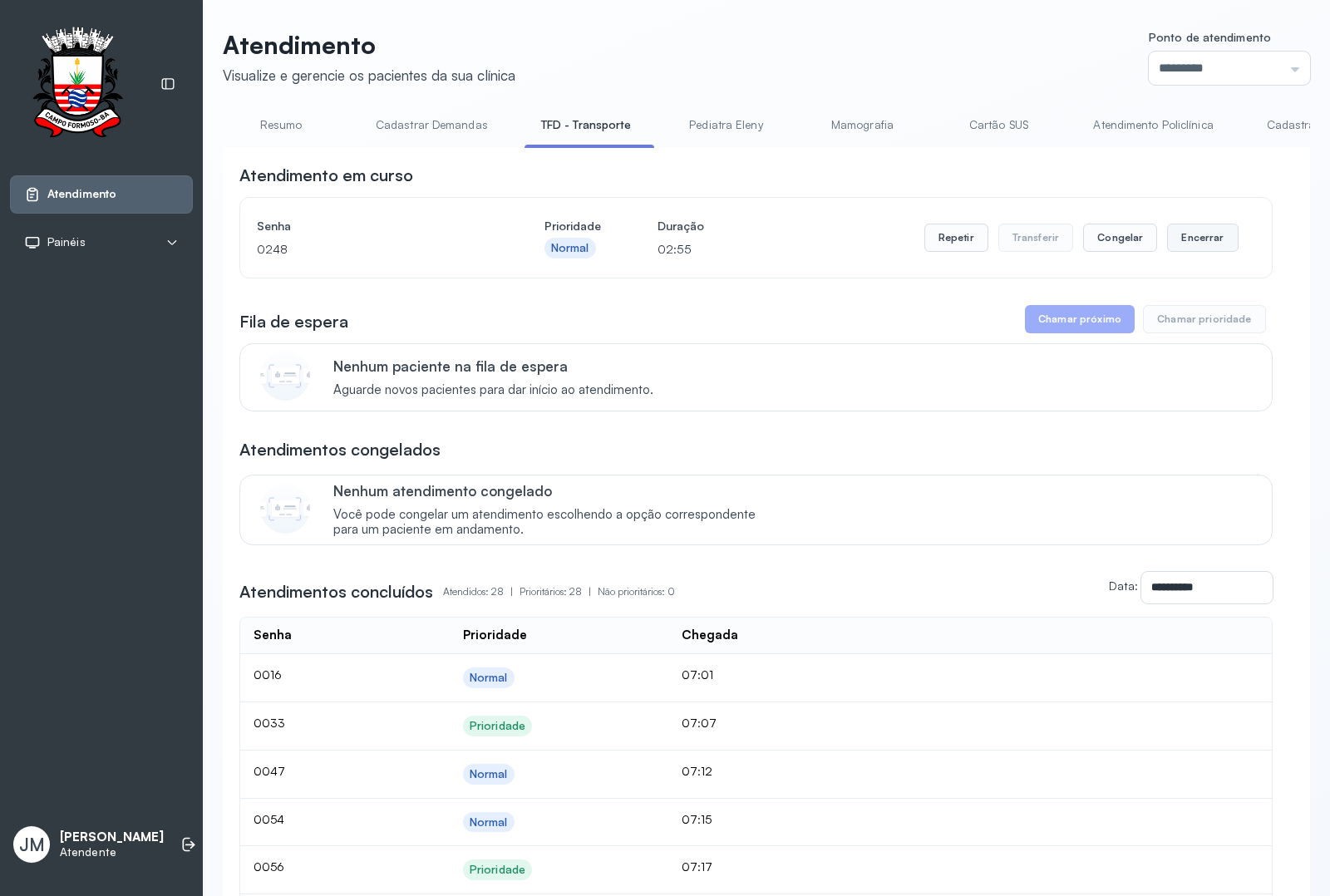
click at [1180, 244] on button "Encerrar" at bounding box center [1201, 237] width 71 height 29
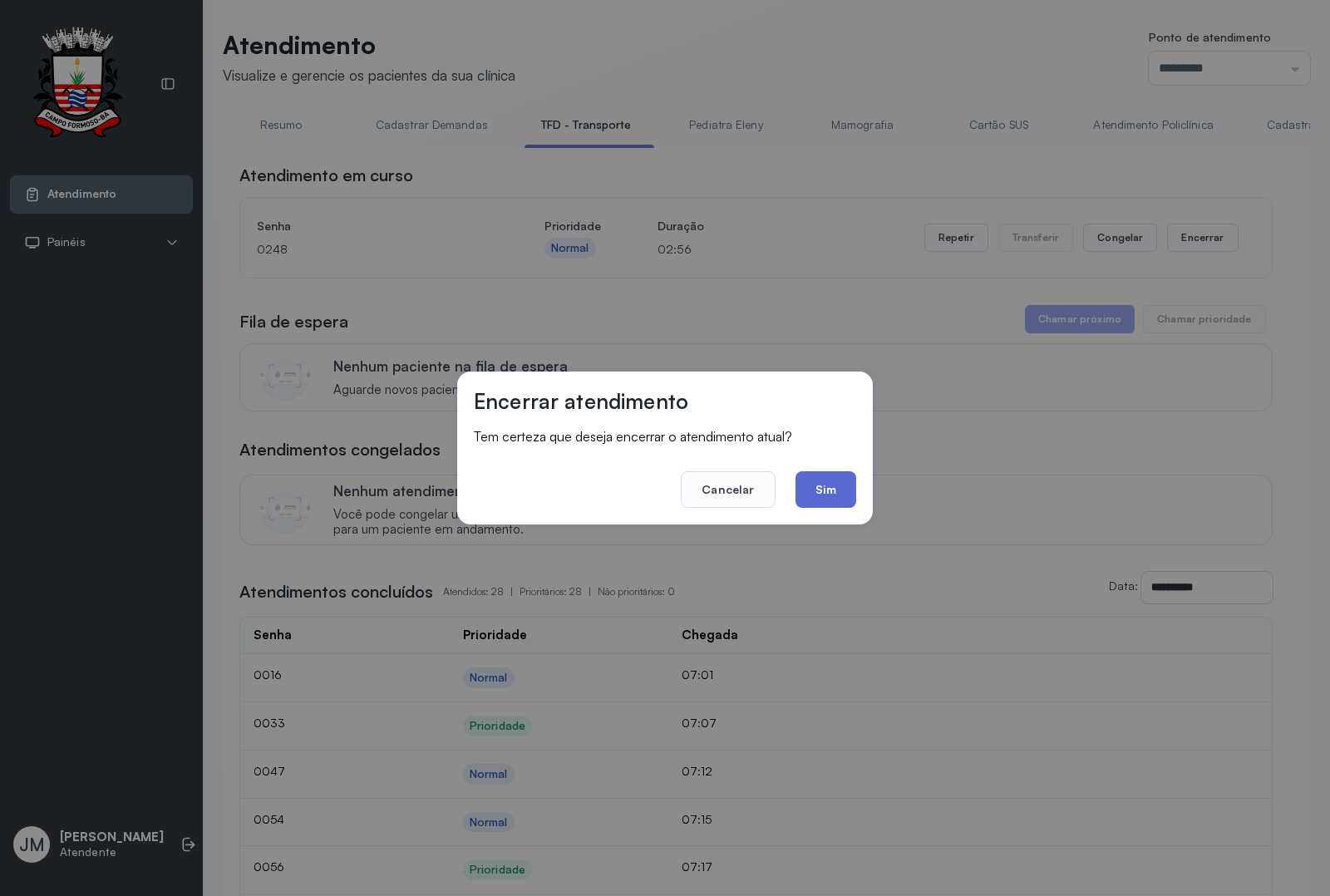
click at [821, 492] on button "Sim" at bounding box center [826, 489] width 61 height 37
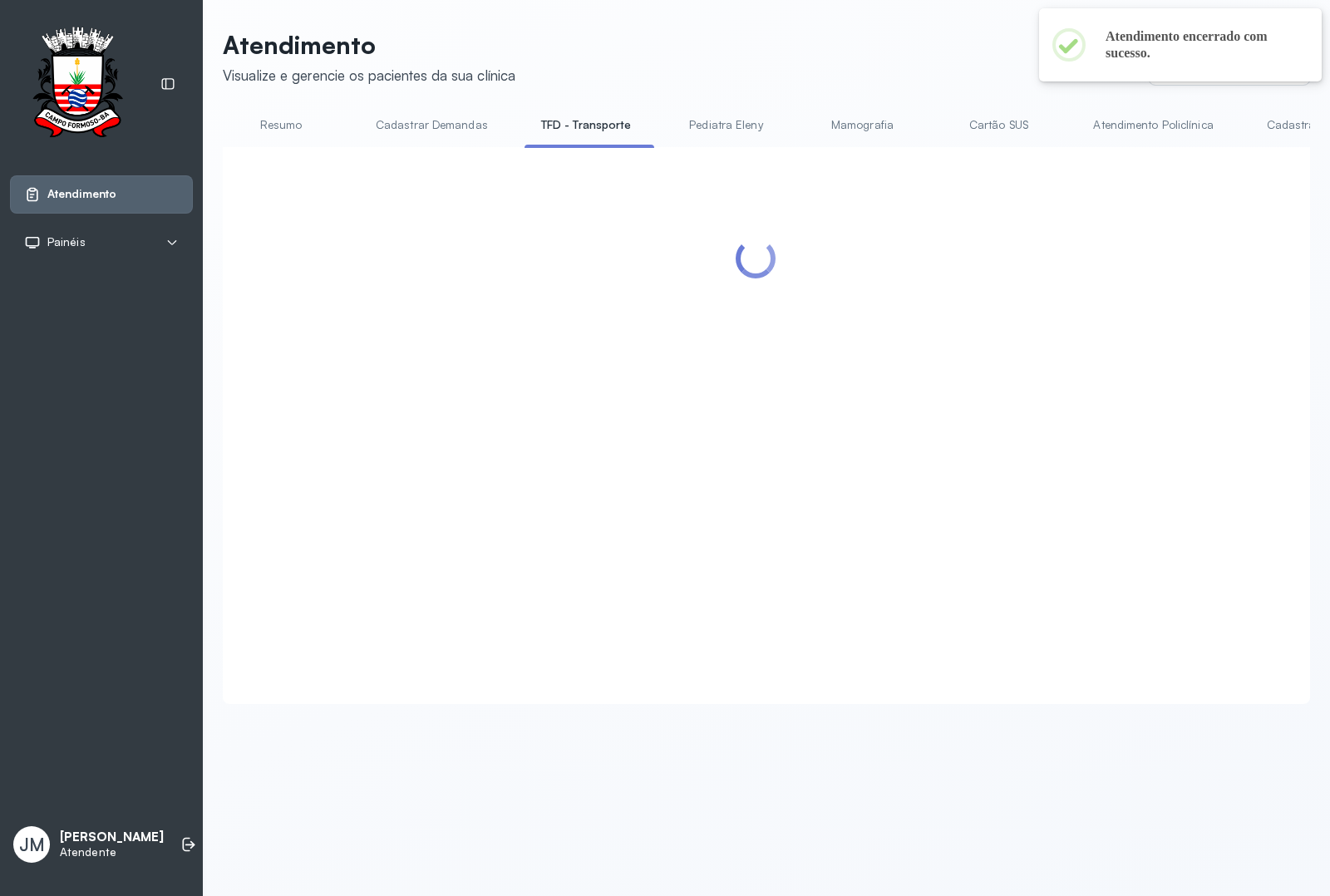
click at [285, 127] on link "Resumo" at bounding box center [280, 125] width 116 height 28
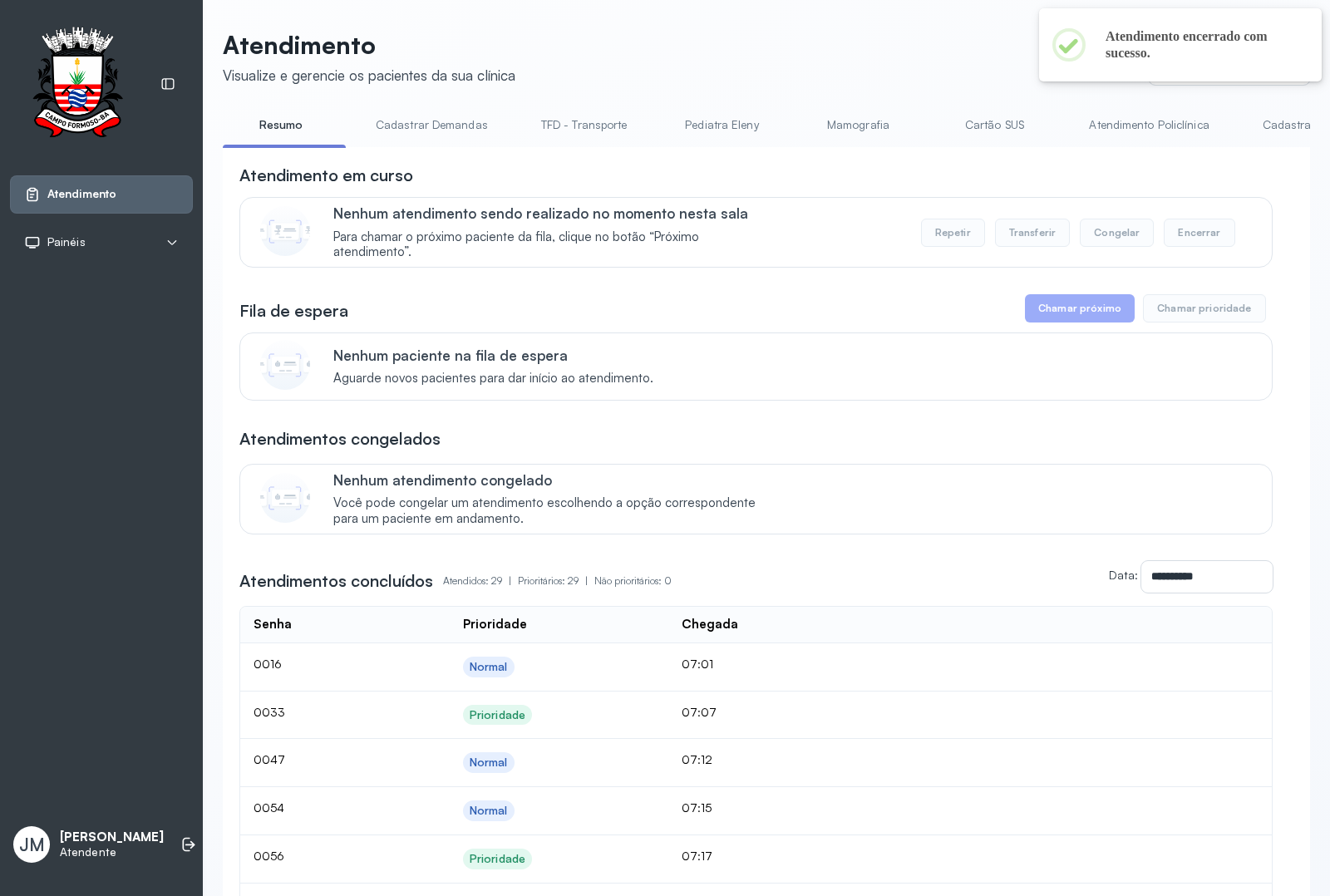
click at [278, 129] on link "Resumo" at bounding box center [280, 125] width 116 height 28
click at [278, 130] on link "Resumo" at bounding box center [280, 125] width 116 height 28
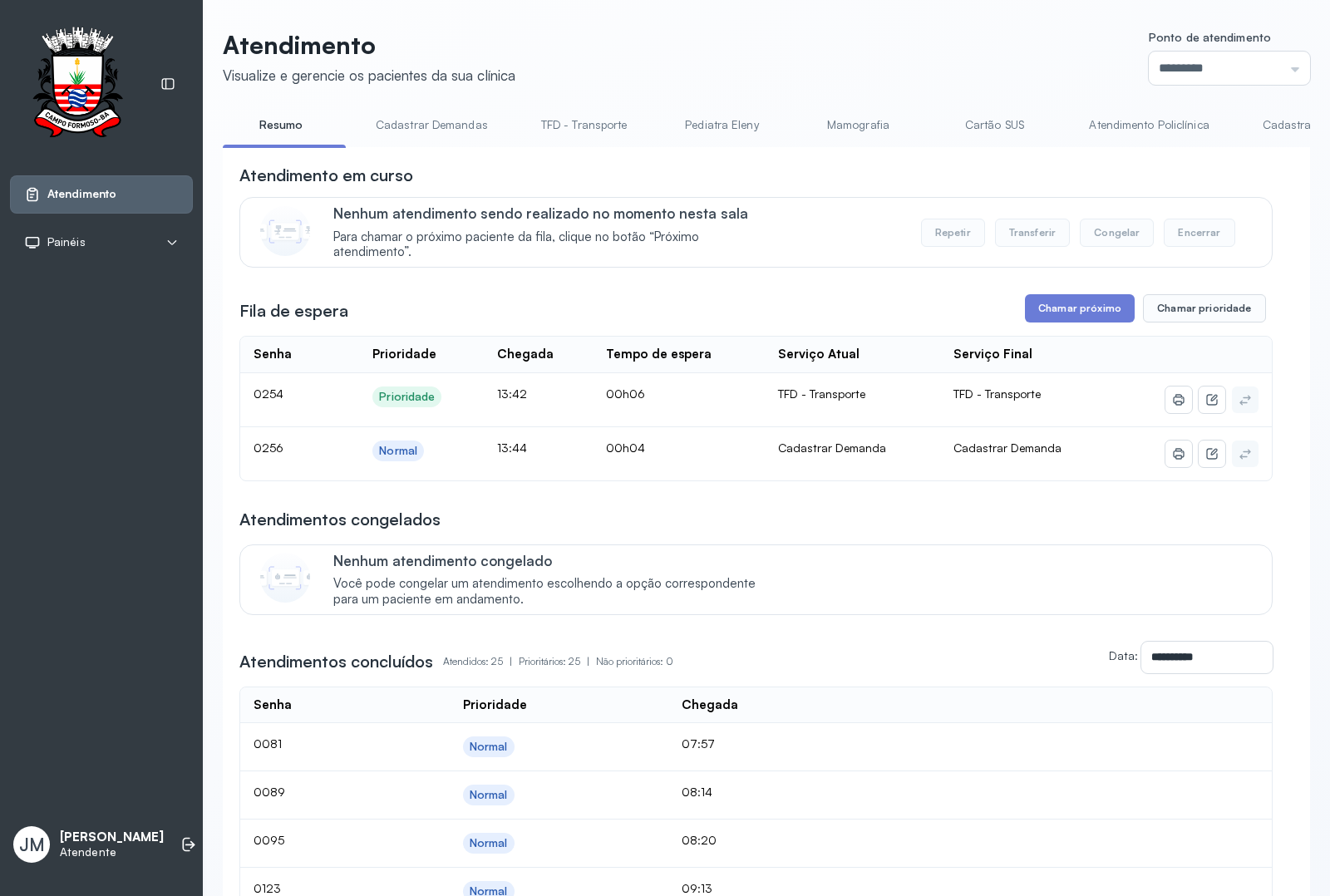
click at [454, 125] on link "Cadastrar Demandas" at bounding box center [431, 125] width 145 height 28
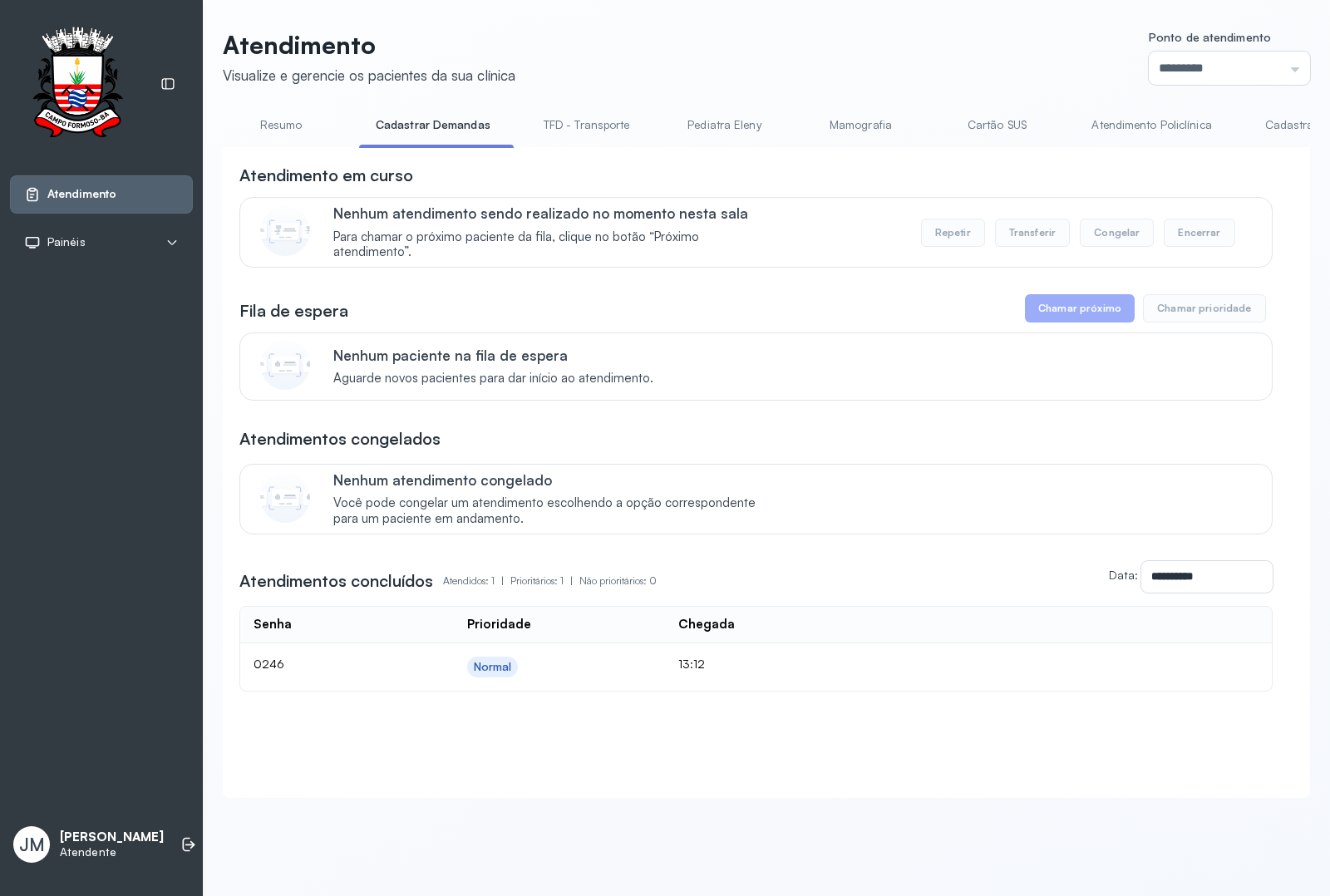
click at [1266, 125] on link "Cadastrar Demanda" at bounding box center [1318, 125] width 139 height 28
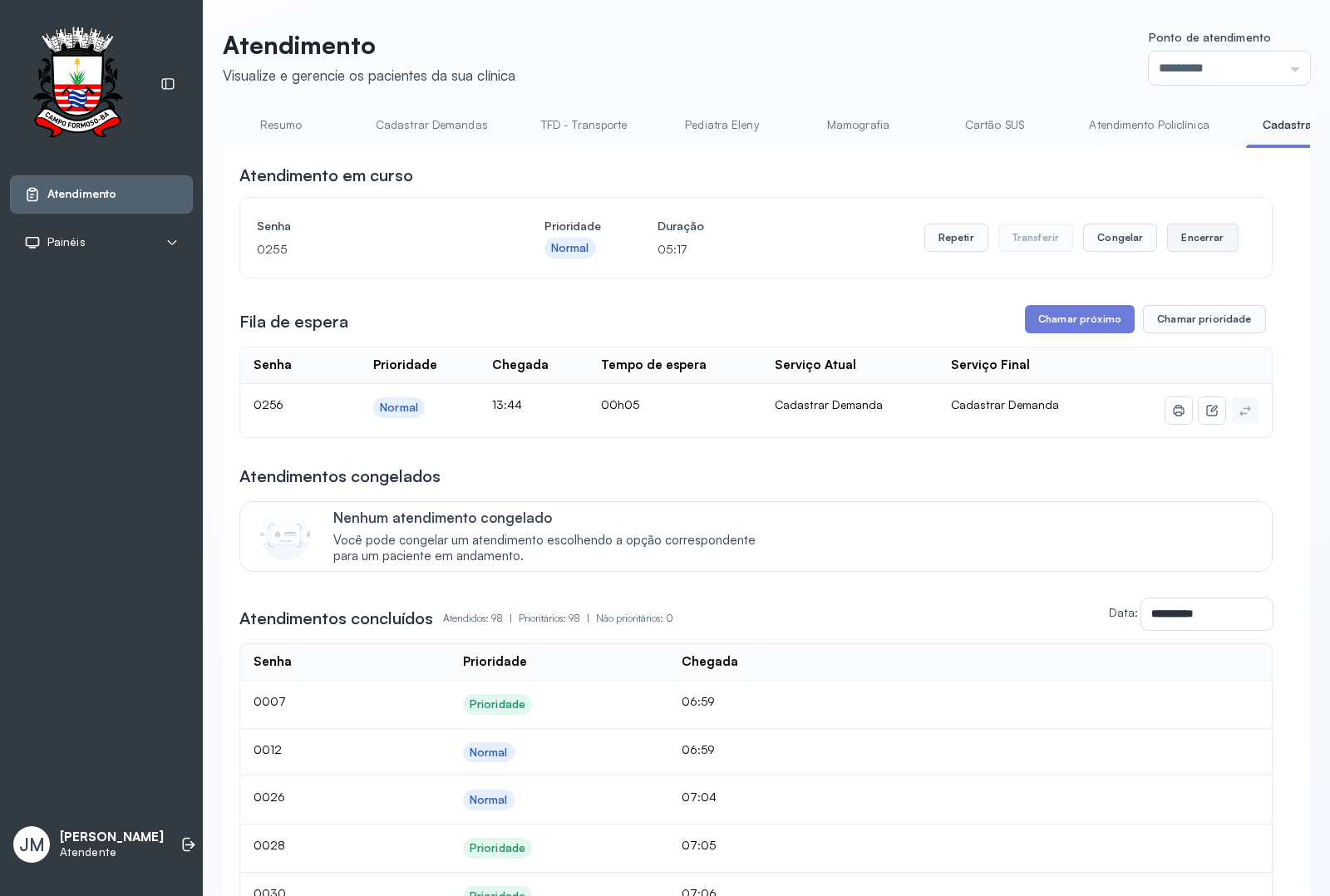
click at [1201, 237] on button "Encerrar" at bounding box center [1201, 237] width 71 height 29
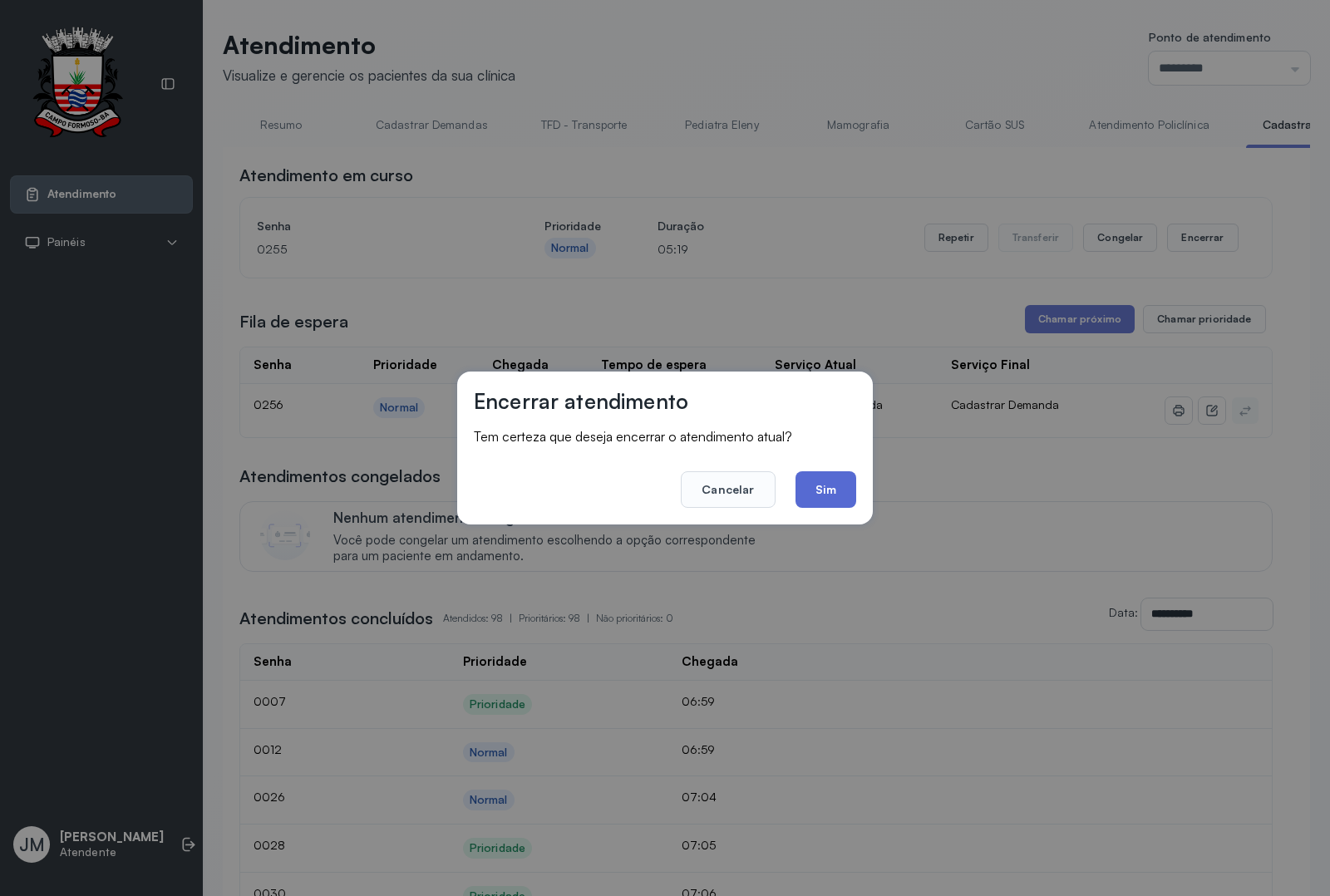
click at [827, 499] on button "Sim" at bounding box center [826, 489] width 61 height 37
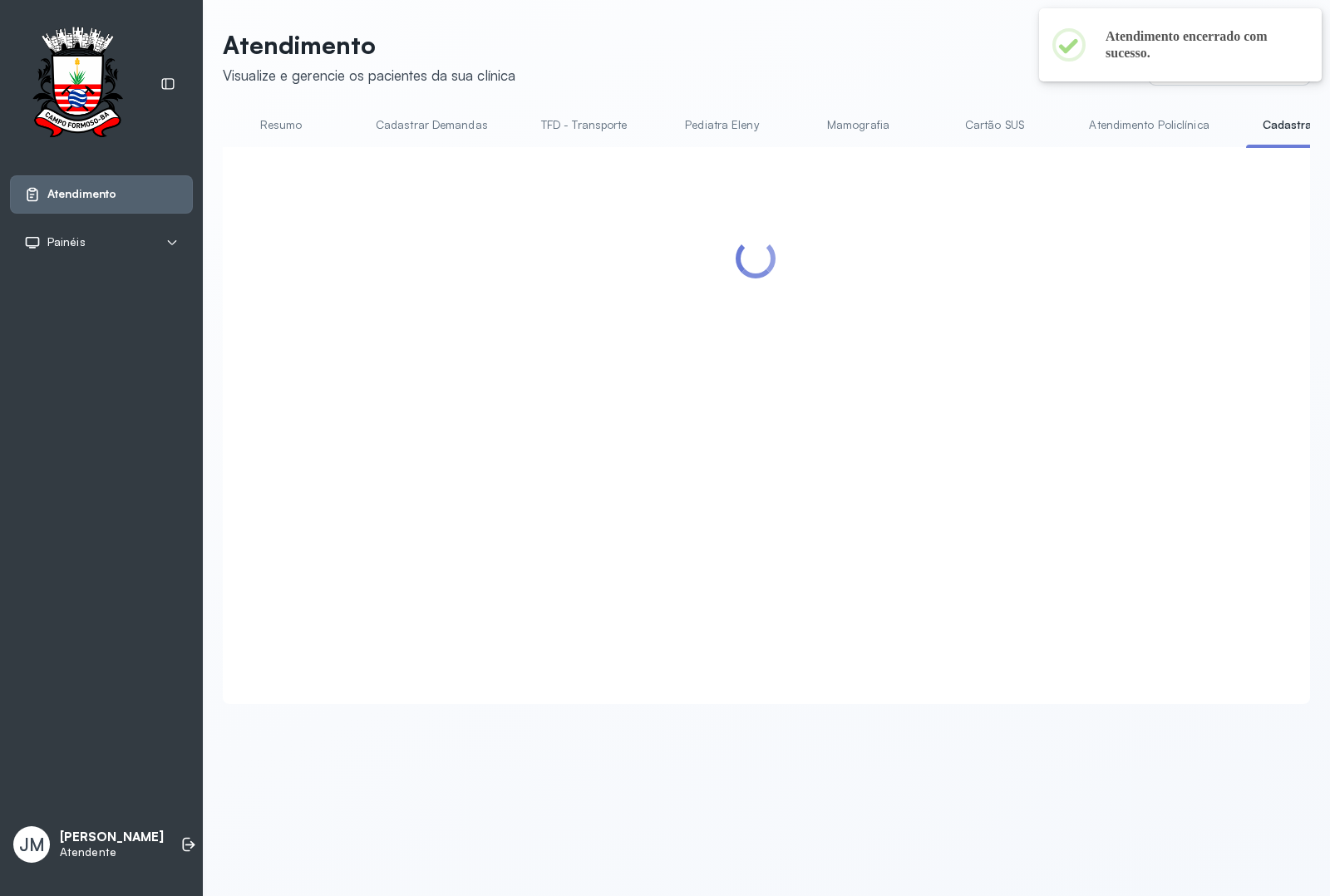
click at [1058, 324] on div at bounding box center [755, 405] width 1033 height 484
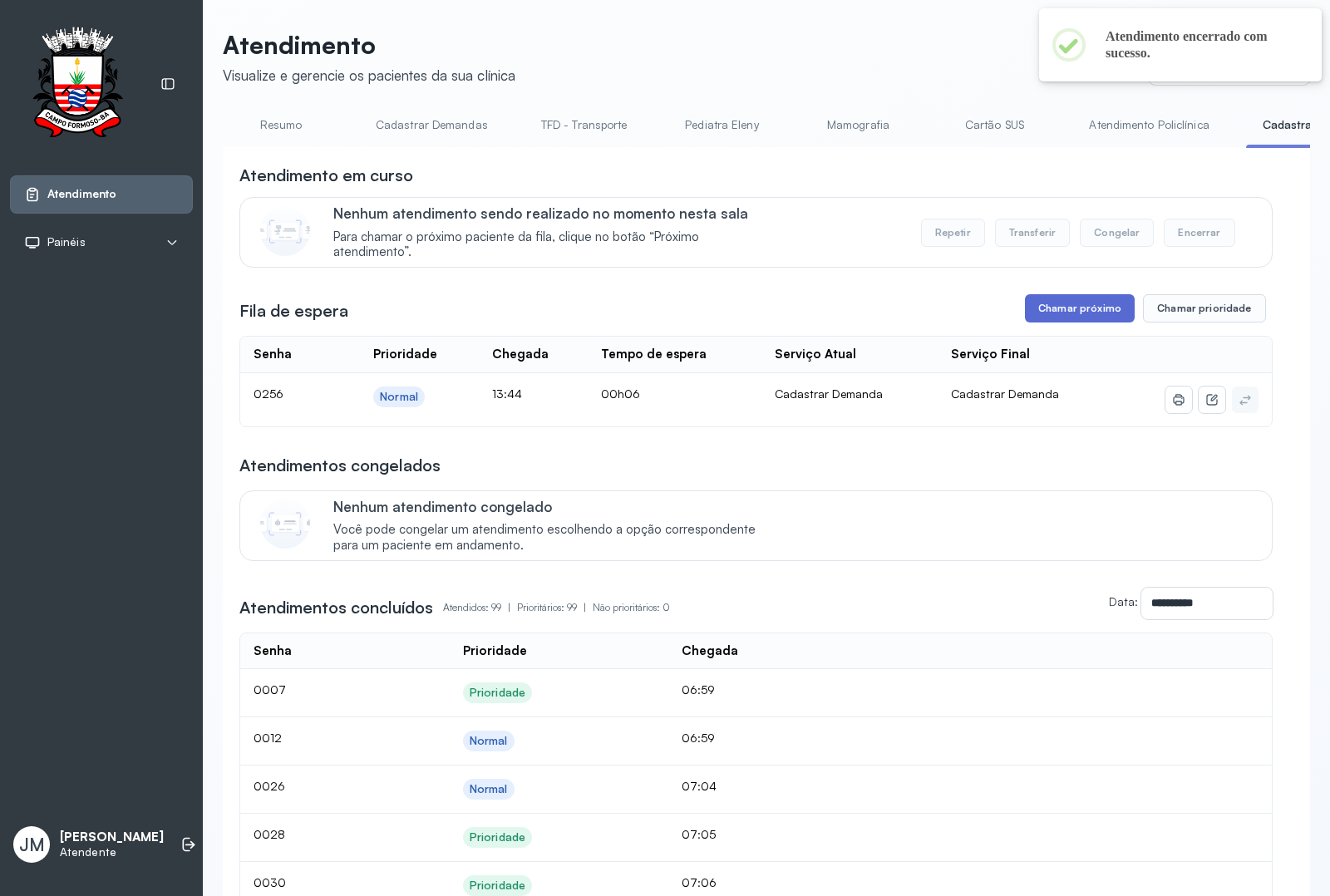
click at [1075, 305] on button "Chamar próximo" at bounding box center [1079, 309] width 110 height 29
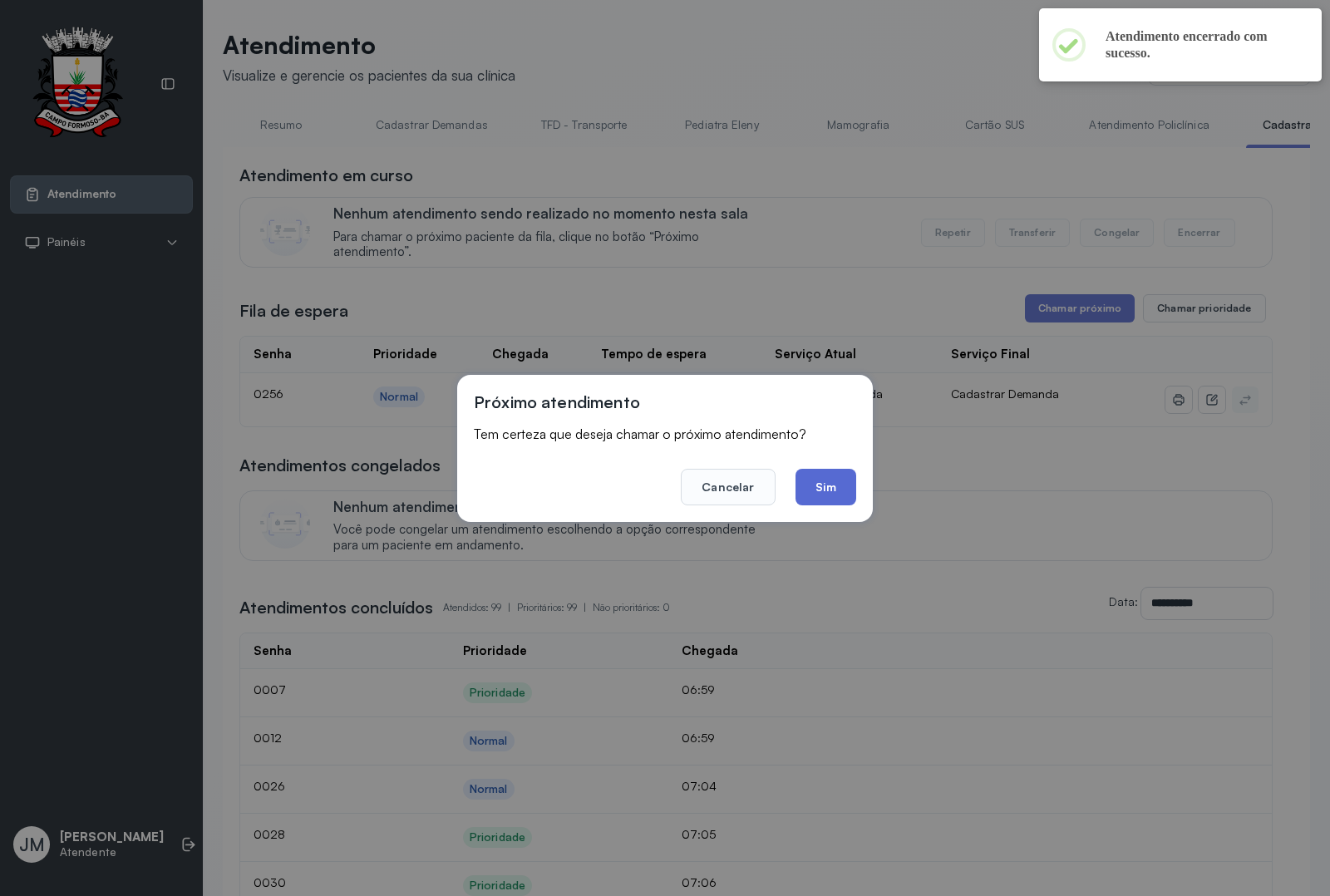
click at [832, 487] on button "Sim" at bounding box center [826, 486] width 61 height 37
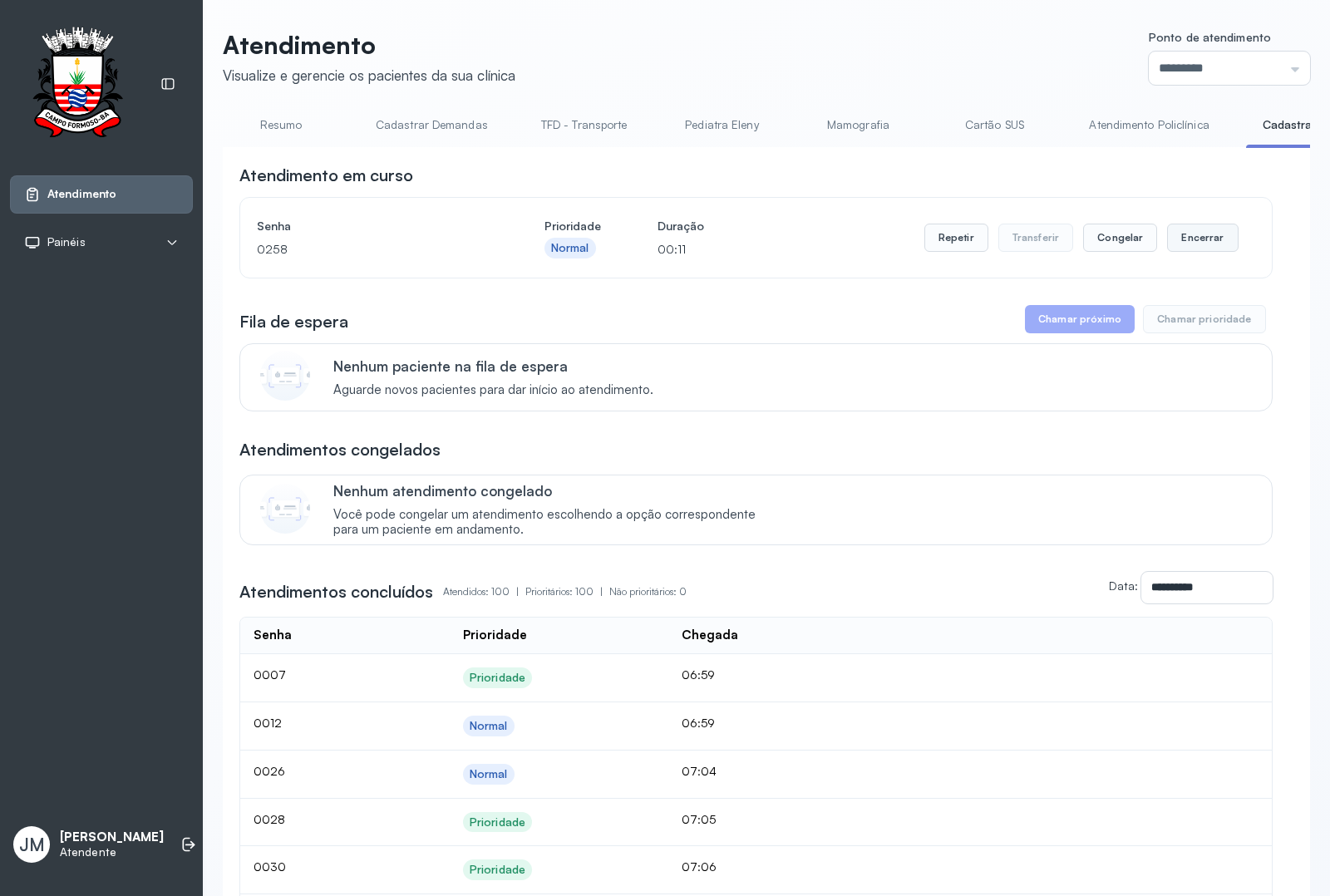
click at [1193, 239] on button "Encerrar" at bounding box center [1201, 237] width 71 height 29
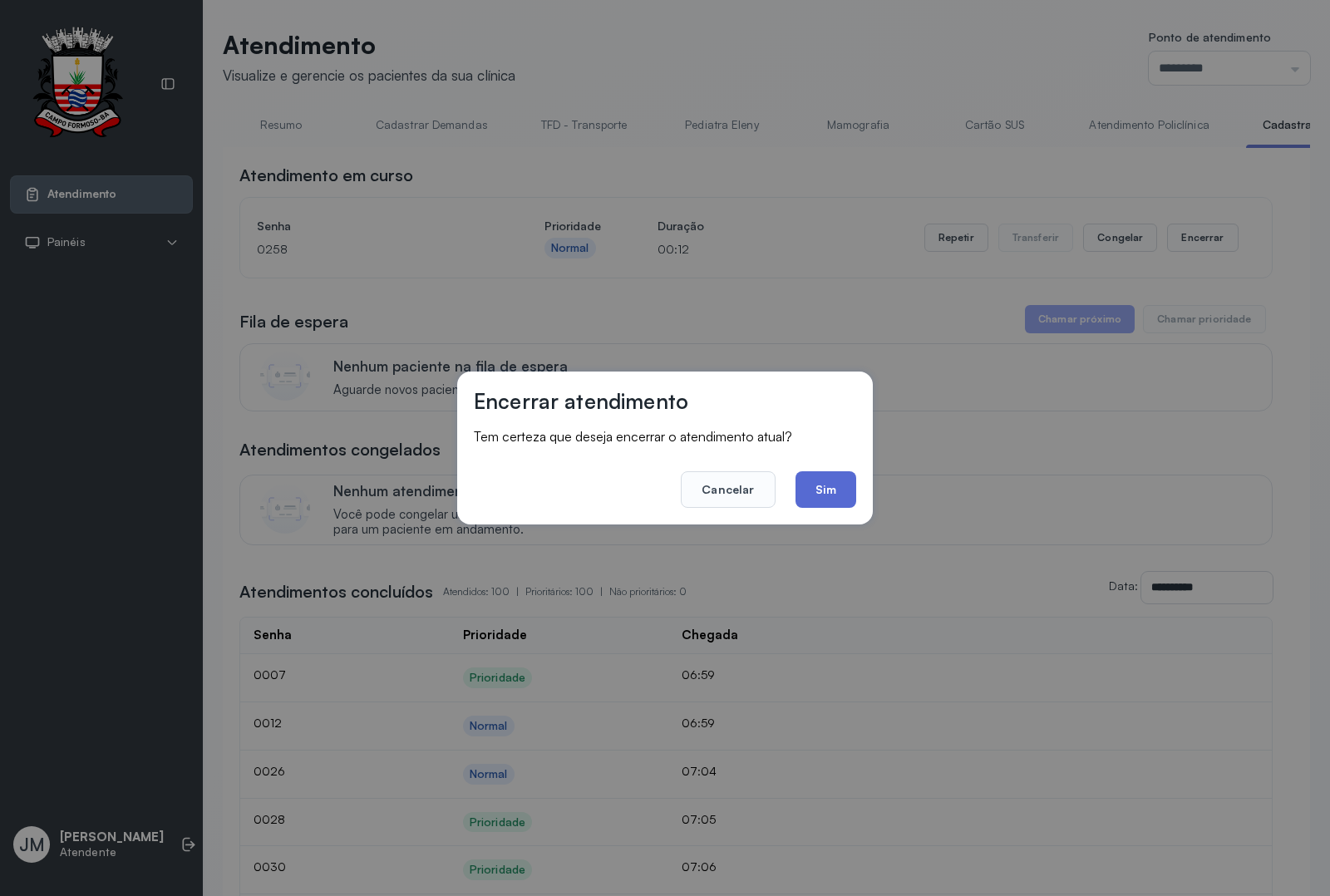
click at [824, 490] on button "Sim" at bounding box center [826, 489] width 61 height 37
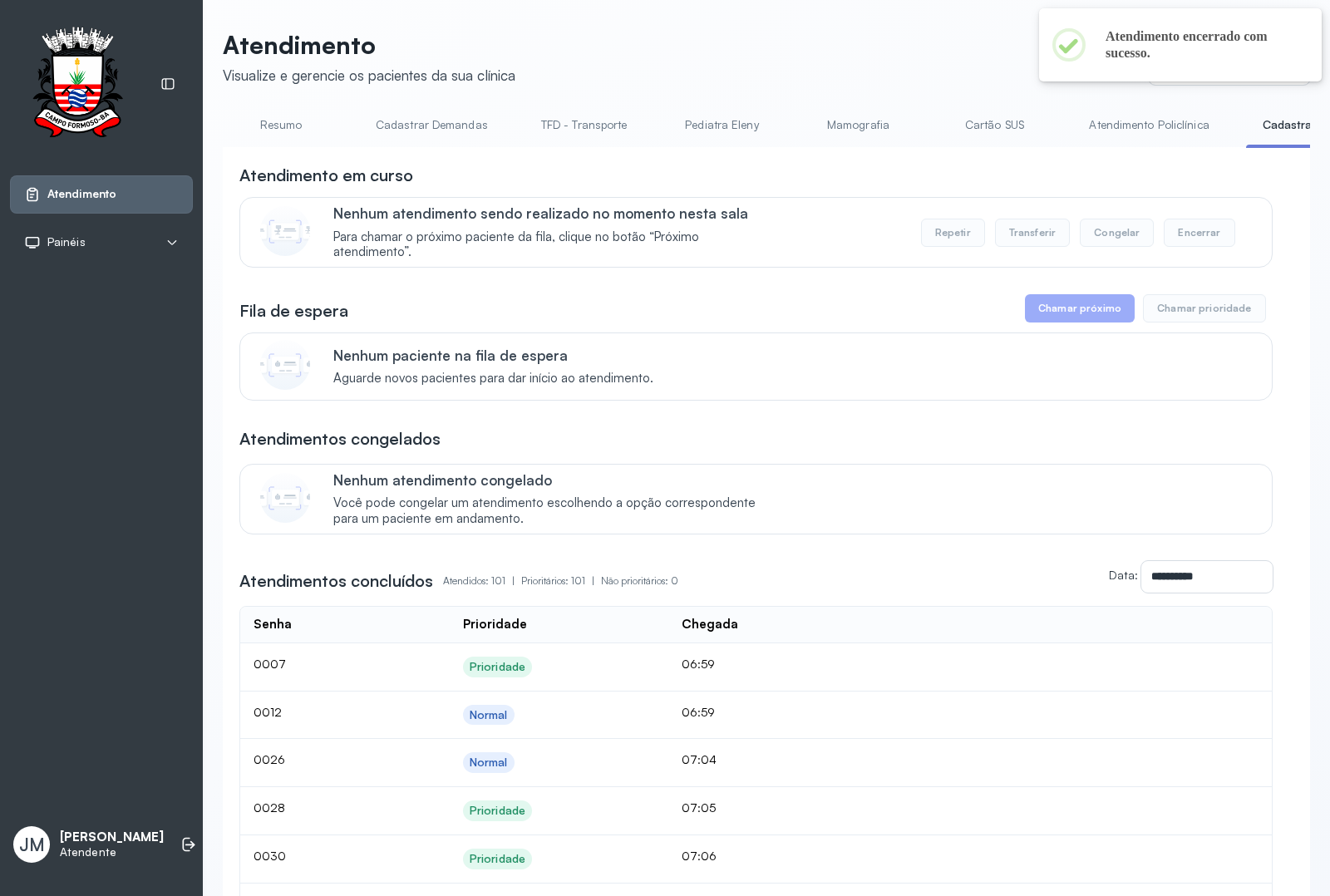
click at [289, 133] on link "Resumo" at bounding box center [280, 125] width 116 height 28
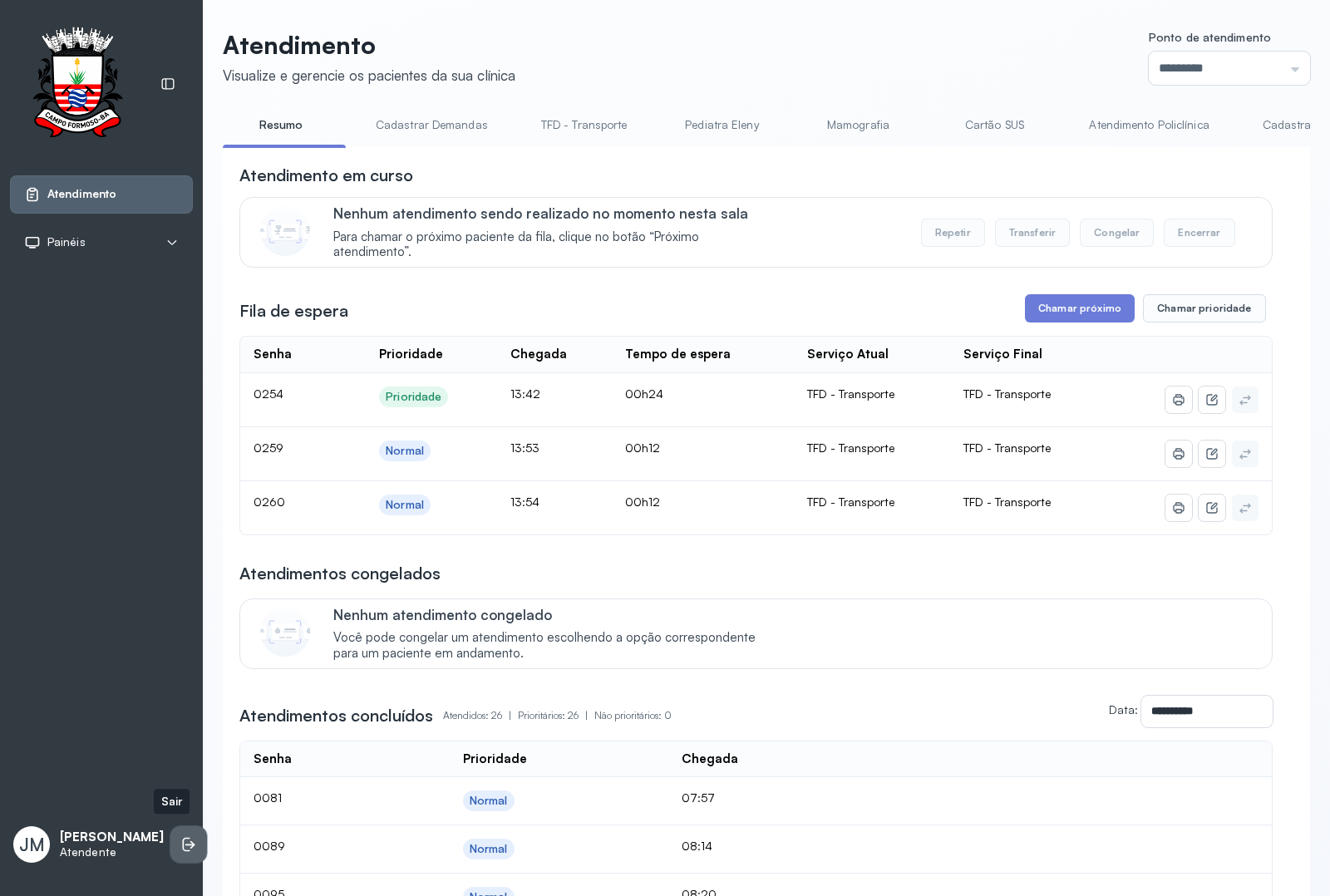
click at [173, 828] on li at bounding box center [188, 843] width 37 height 37
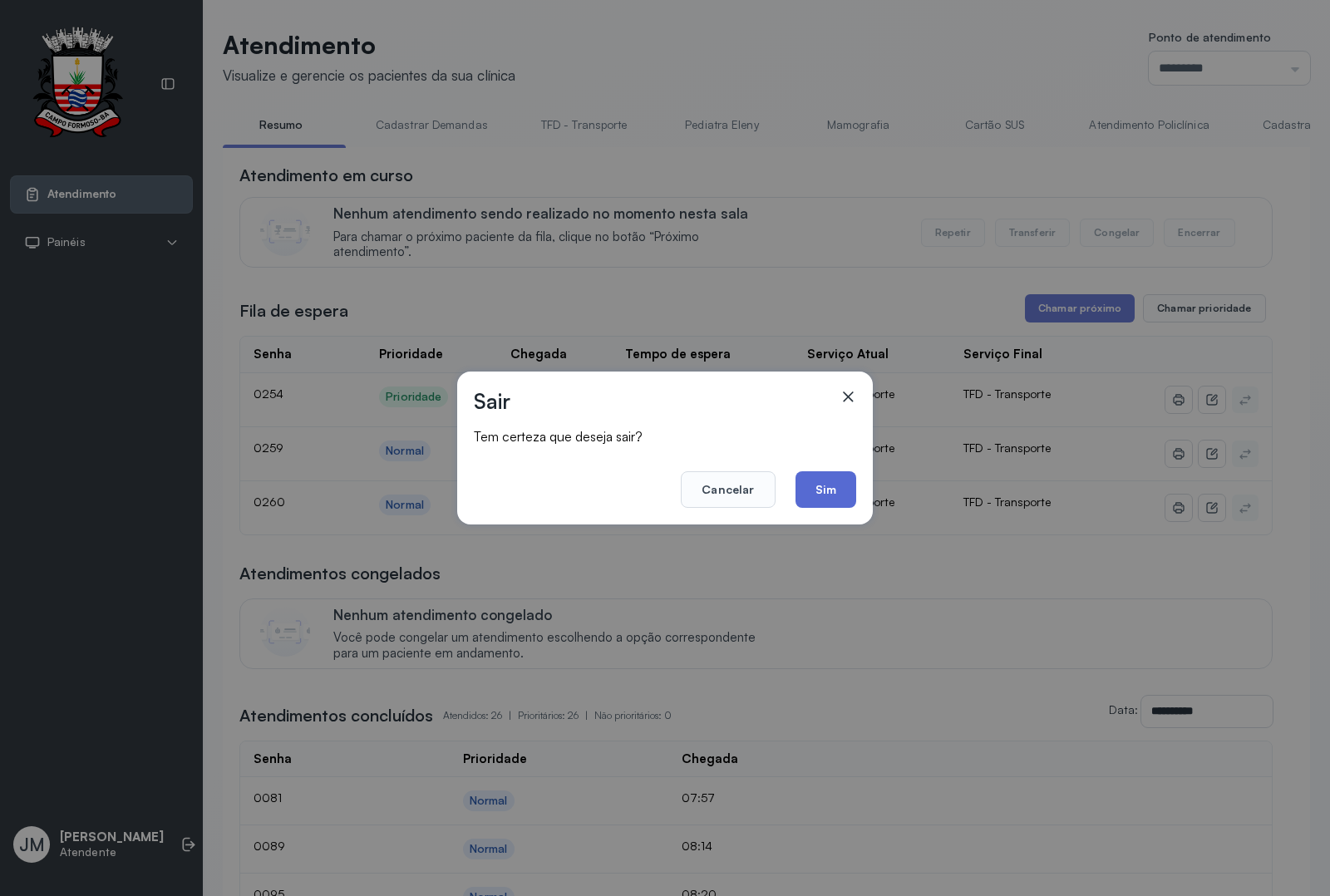
click at [819, 494] on button "Sim" at bounding box center [826, 489] width 61 height 37
